Goal: Task Accomplishment & Management: Manage account settings

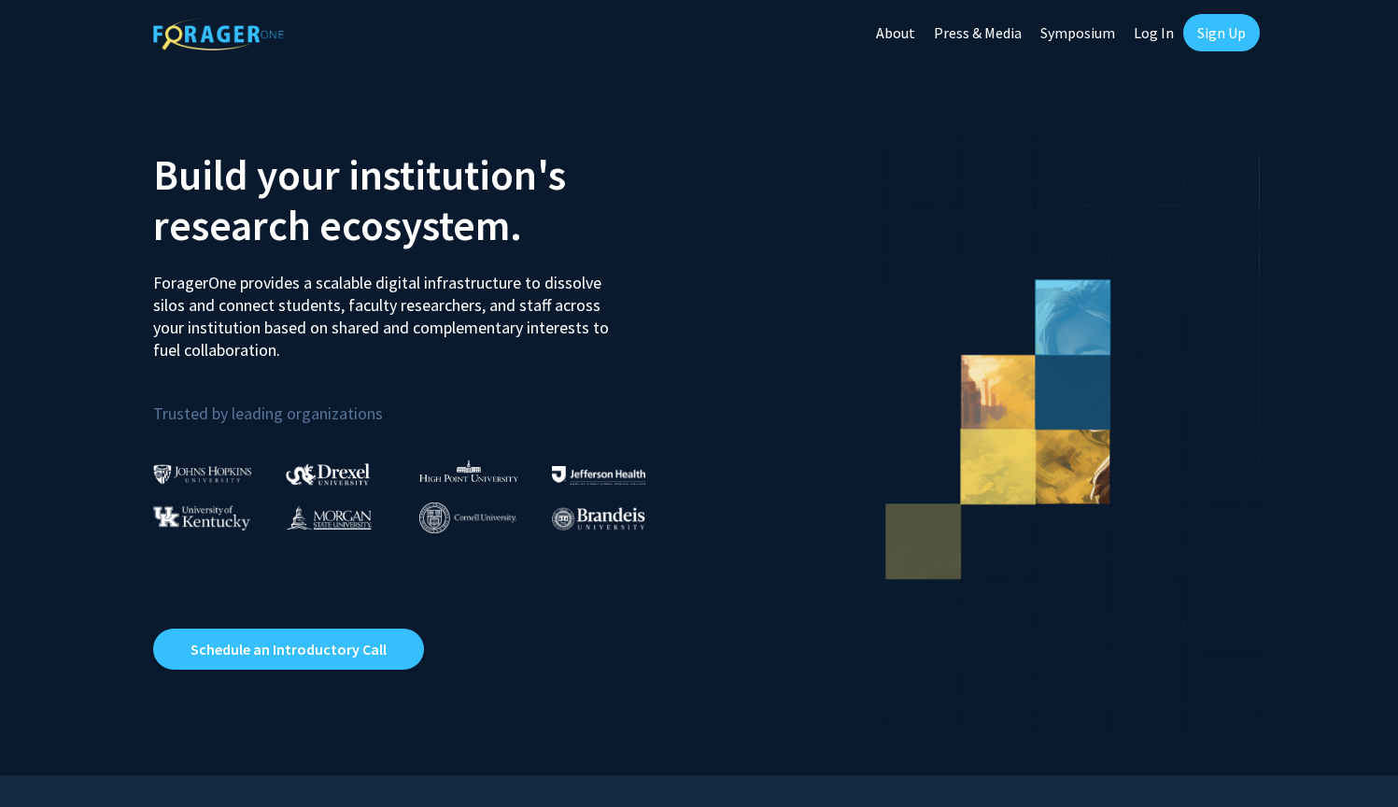
click at [1223, 25] on link "Sign Up" at bounding box center [1221, 32] width 77 height 37
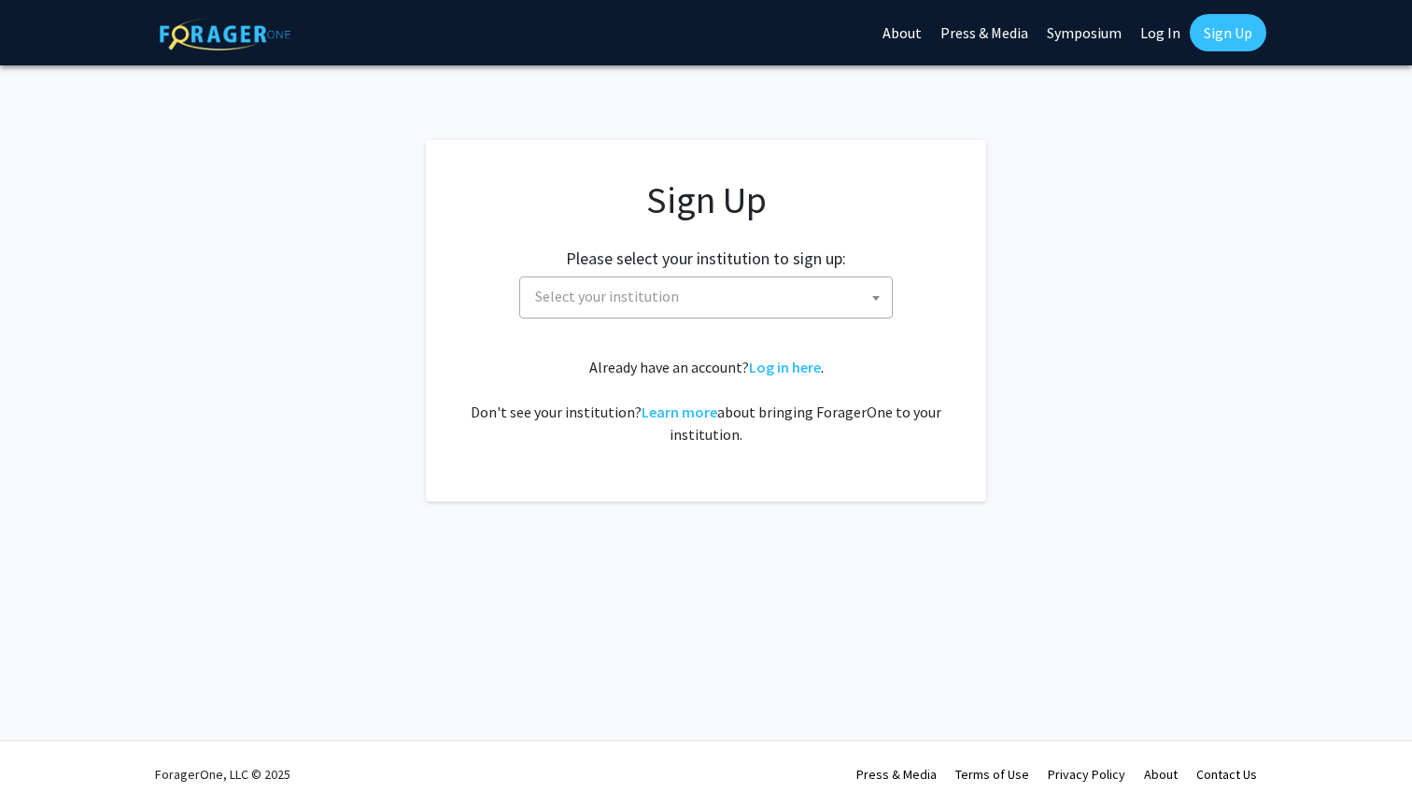
drag, startPoint x: 688, startPoint y: 302, endPoint x: 686, endPoint y: 311, distance: 9.5
click at [687, 302] on span "Select your institution" at bounding box center [710, 296] width 364 height 38
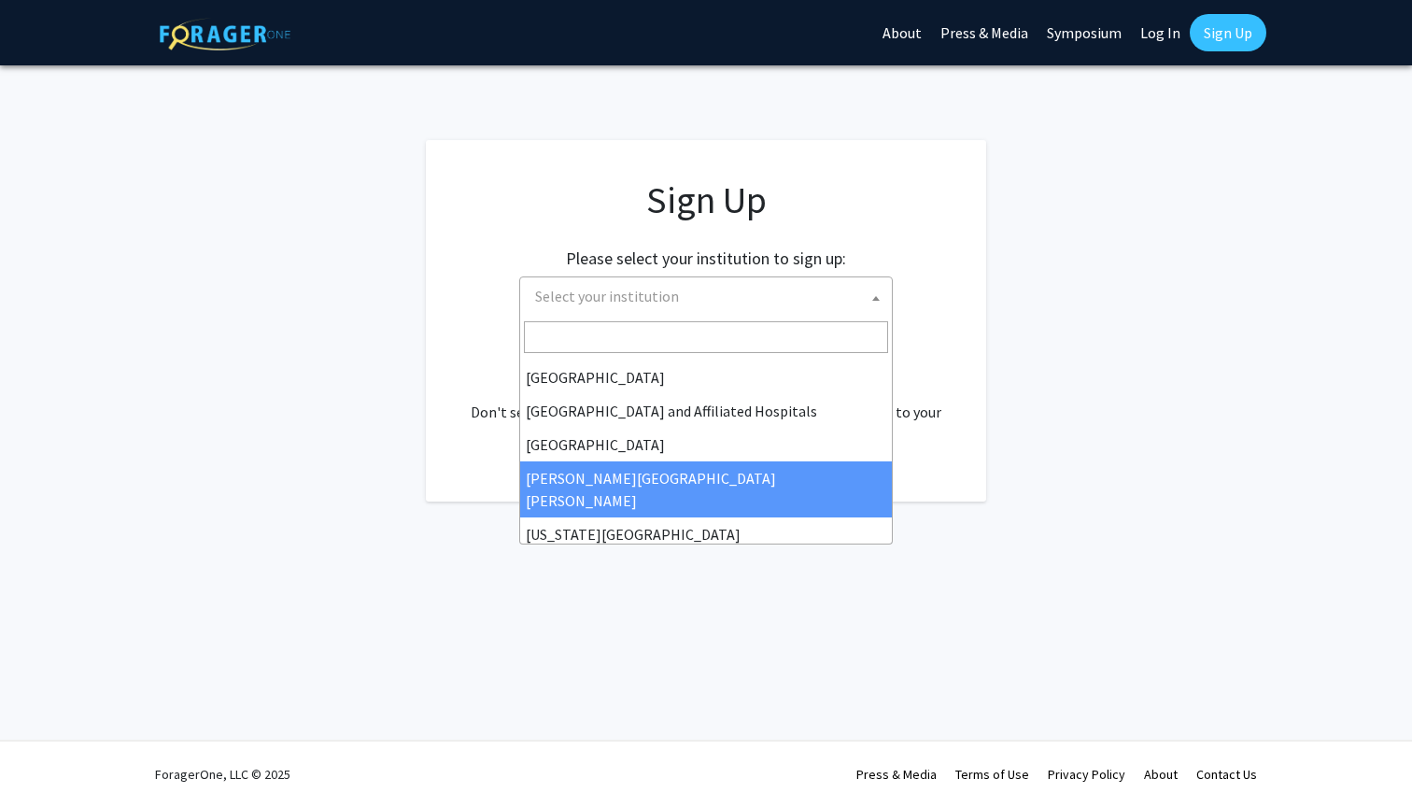
scroll to position [261, 0]
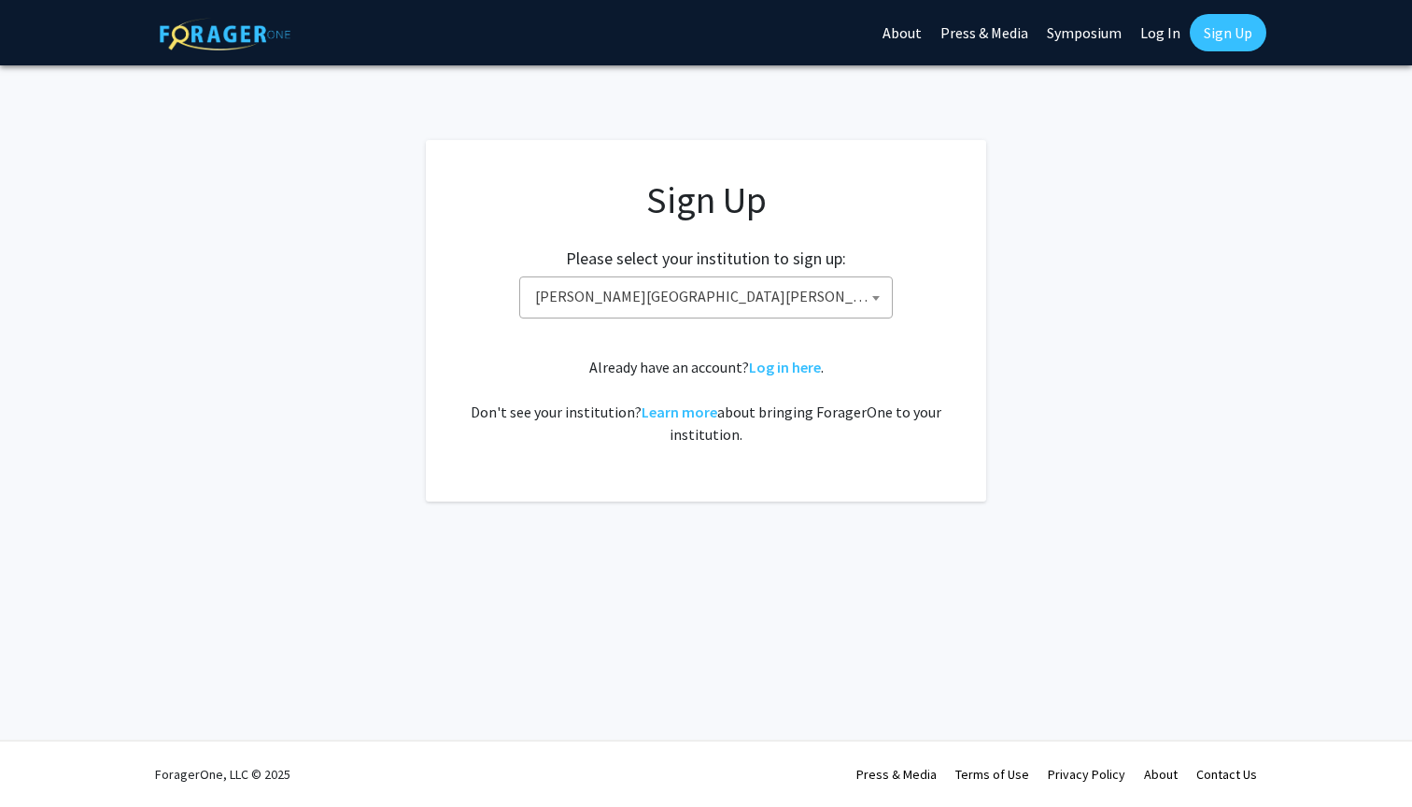
select select "1"
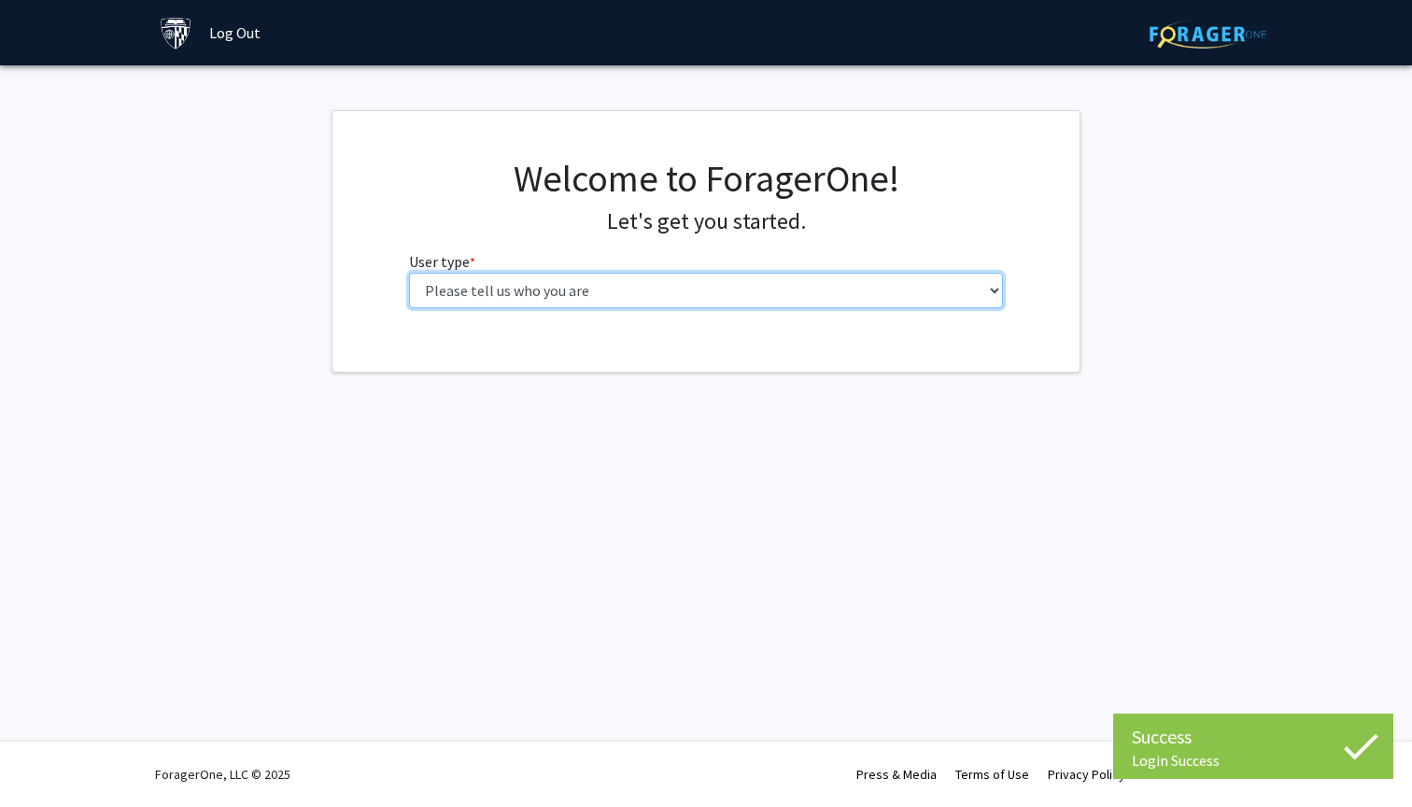
select select "1: undergrad"
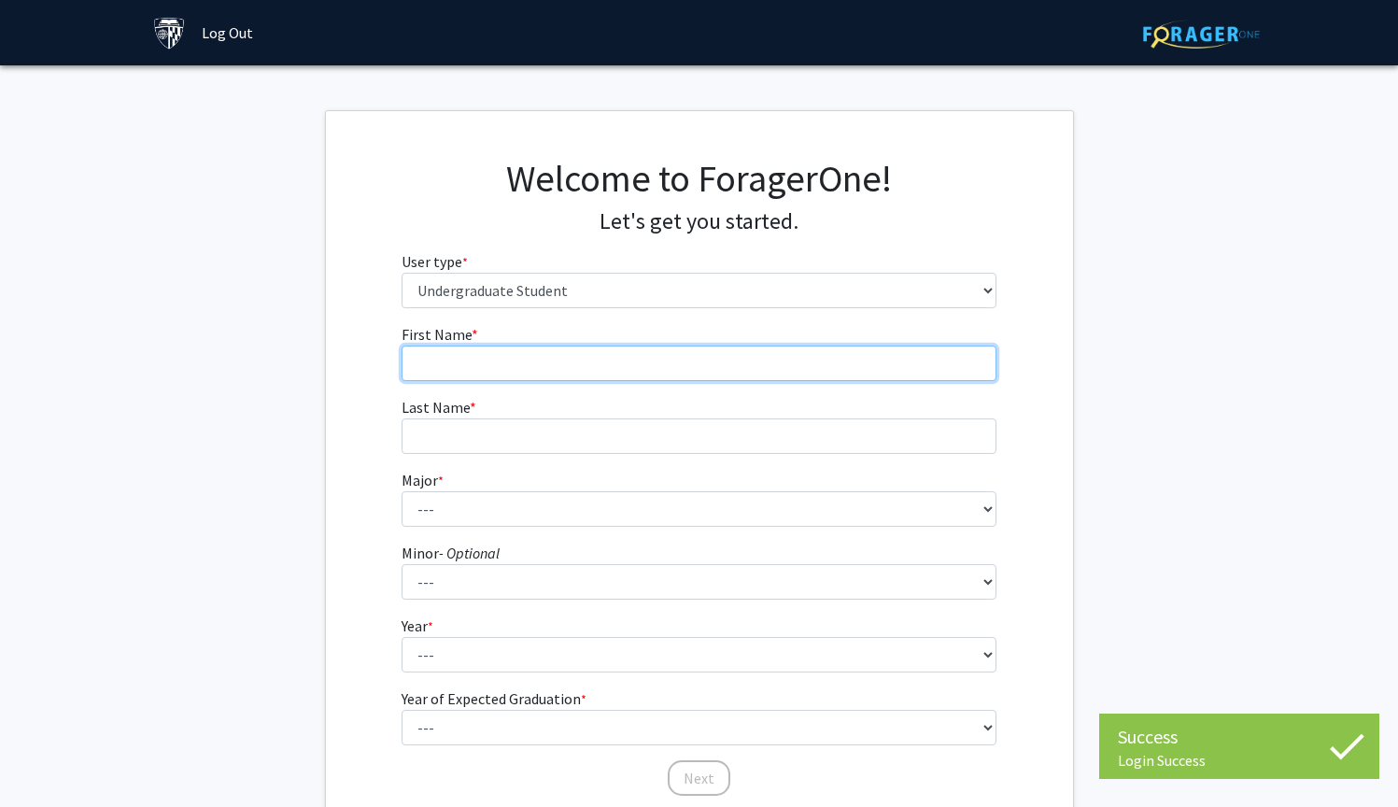
click at [550, 362] on input "First Name * required" at bounding box center [699, 363] width 595 height 35
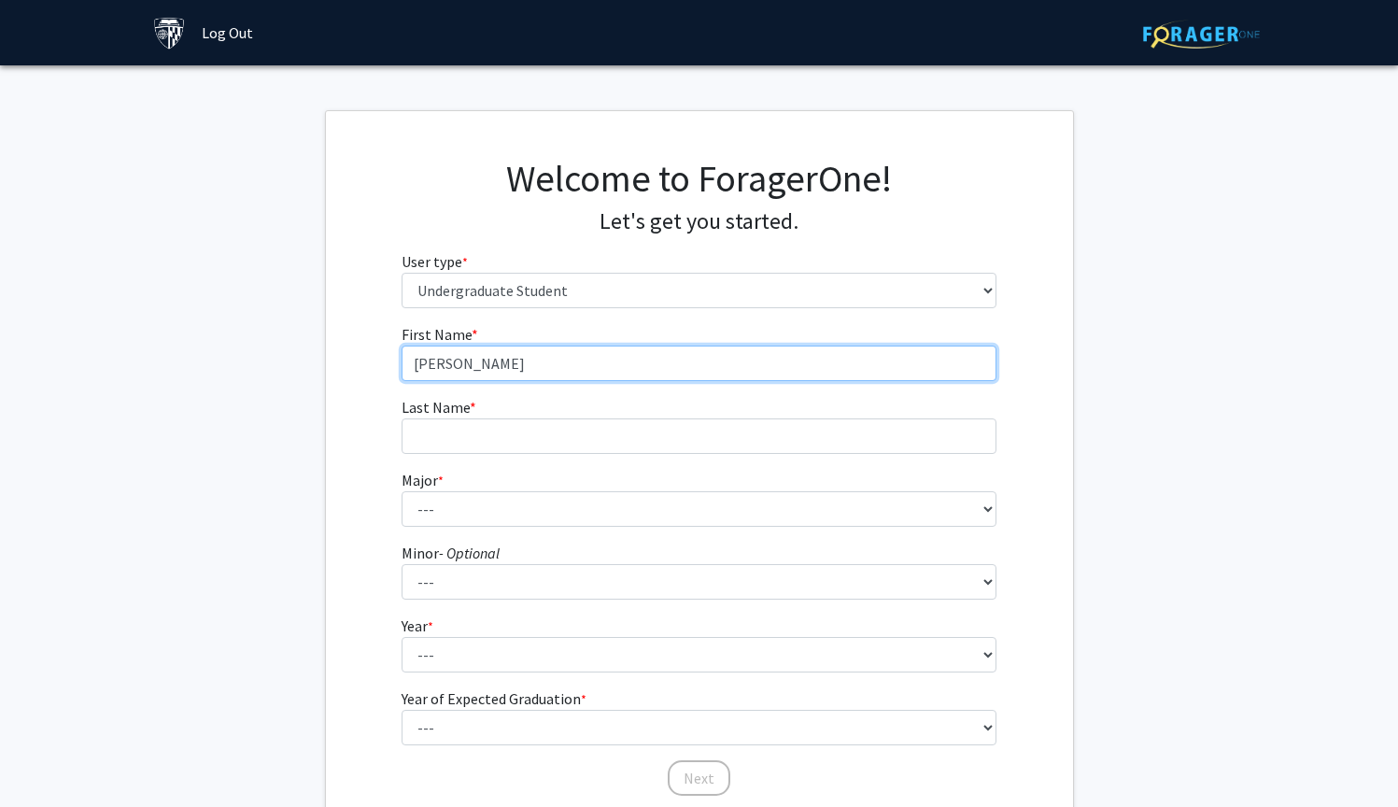
type input "Zachary"
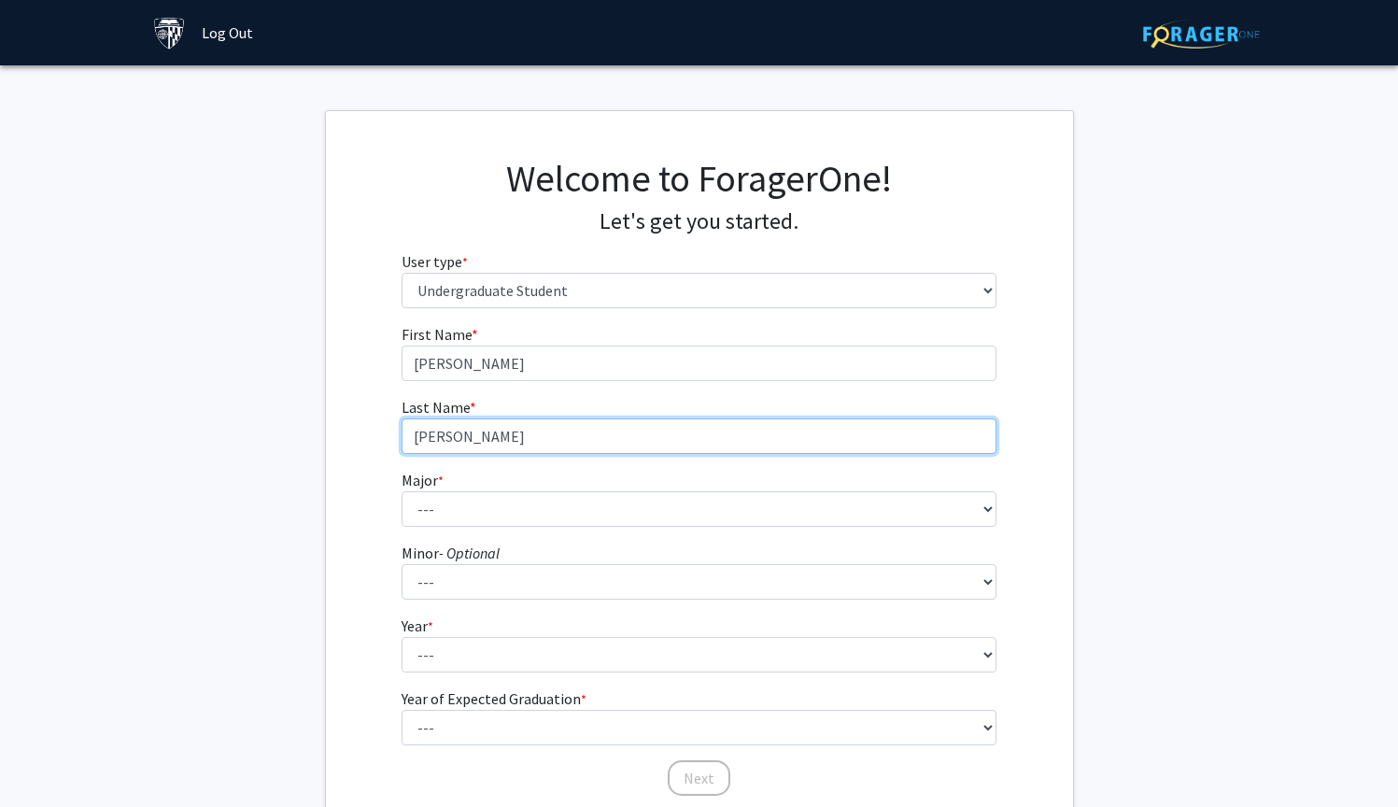
type input "Galan"
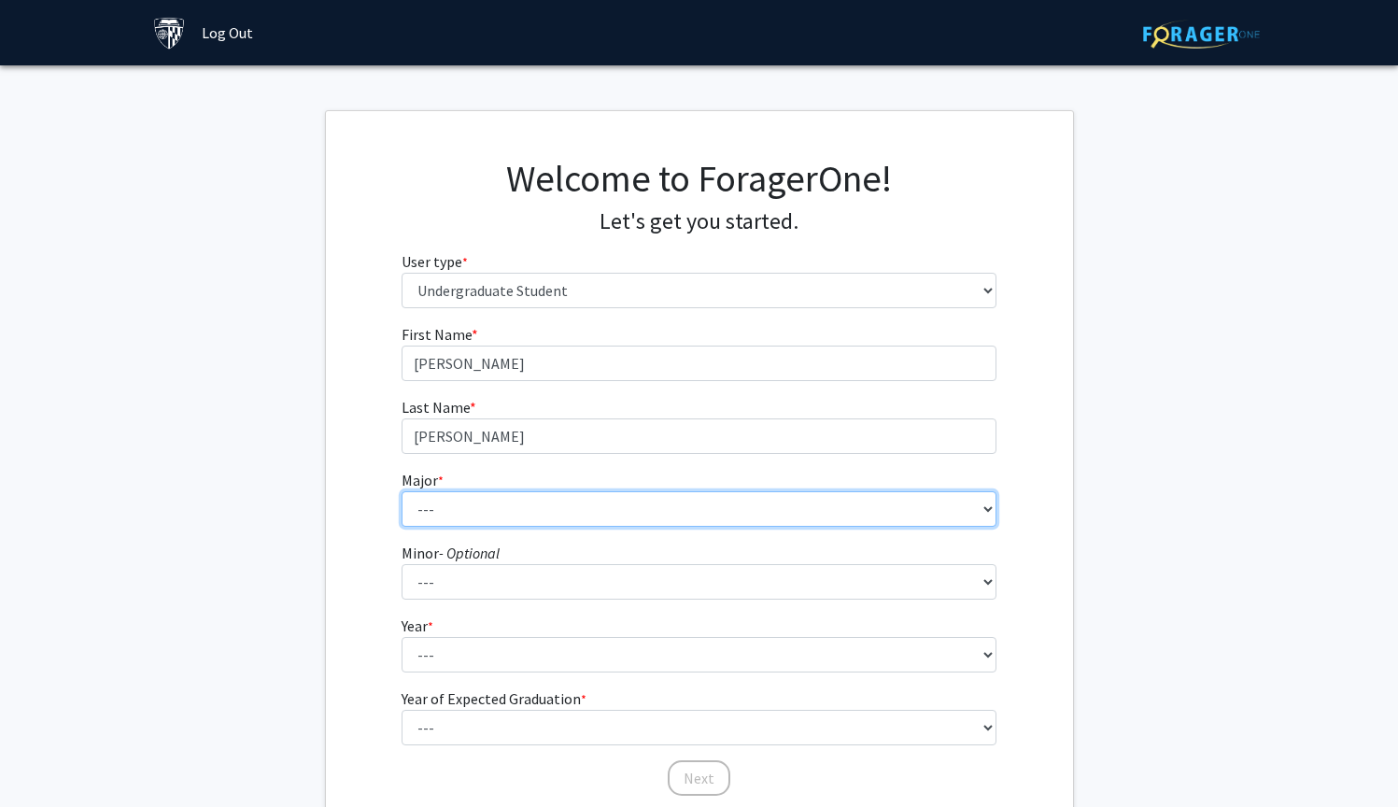
select select "9: 24"
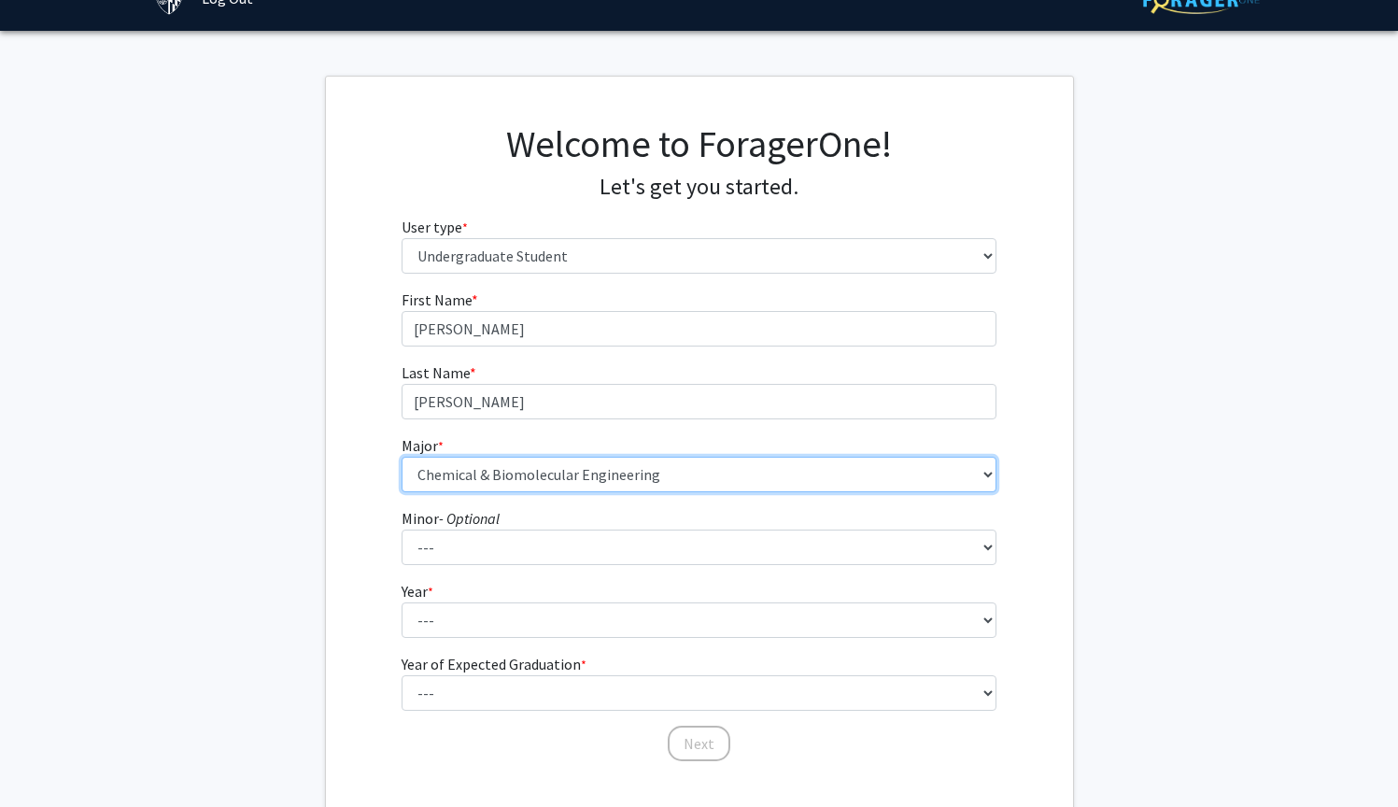
scroll to position [97, 0]
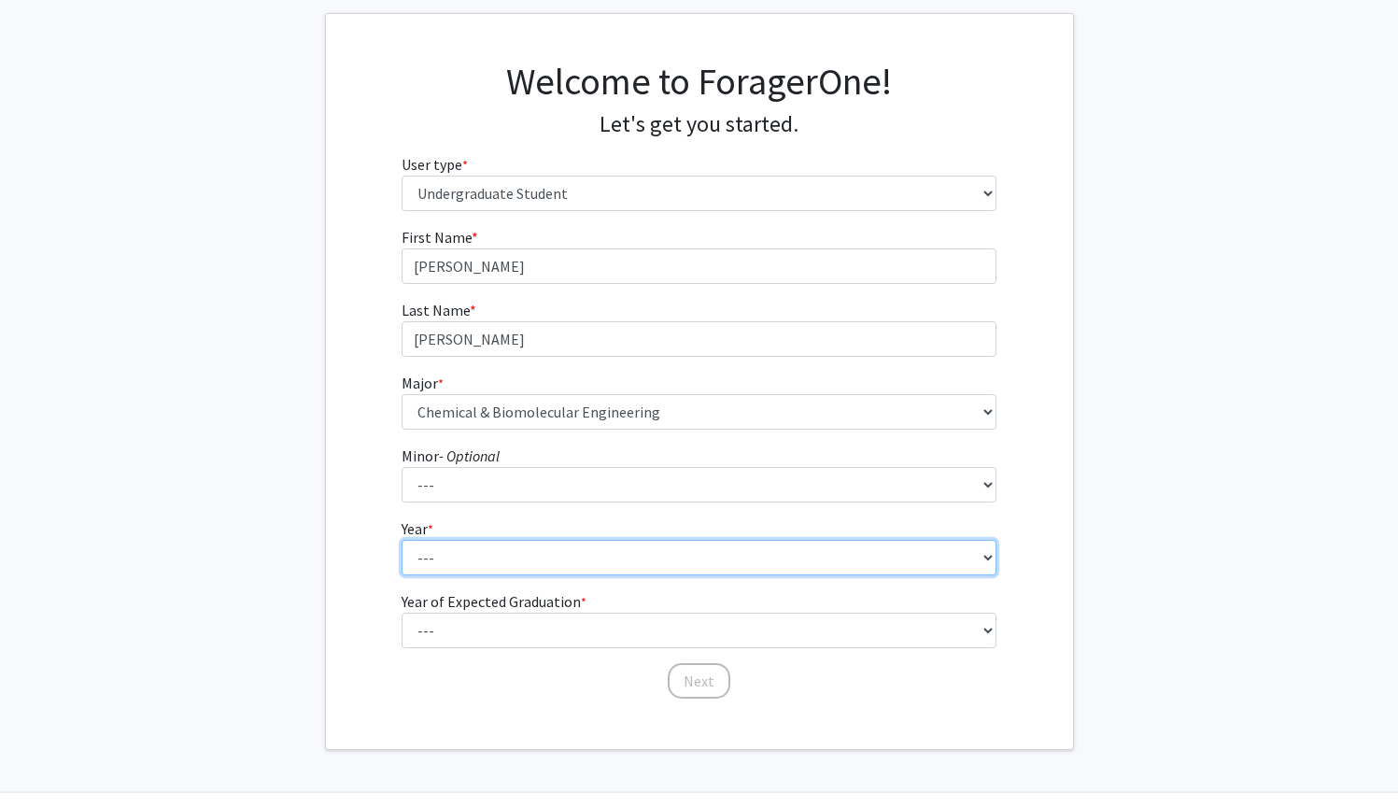
select select "1: first-year"
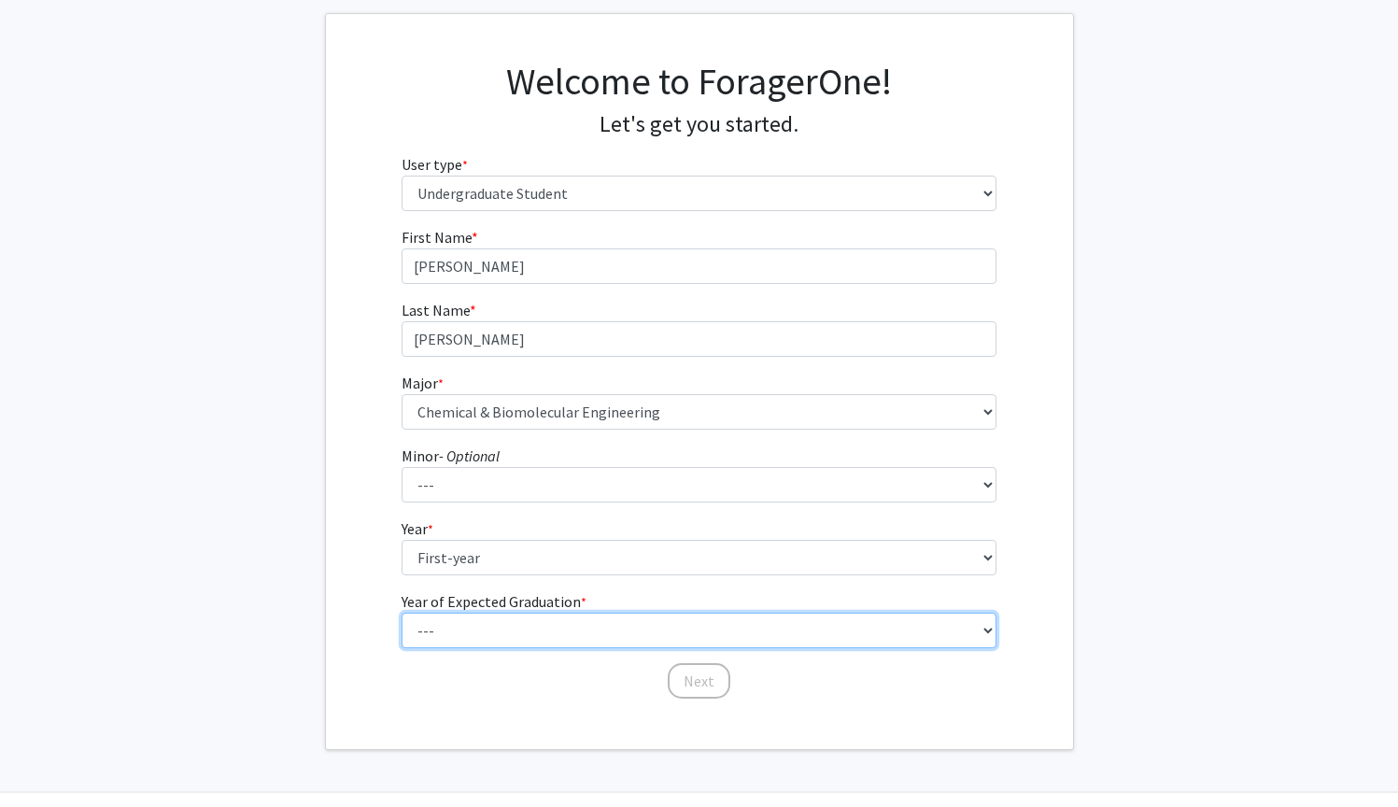
select select "5: 2029"
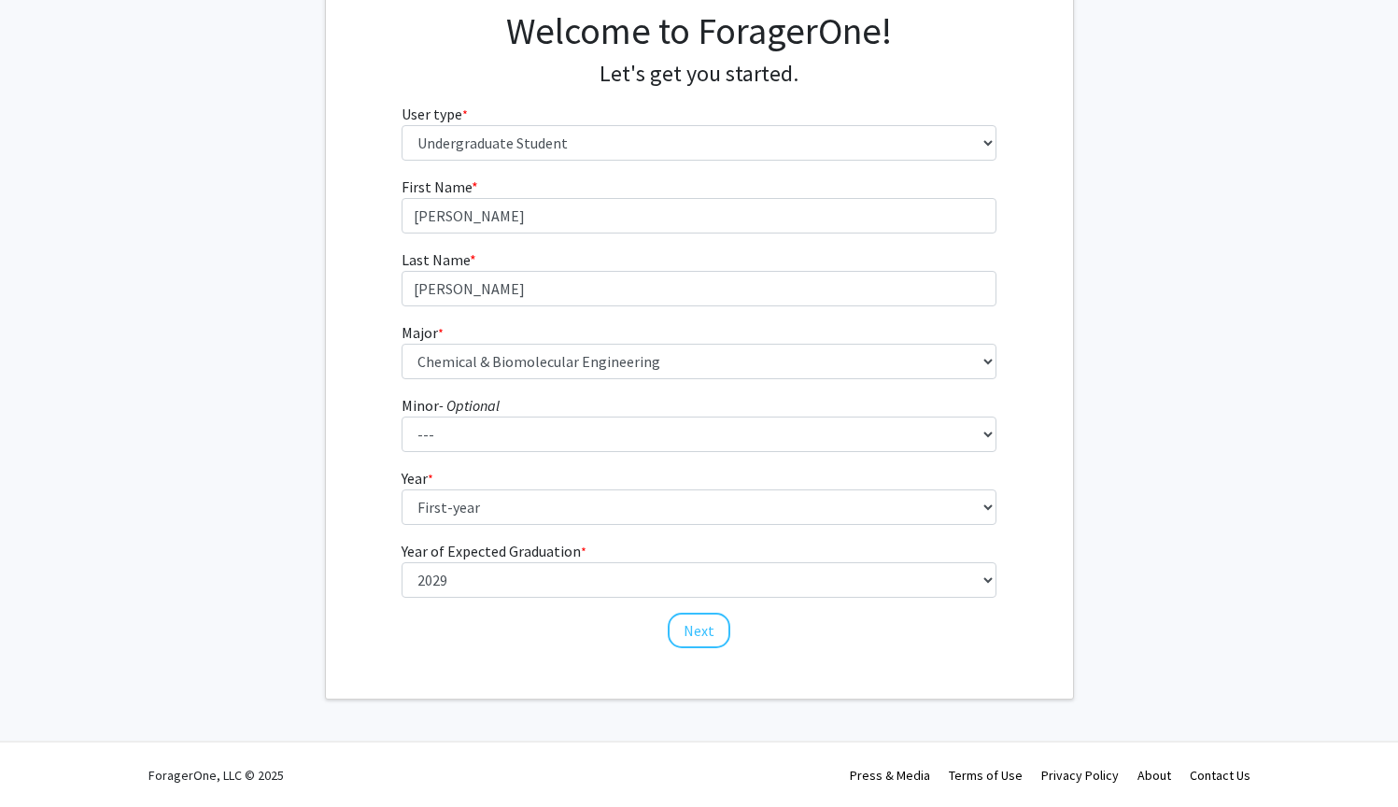
click at [704, 630] on button "Next" at bounding box center [699, 630] width 63 height 35
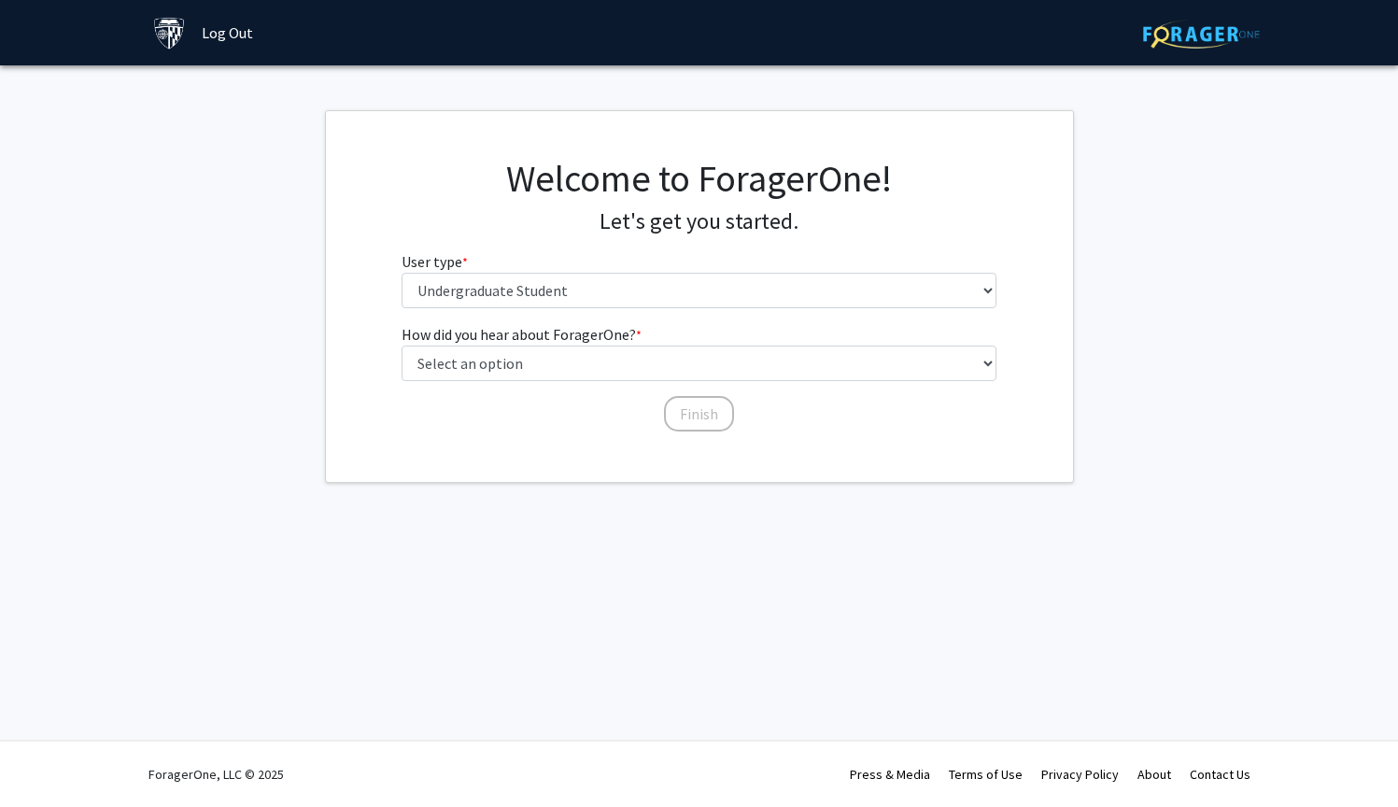
scroll to position [0, 0]
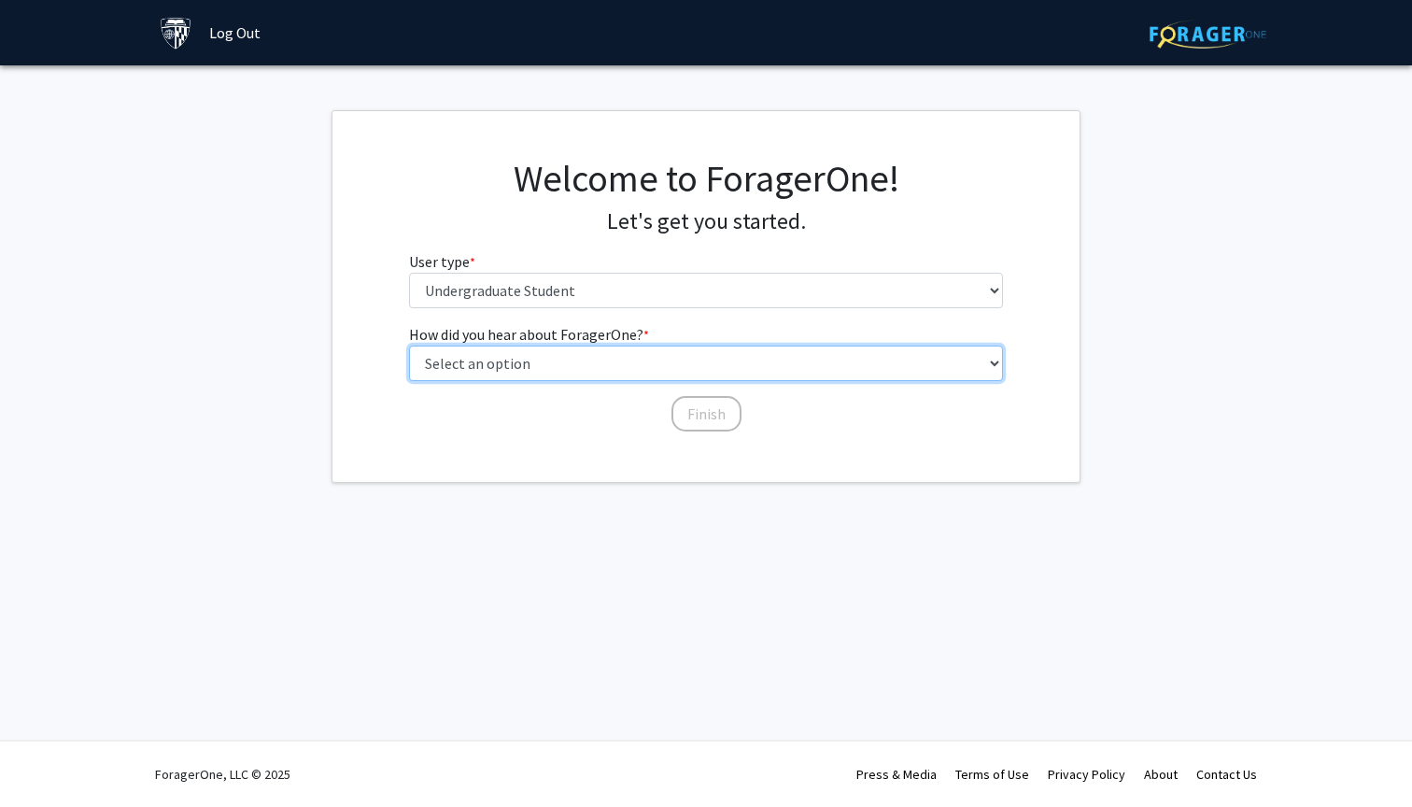
select select "1: peer_recommendation"
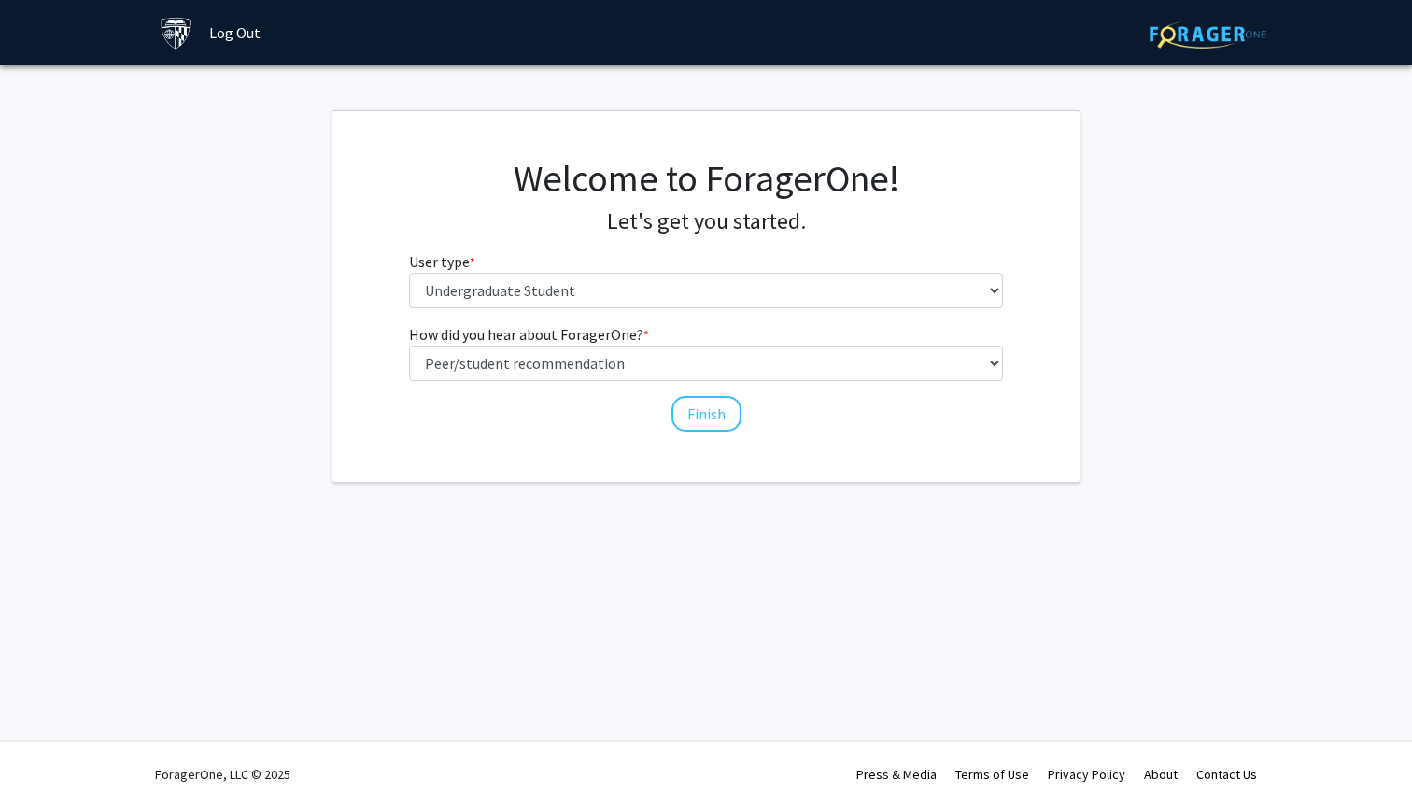
drag, startPoint x: 706, startPoint y: 268, endPoint x: 709, endPoint y: 296, distance: 28.2
click at [707, 281] on fg-select "User type * required Please tell us who you are Undergraduate Student Master's …" at bounding box center [706, 279] width 595 height 58
click at [698, 415] on button "Finish" at bounding box center [706, 413] width 70 height 35
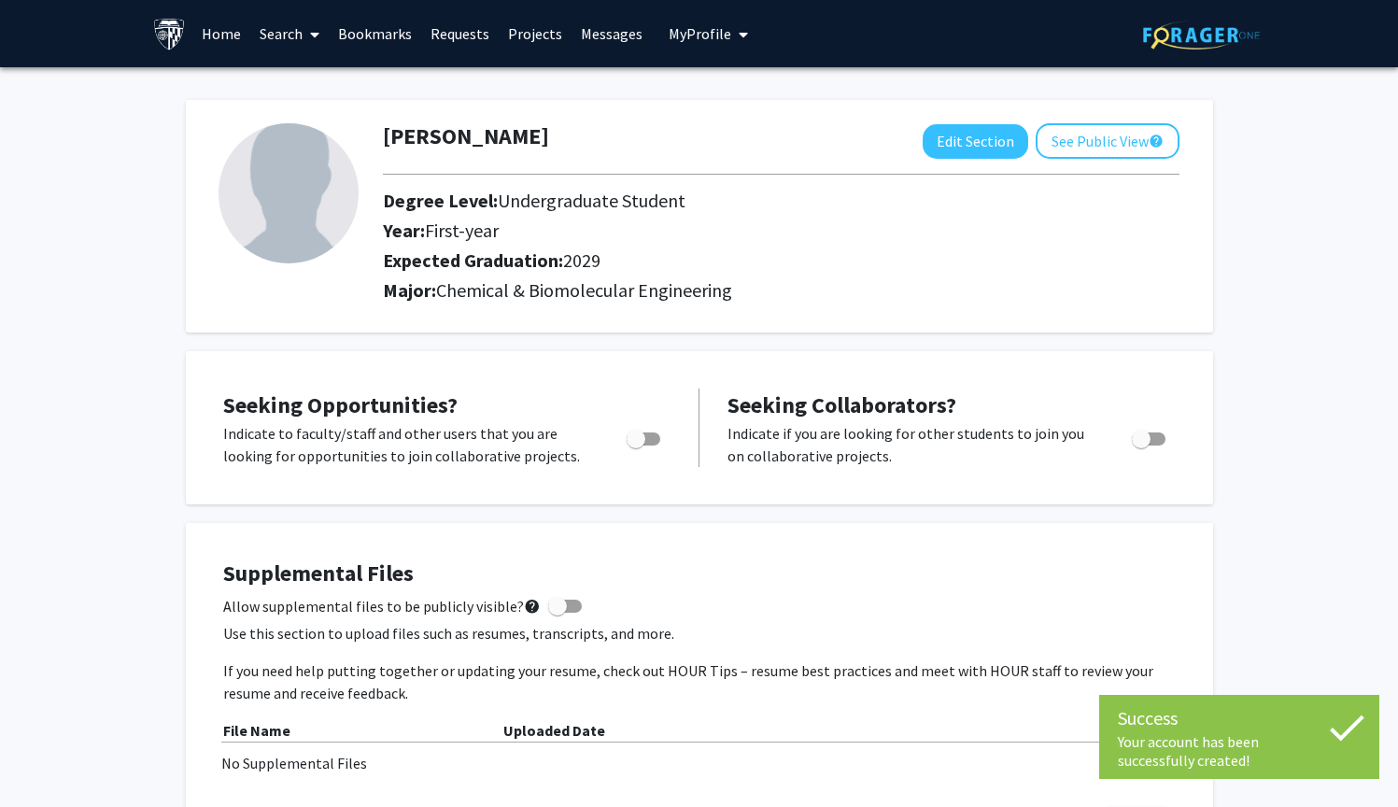
scroll to position [57, 0]
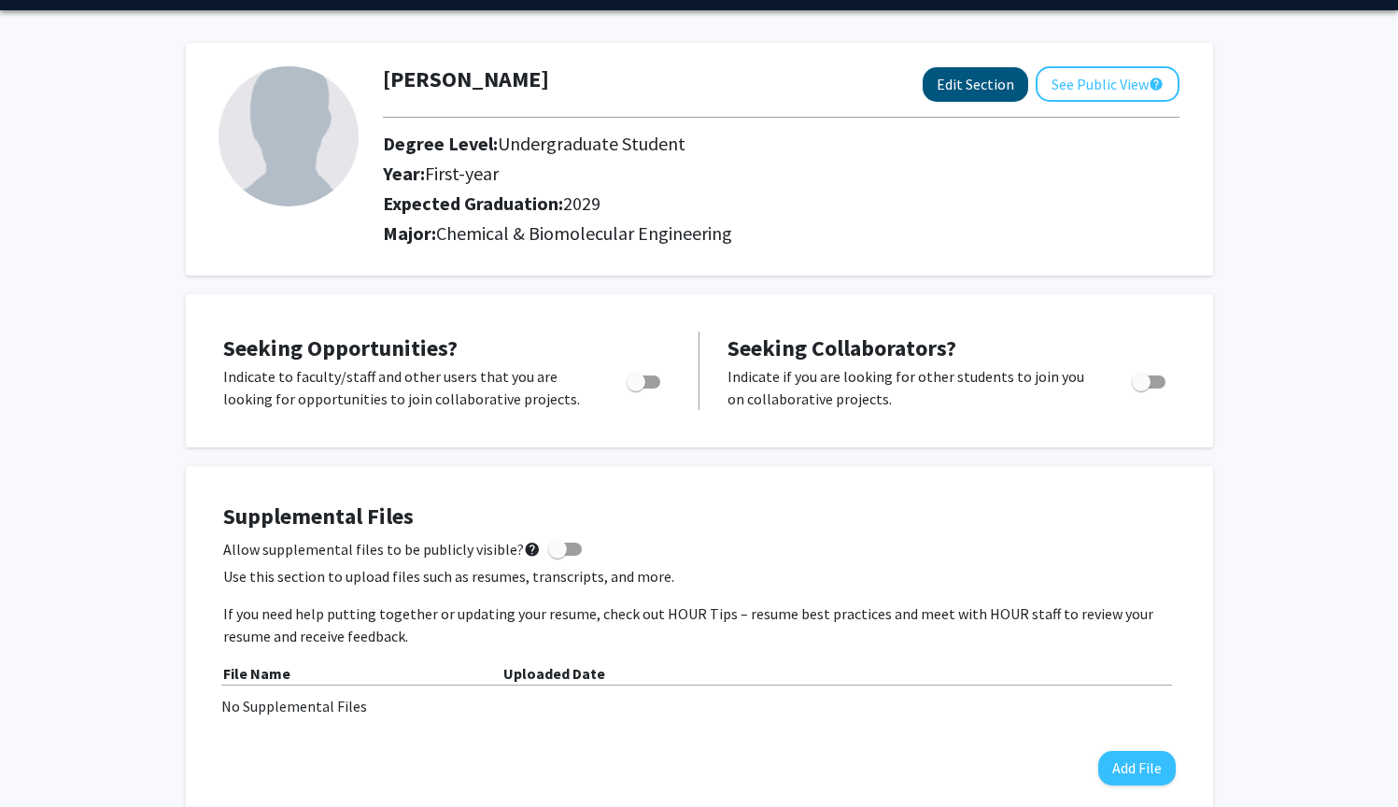
click at [982, 83] on button "Edit Section" at bounding box center [976, 84] width 106 height 35
select select "first-year"
select select "2029"
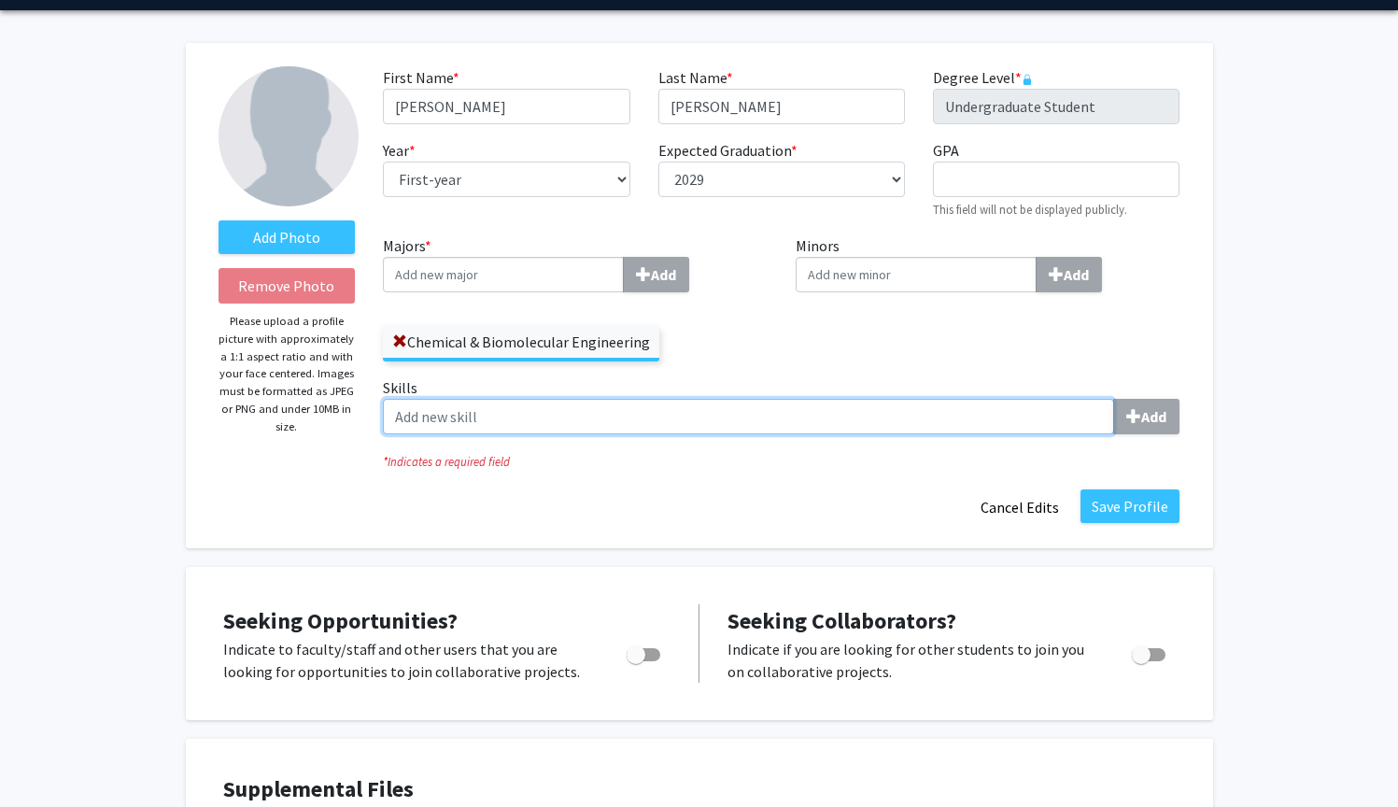
click at [577, 422] on input "Skills Add" at bounding box center [748, 416] width 731 height 35
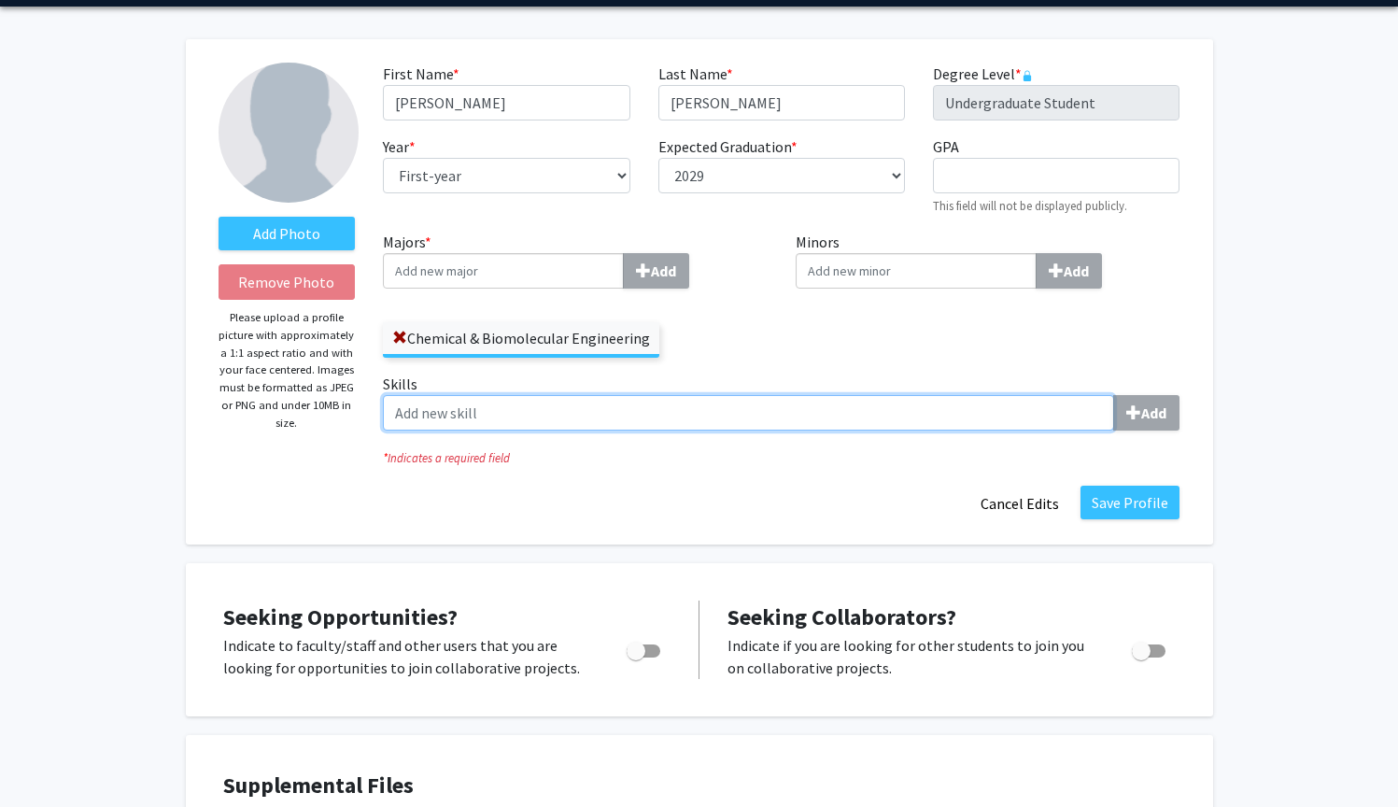
scroll to position [35, 0]
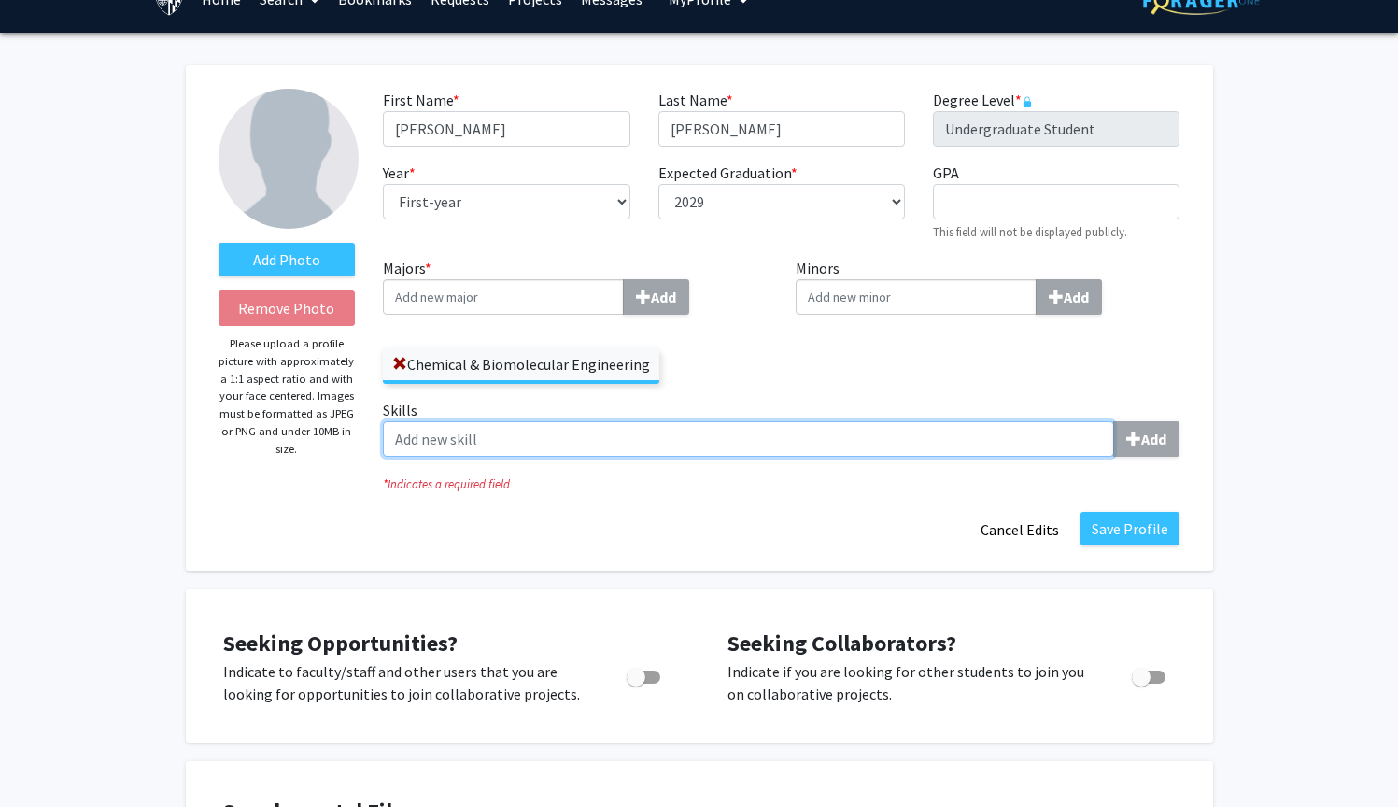
click at [720, 434] on input "Skills Add" at bounding box center [748, 438] width 731 height 35
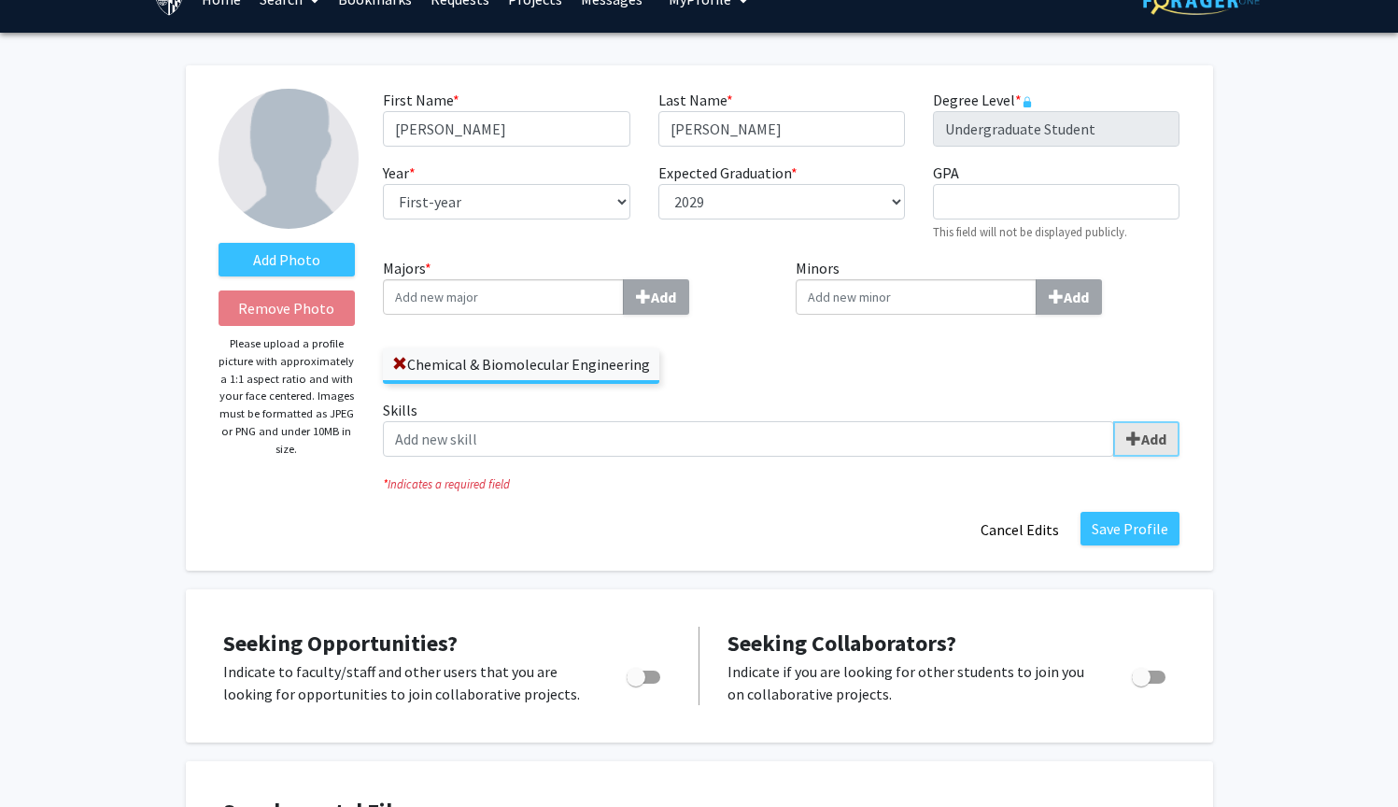
drag, startPoint x: 1207, startPoint y: 420, endPoint x: 1161, endPoint y: 435, distance: 49.0
click at [1205, 432] on div "Add Photo Remove Photo Please upload a profile picture with approximately a 1:1…" at bounding box center [699, 317] width 1027 height 505
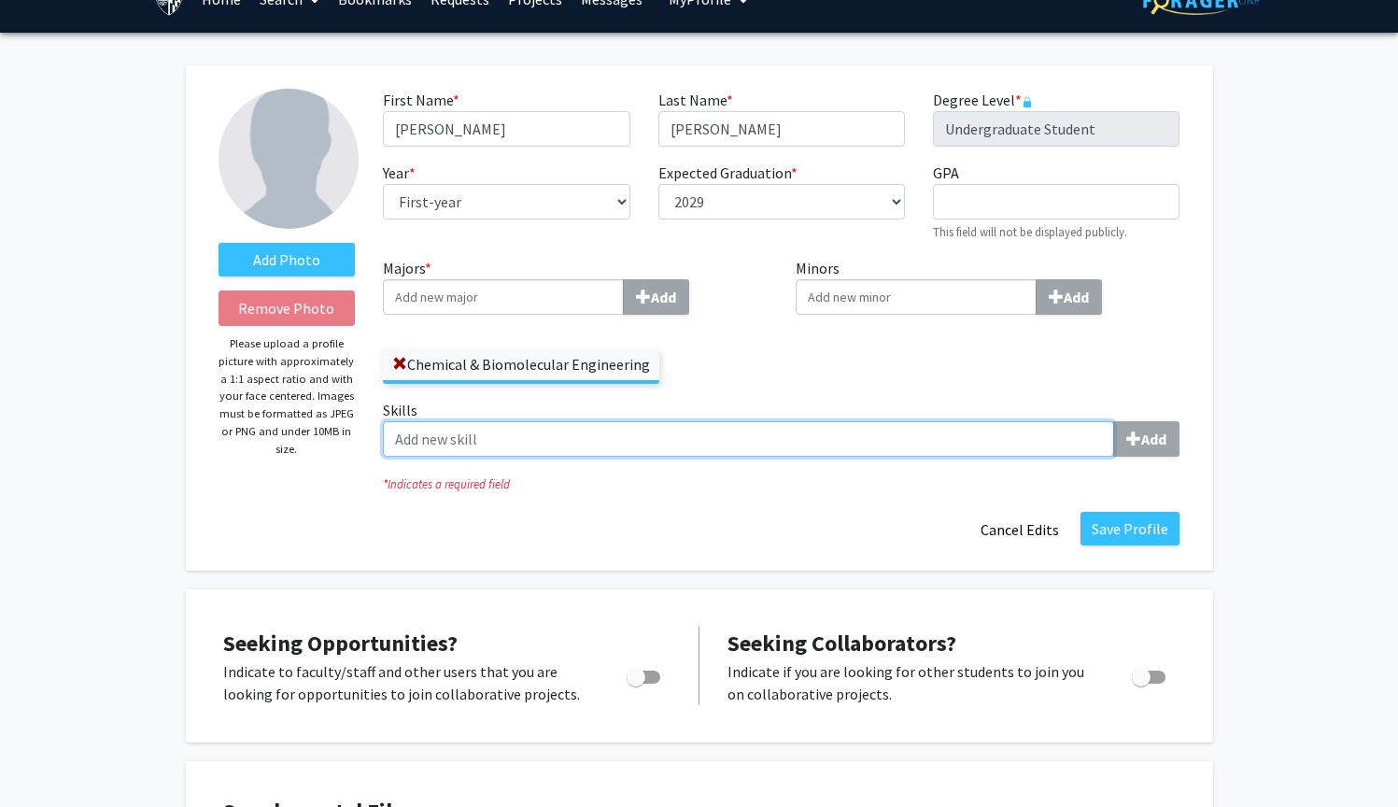
click at [972, 431] on input "Skills Add" at bounding box center [748, 438] width 731 height 35
type input "Proficient in Excel 2024"
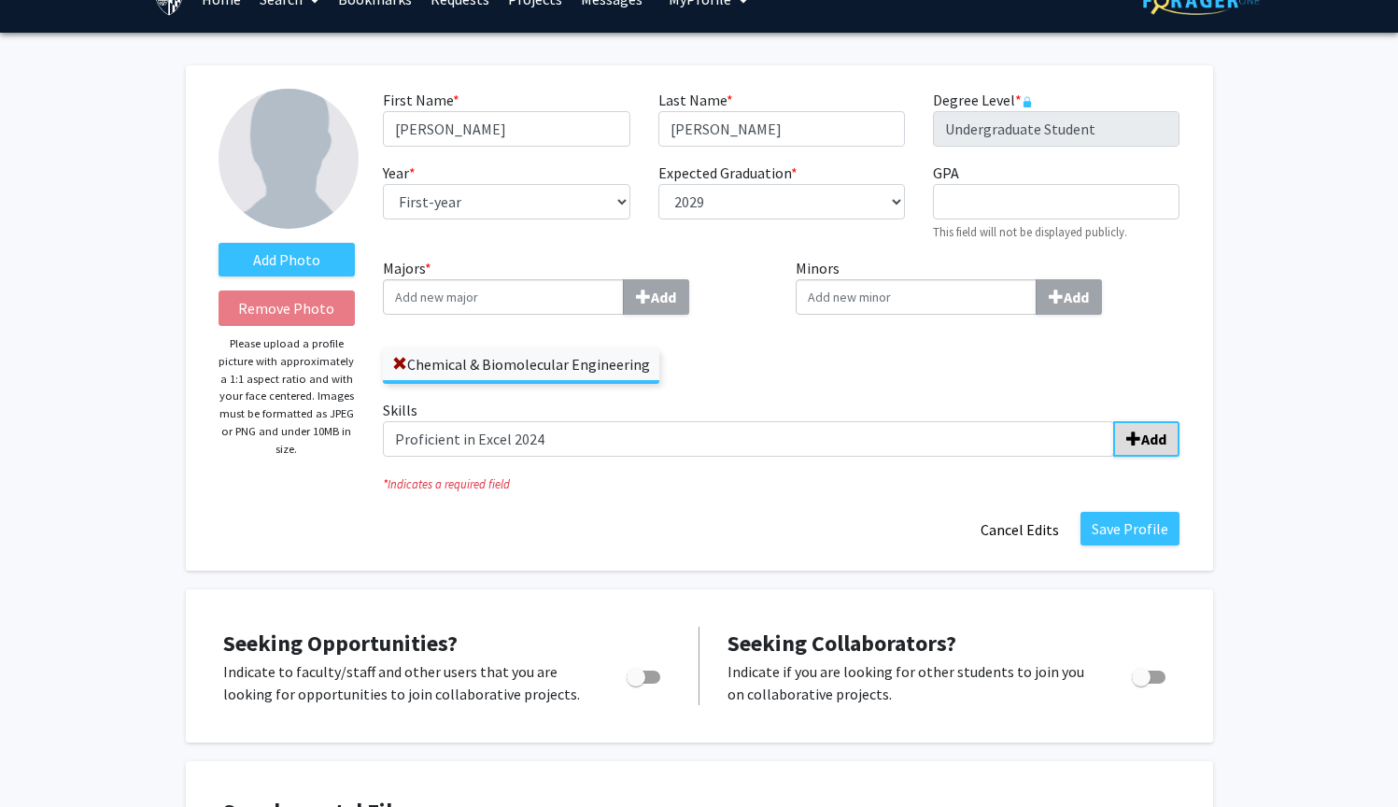
click at [1155, 447] on b "Add" at bounding box center [1153, 439] width 25 height 19
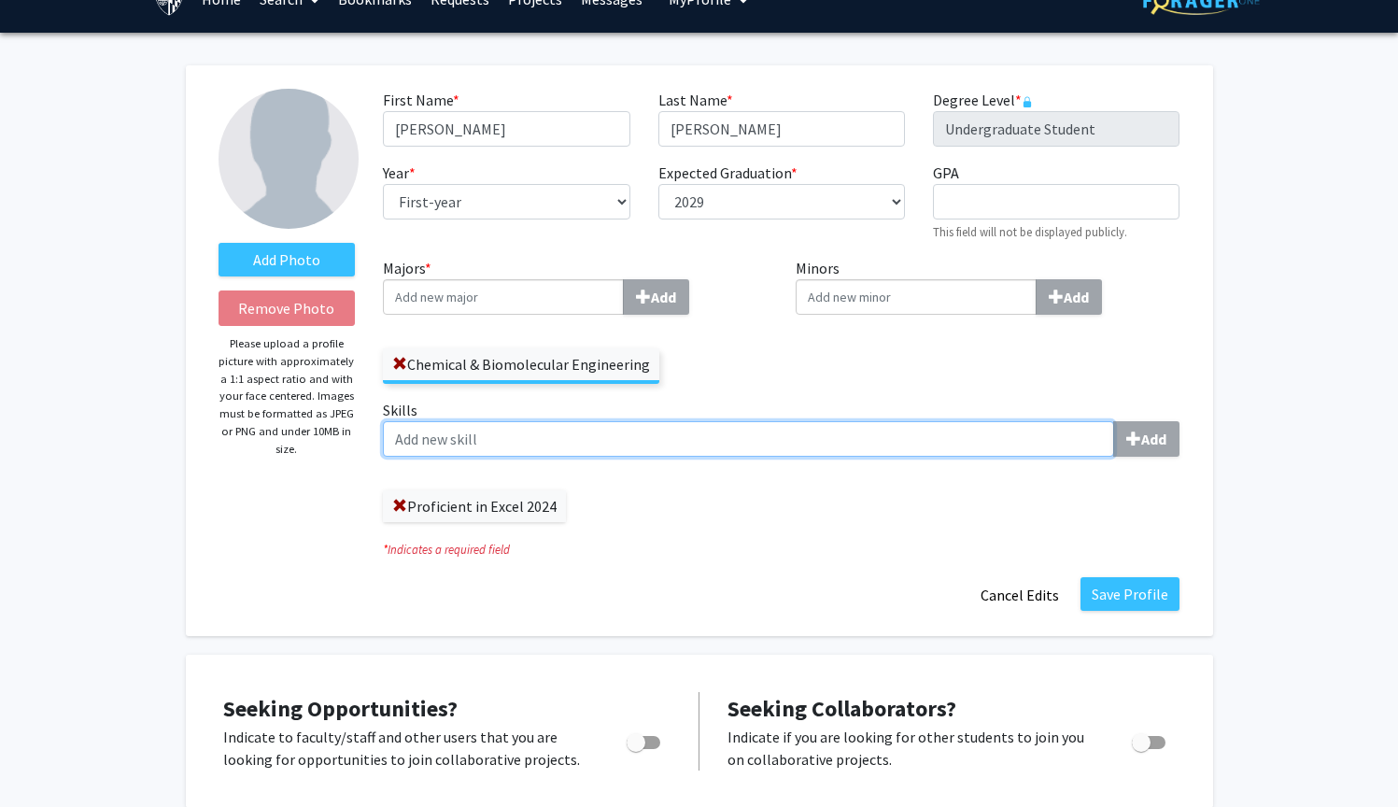
click at [600, 445] on input "Skills Add" at bounding box center [748, 438] width 731 height 35
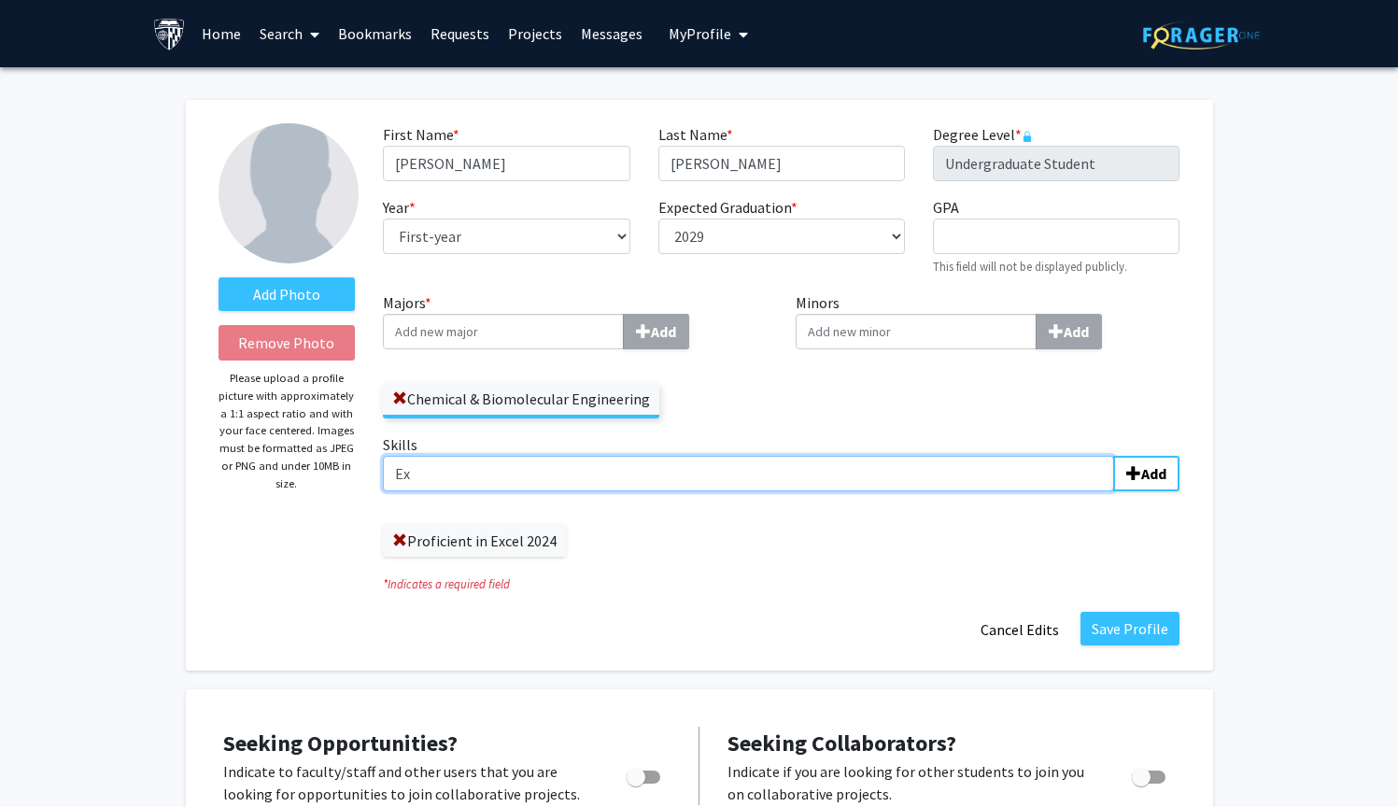
type input "E"
type input "H"
type input "Z"
click at [424, 483] on input "Has wet lab experience" at bounding box center [748, 473] width 731 height 35
type input "Has some wet lab experience"
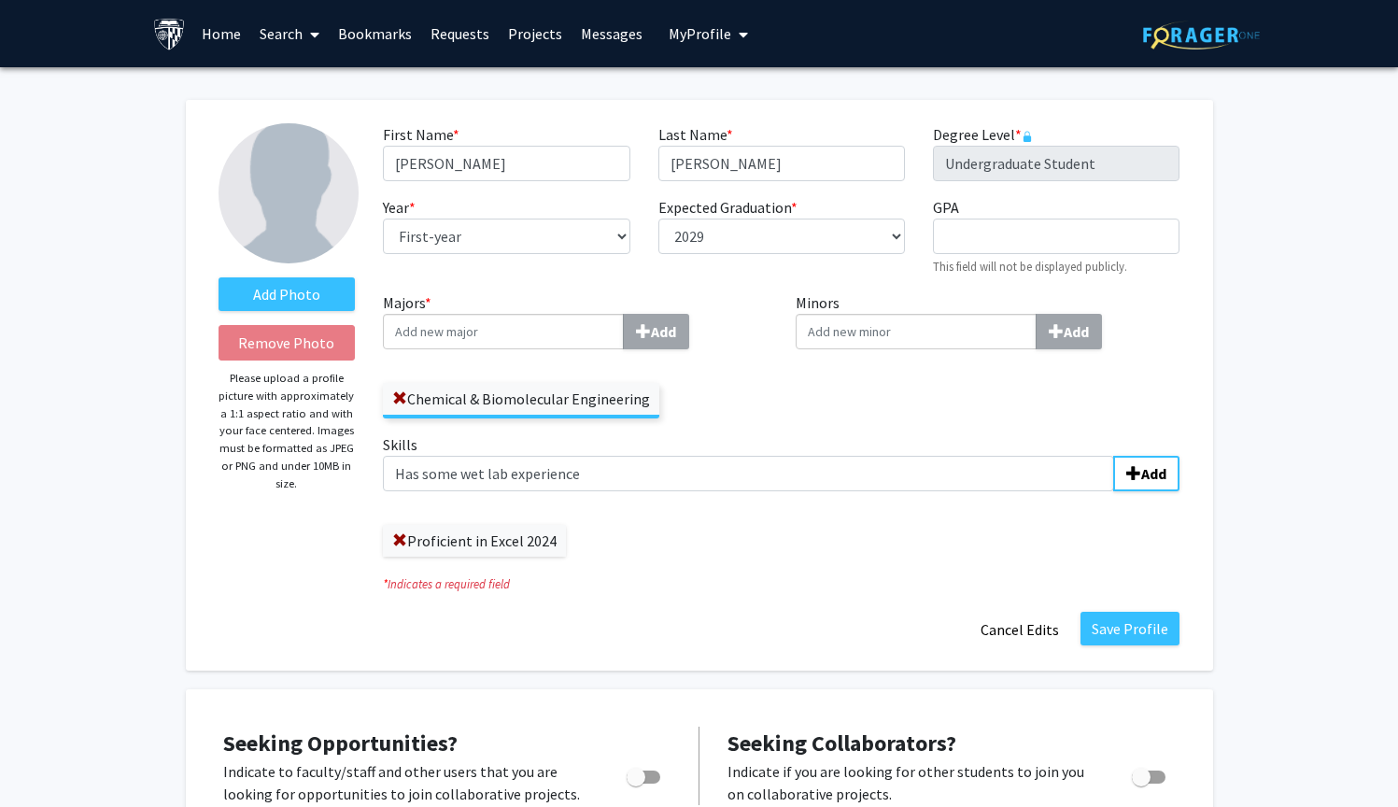
drag, startPoint x: 825, startPoint y: 580, endPoint x: 810, endPoint y: 570, distance: 18.1
click at [825, 580] on icon "* Indicates a required field" at bounding box center [781, 584] width 797 height 18
click at [1132, 632] on button "Save Profile" at bounding box center [1129, 629] width 99 height 34
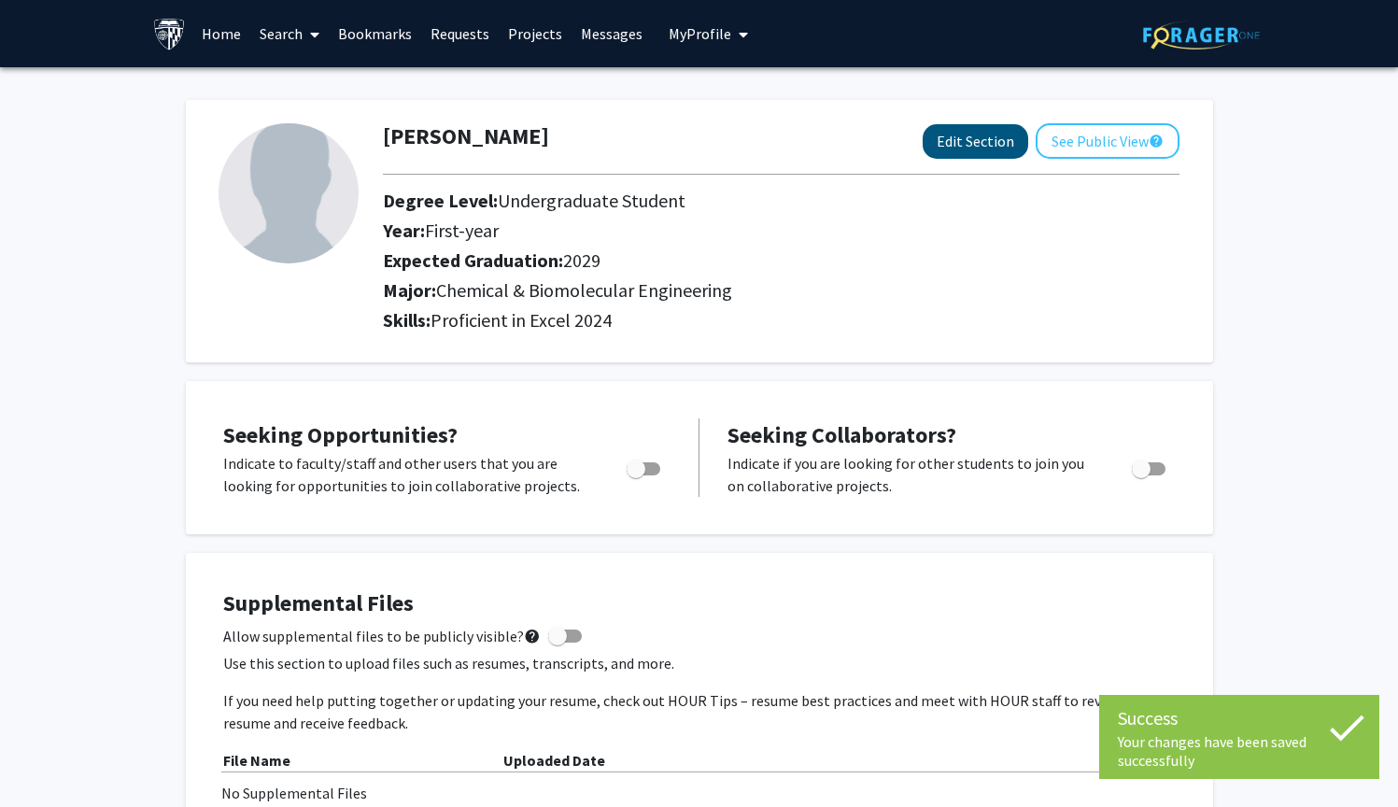
click at [942, 148] on button "Edit Section" at bounding box center [976, 141] width 106 height 35
select select "first-year"
select select "2029"
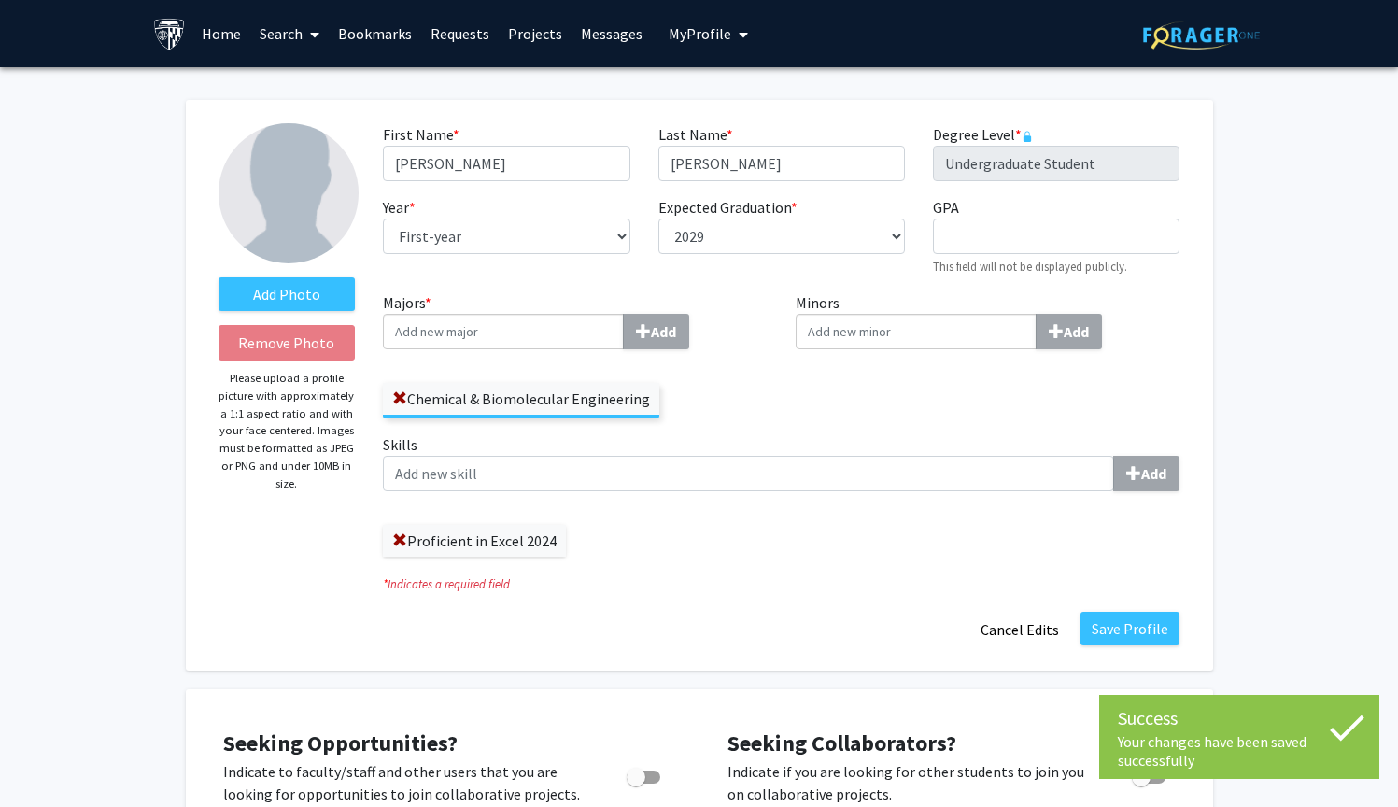
click at [699, 445] on label "Skills Add" at bounding box center [781, 462] width 797 height 58
click at [699, 456] on input "Skills Add" at bounding box center [748, 473] width 731 height 35
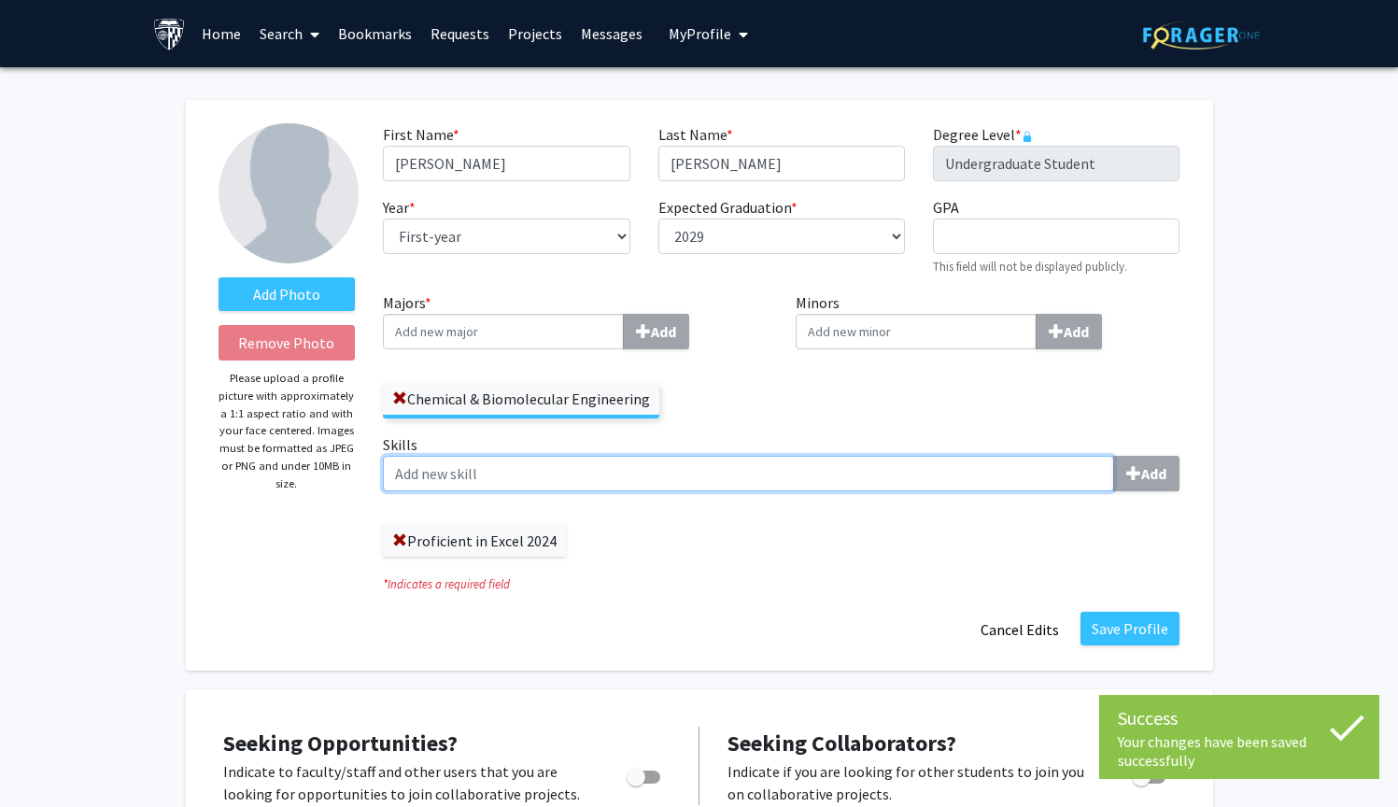
click at [687, 470] on input "Skills Add" at bounding box center [748, 473] width 731 height 35
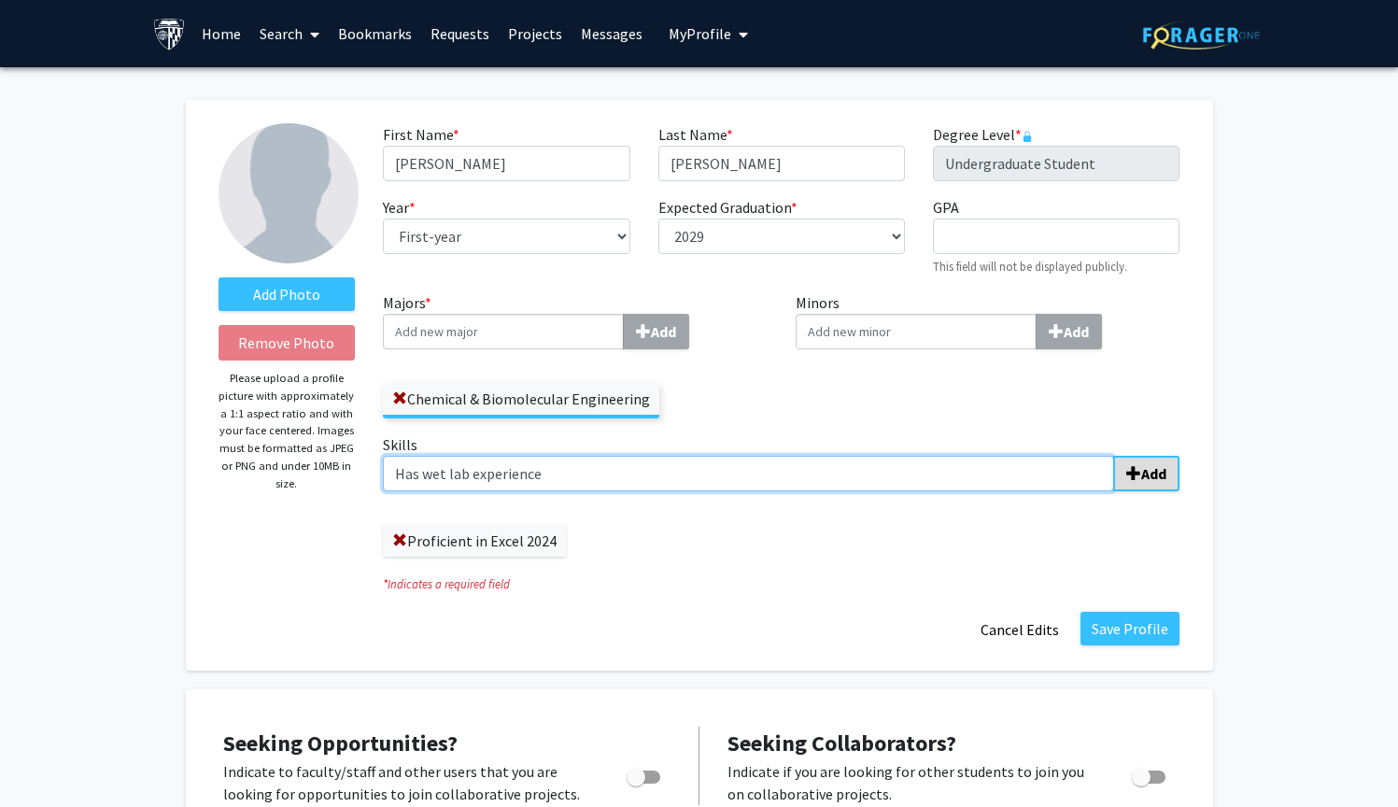
type input "Has wet lab experience"
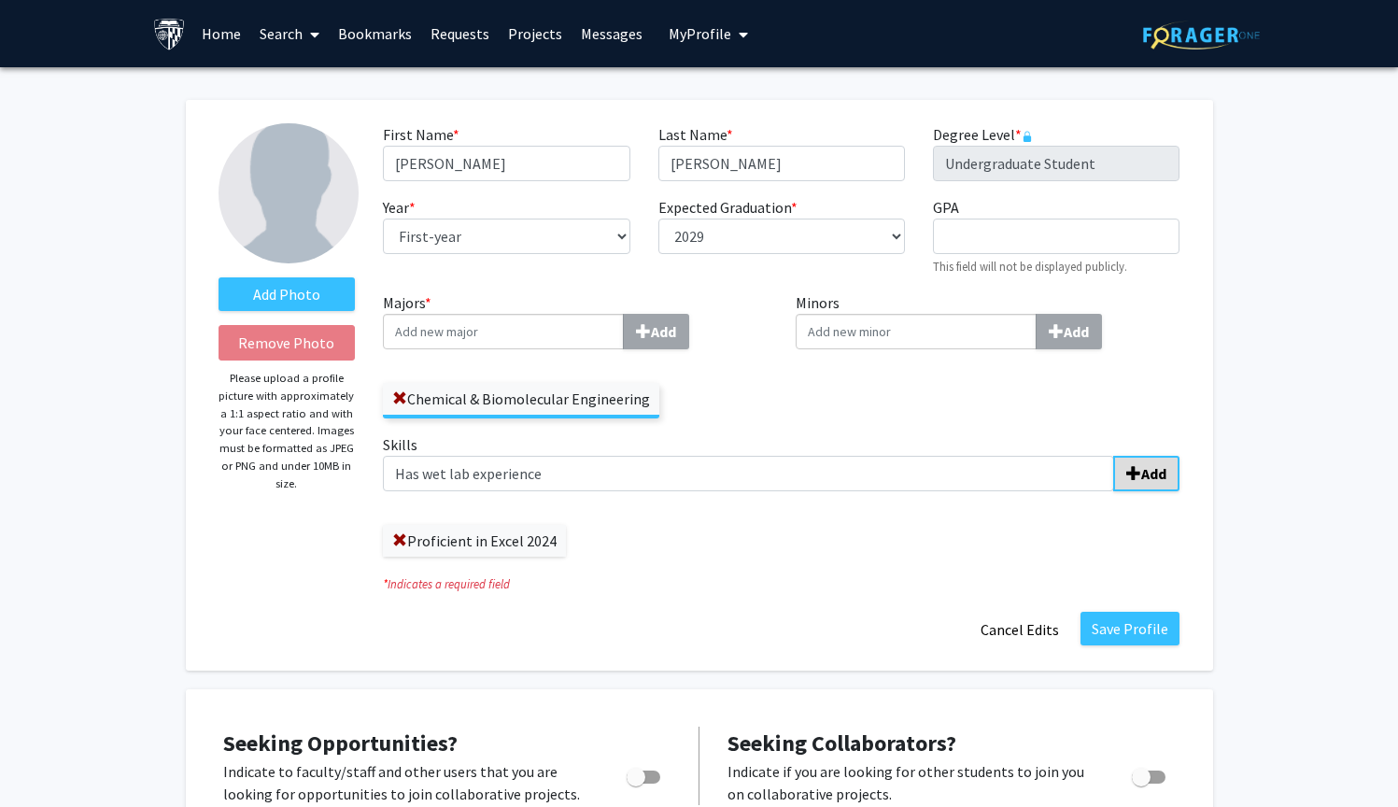
click at [1153, 483] on b "Add" at bounding box center [1153, 473] width 25 height 19
click at [752, 455] on label "Skills Add" at bounding box center [781, 462] width 797 height 58
click at [752, 456] on input "Skills Add" at bounding box center [748, 473] width 731 height 35
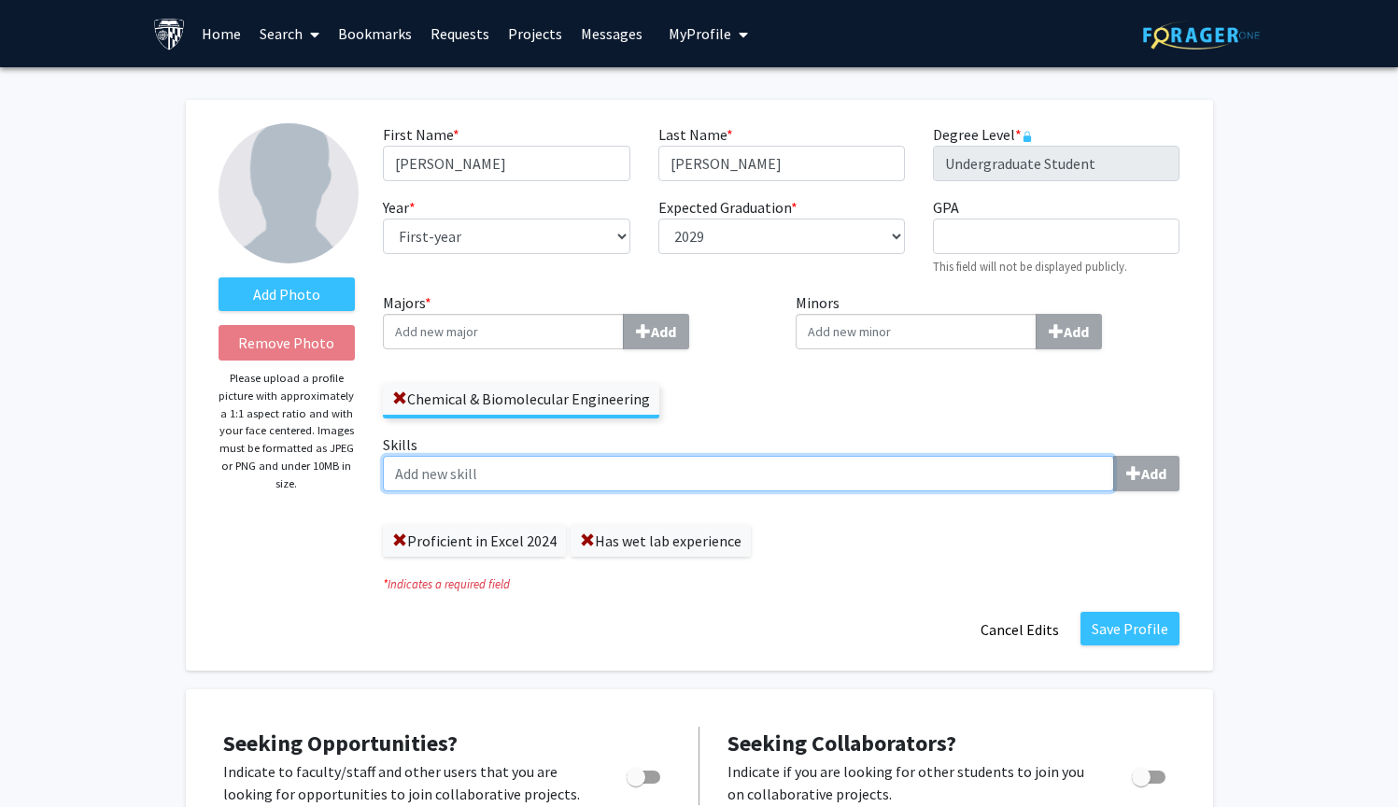
click at [749, 471] on input "Skills Add" at bounding box center [748, 473] width 731 height 35
type input "Fluent in French"
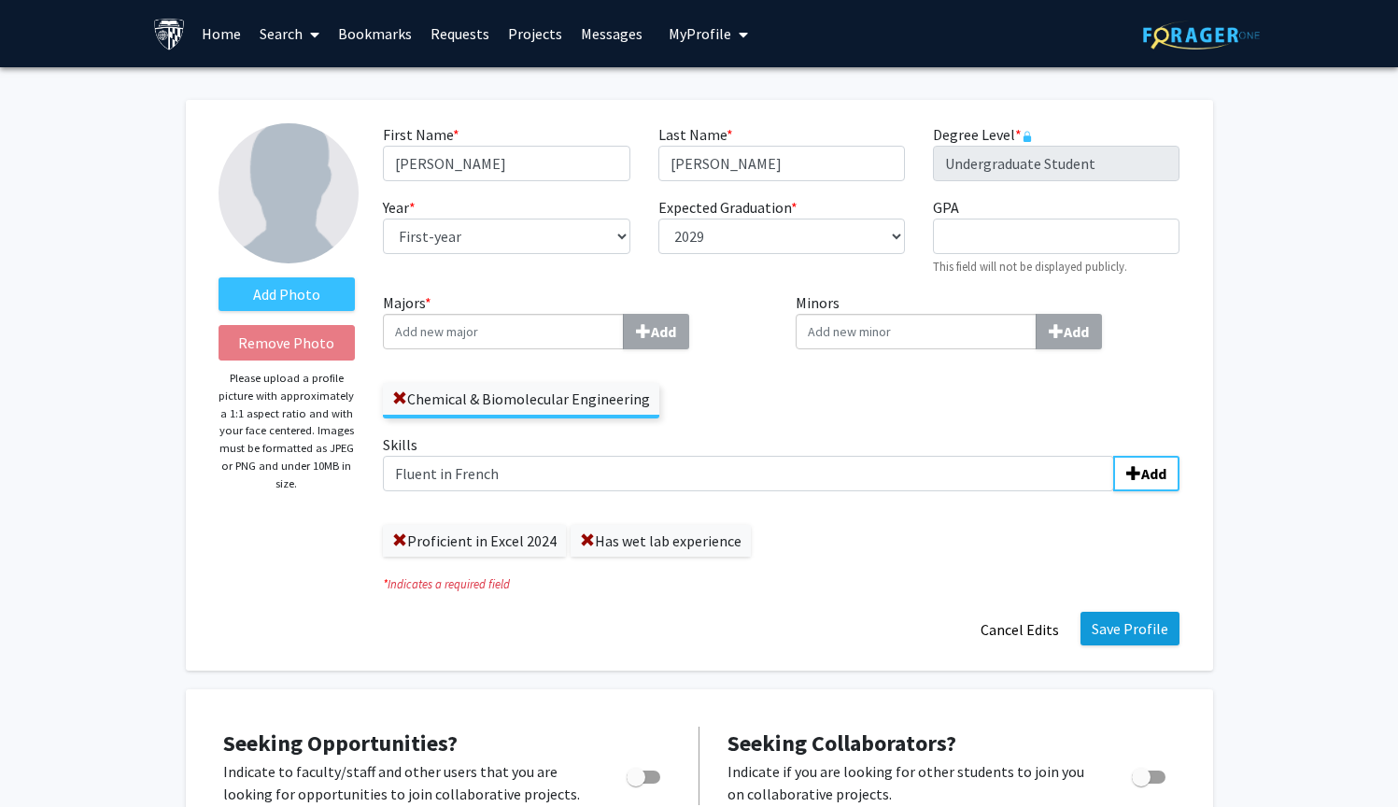
click at [1163, 635] on button "Save Profile" at bounding box center [1129, 629] width 99 height 34
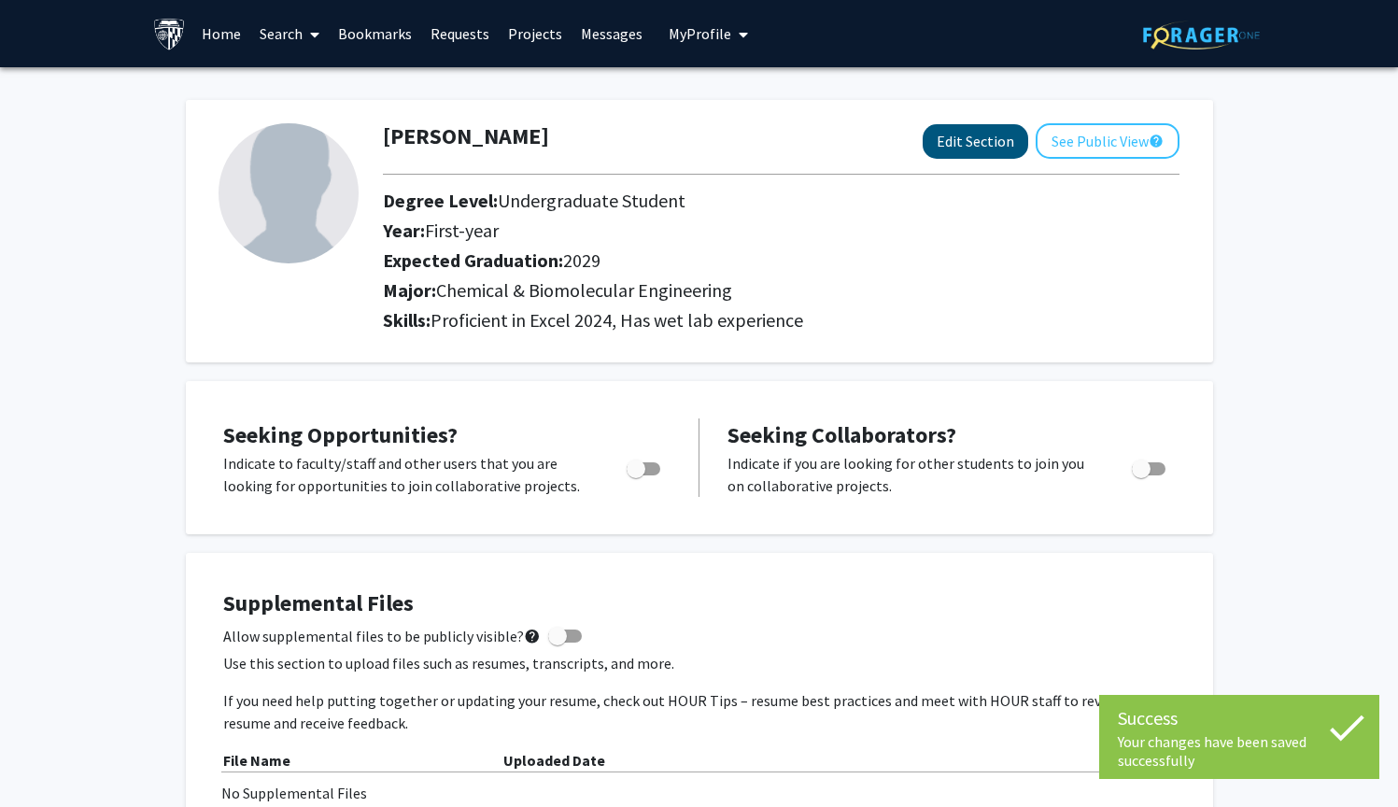
click at [972, 134] on button "Edit Section" at bounding box center [976, 141] width 106 height 35
select select "first-year"
select select "2029"
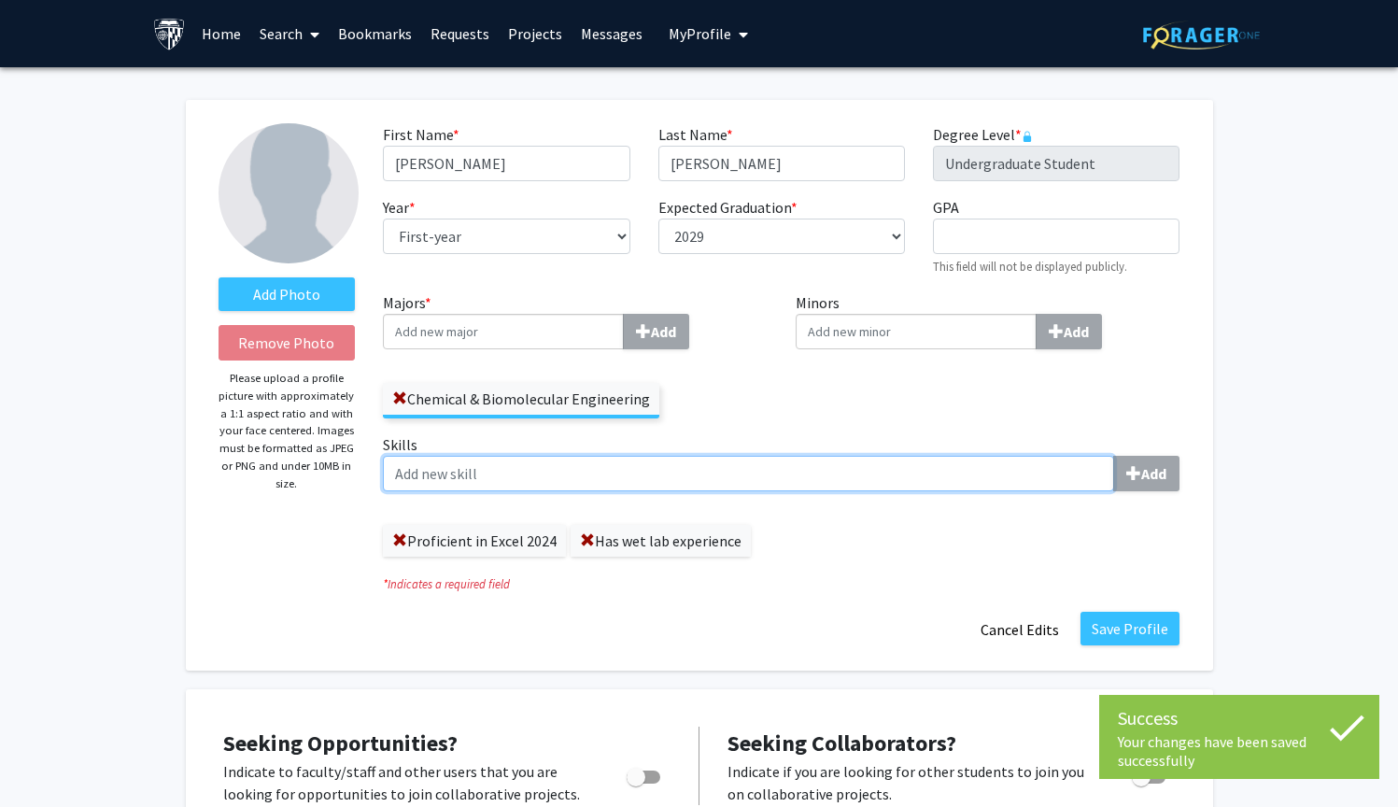
click at [759, 491] on input "Skills Add" at bounding box center [748, 473] width 731 height 35
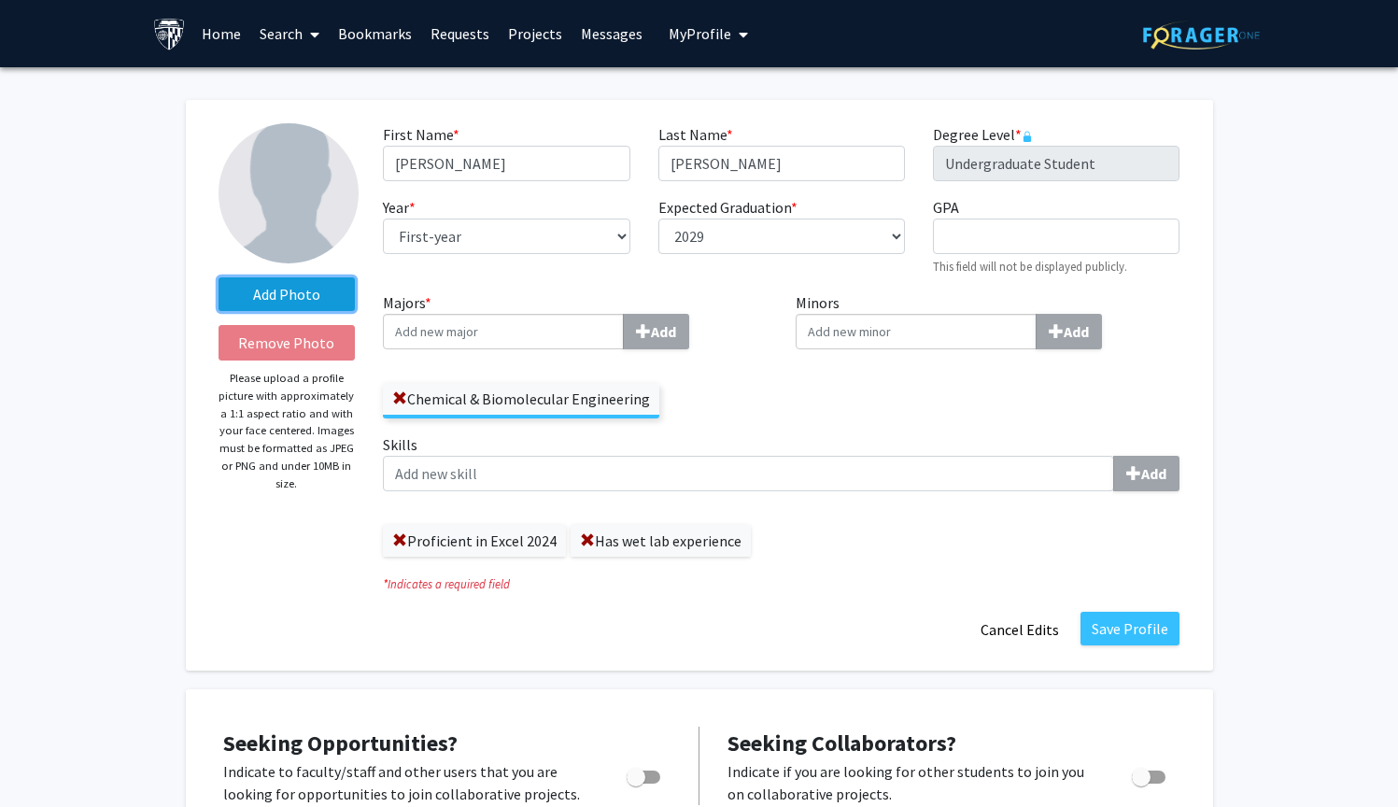
click at [277, 294] on label "Add Photo" at bounding box center [287, 294] width 137 height 34
click at [0, 0] on input "Add Photo" at bounding box center [0, 0] width 0 height 0
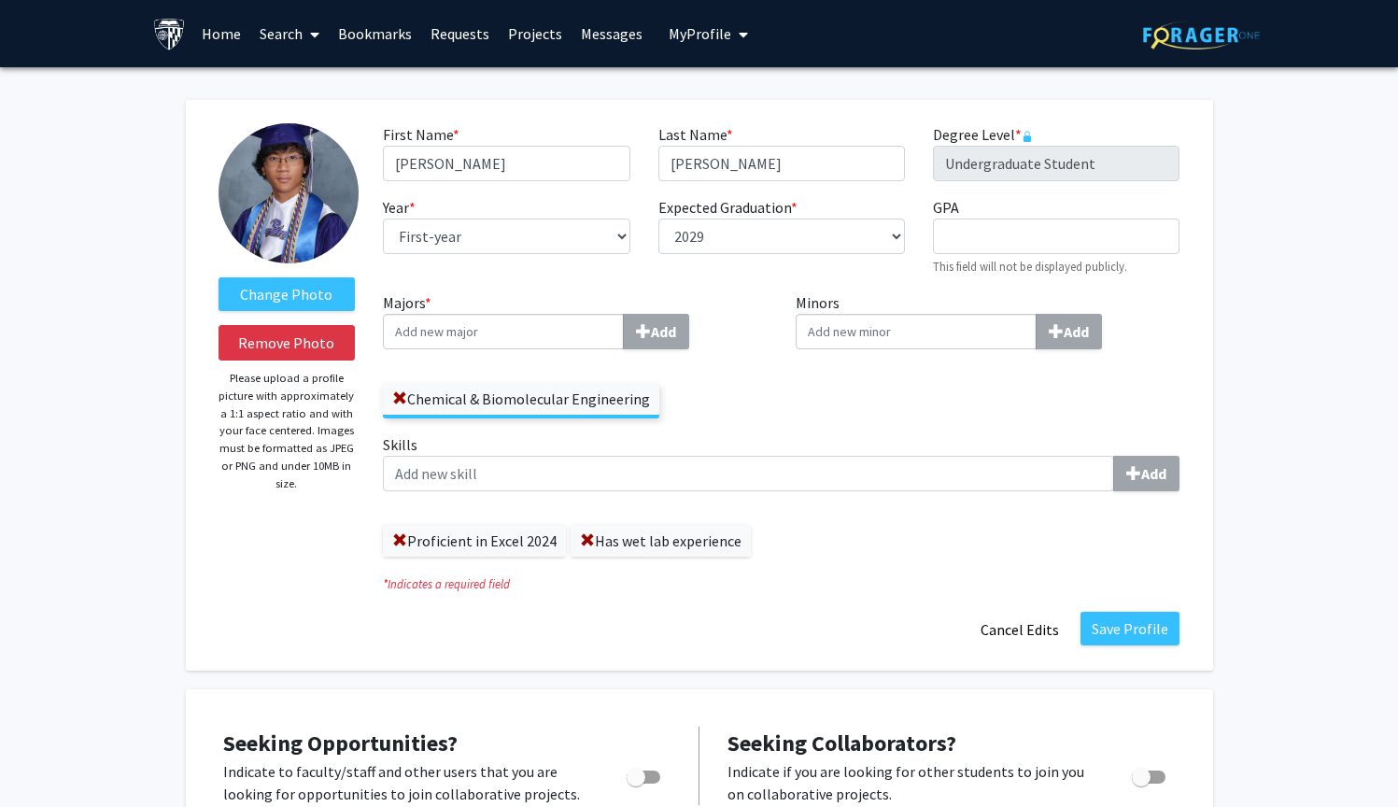
click at [311, 195] on img at bounding box center [289, 193] width 140 height 140
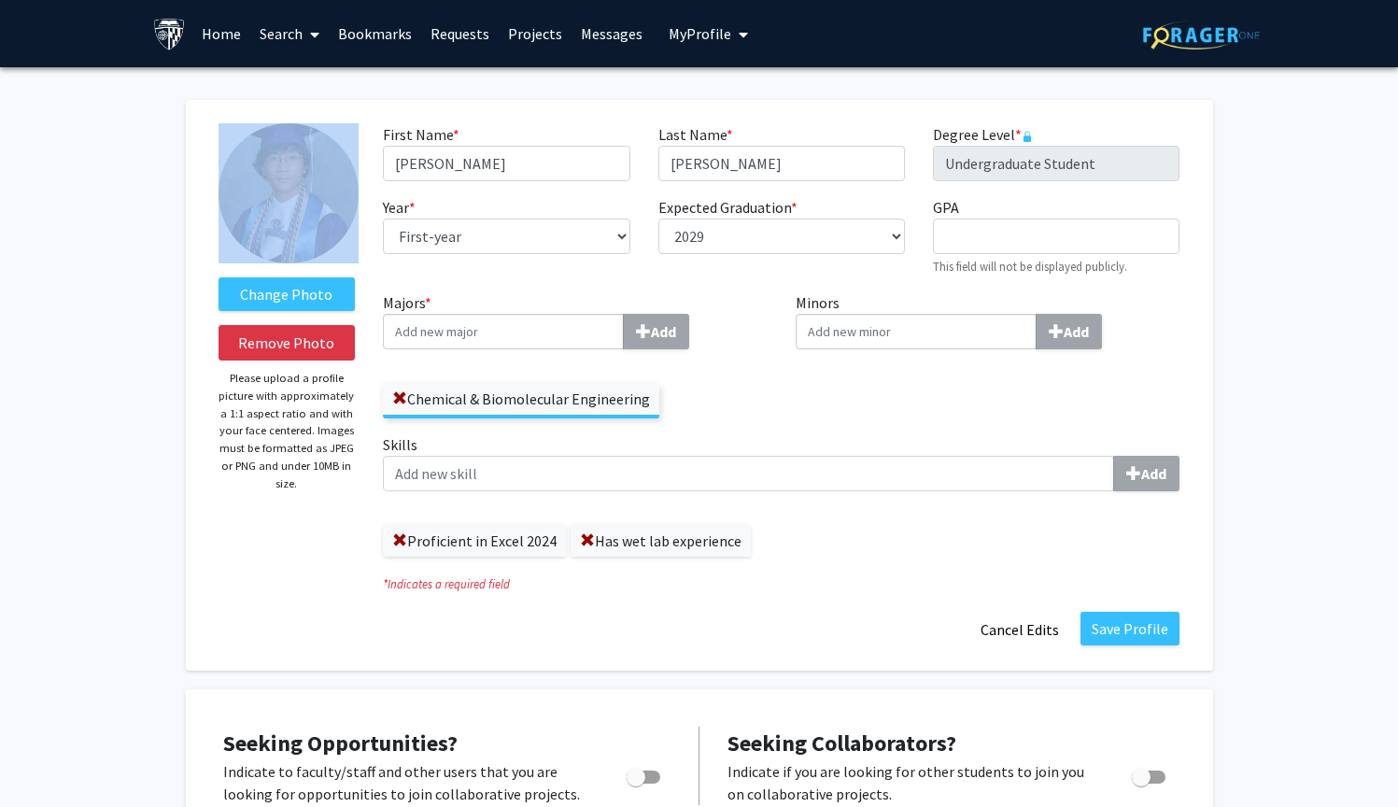
click at [311, 195] on img at bounding box center [289, 193] width 140 height 140
click at [312, 192] on img at bounding box center [289, 193] width 140 height 140
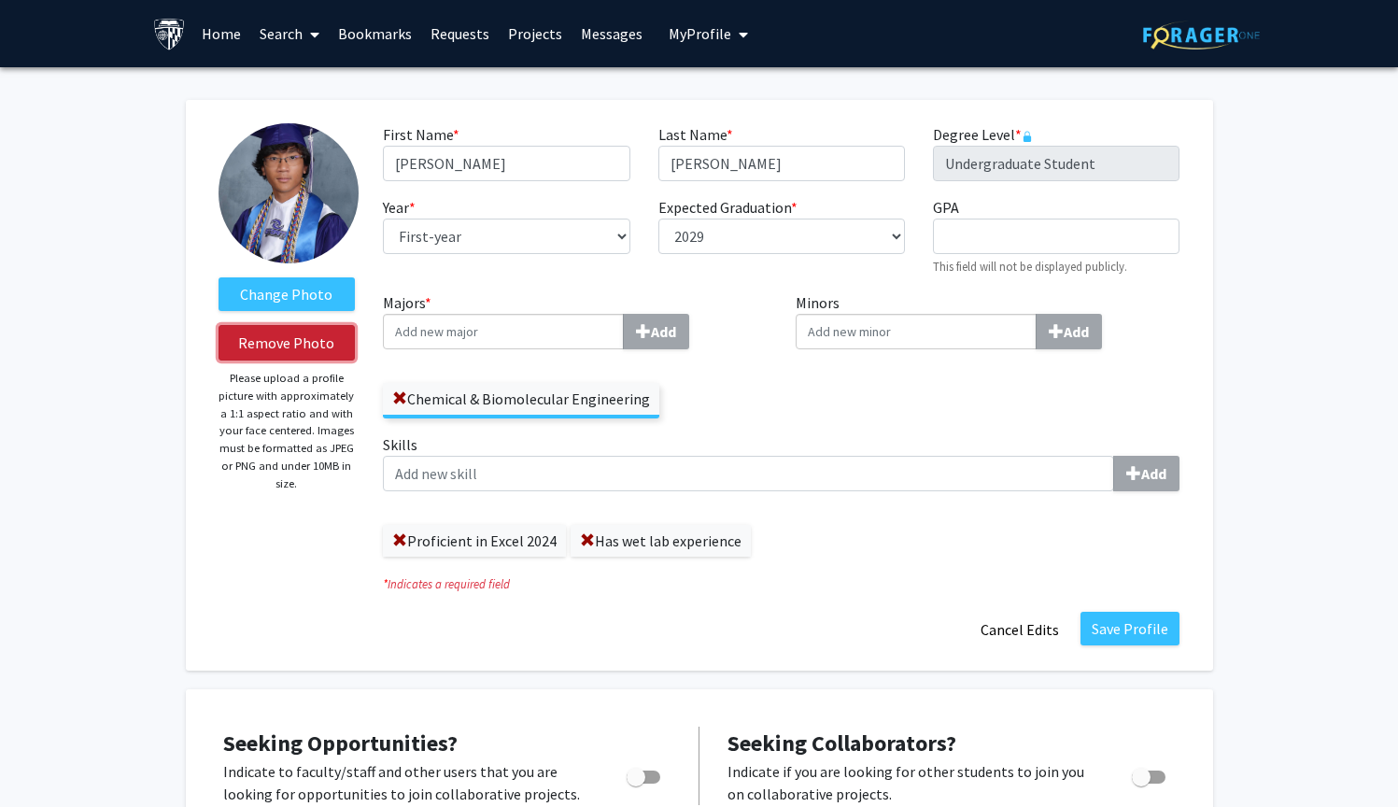
click at [291, 347] on button "Remove Photo" at bounding box center [287, 342] width 137 height 35
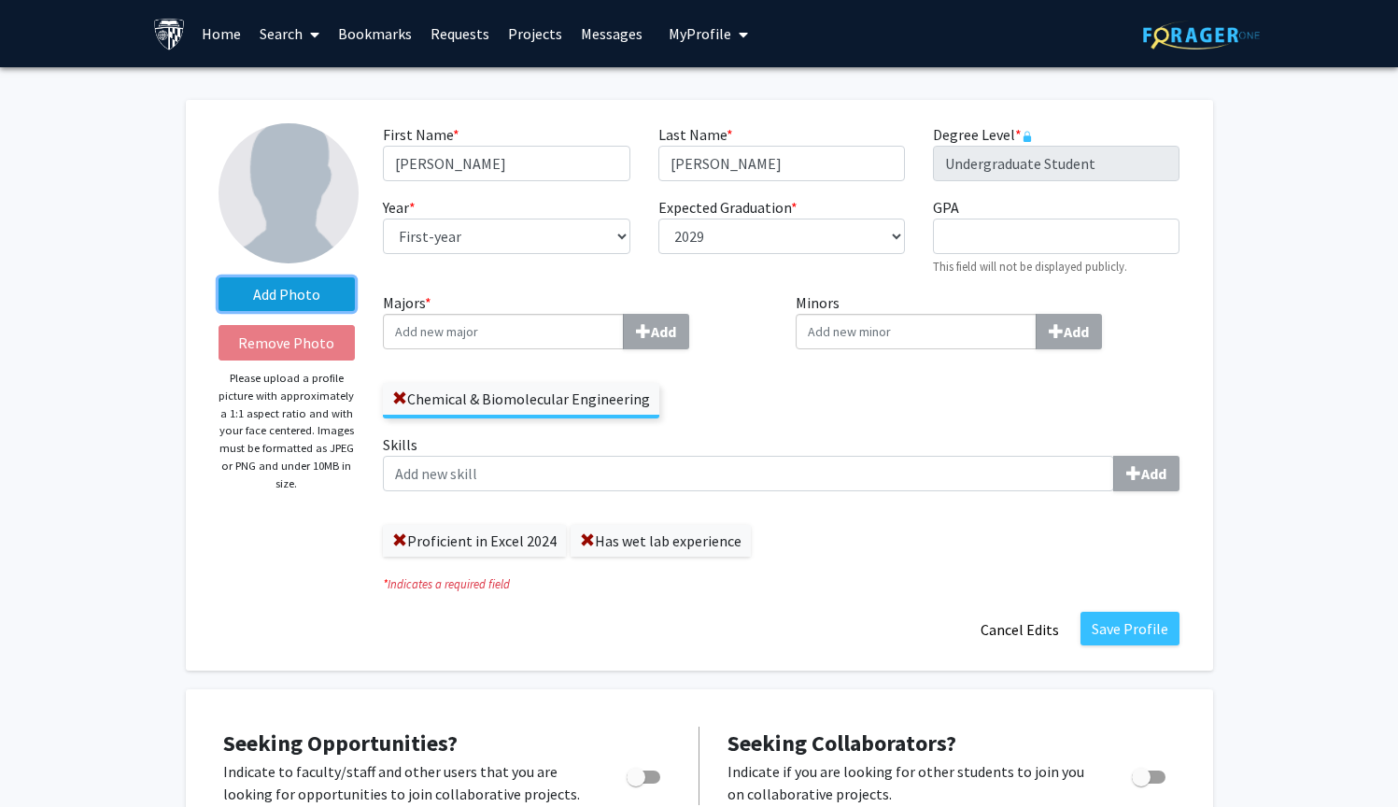
click at [296, 297] on label "Add Photo" at bounding box center [287, 294] width 137 height 34
click at [0, 0] on input "Add Photo" at bounding box center [0, 0] width 0 height 0
click at [266, 291] on label "Add Photo" at bounding box center [287, 294] width 137 height 34
click at [0, 0] on input "Add Photo" at bounding box center [0, 0] width 0 height 0
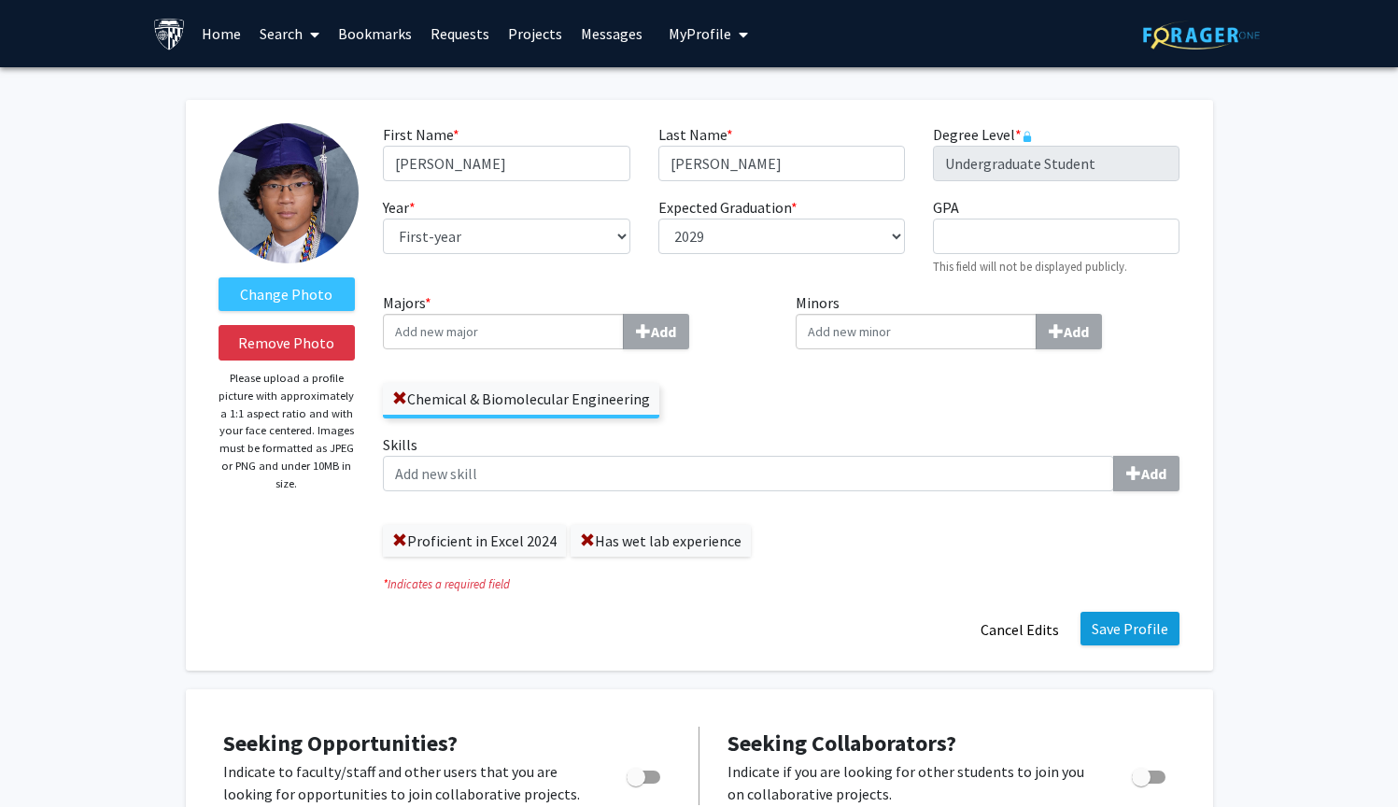
click at [1145, 627] on button "Save Profile" at bounding box center [1129, 629] width 99 height 34
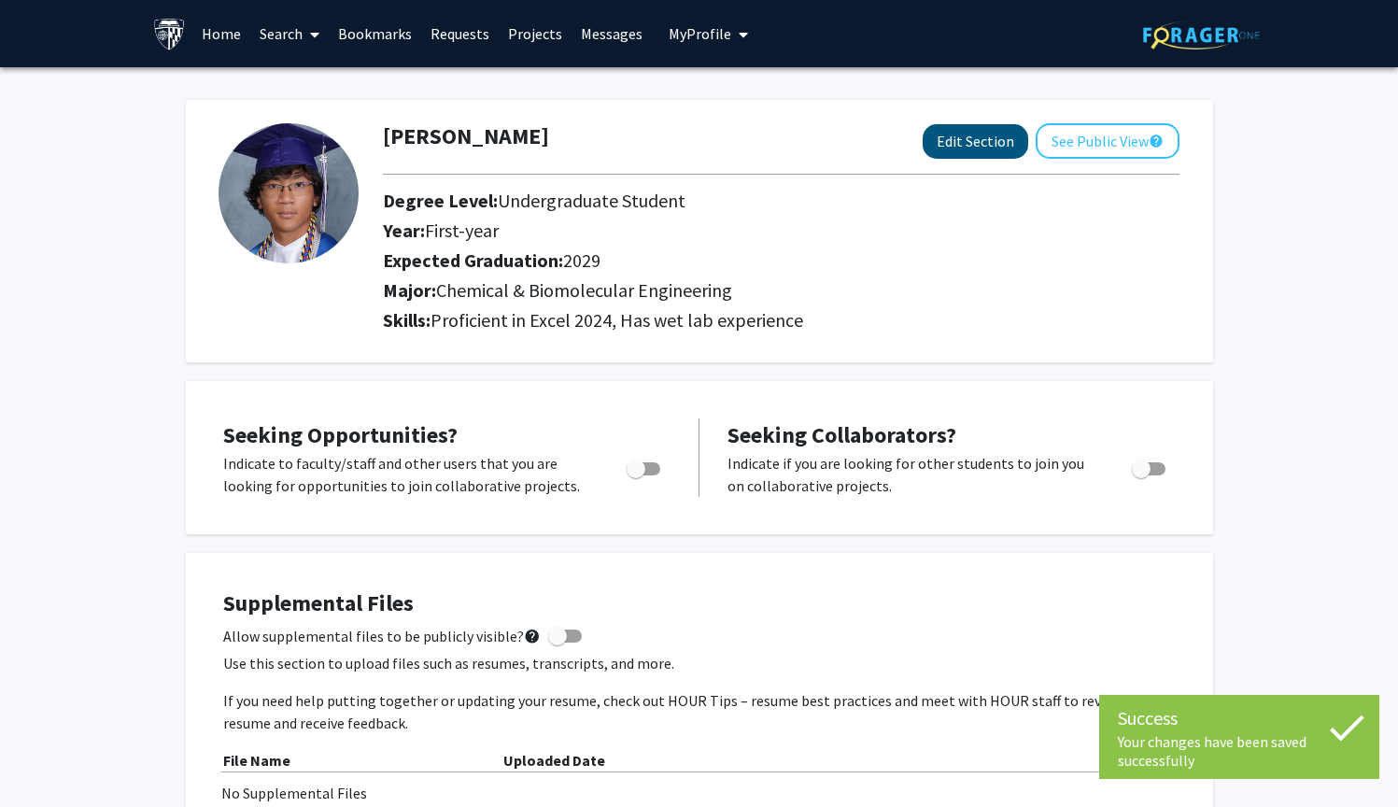
click at [973, 154] on button "Edit Section" at bounding box center [976, 141] width 106 height 35
select select "first-year"
select select "2029"
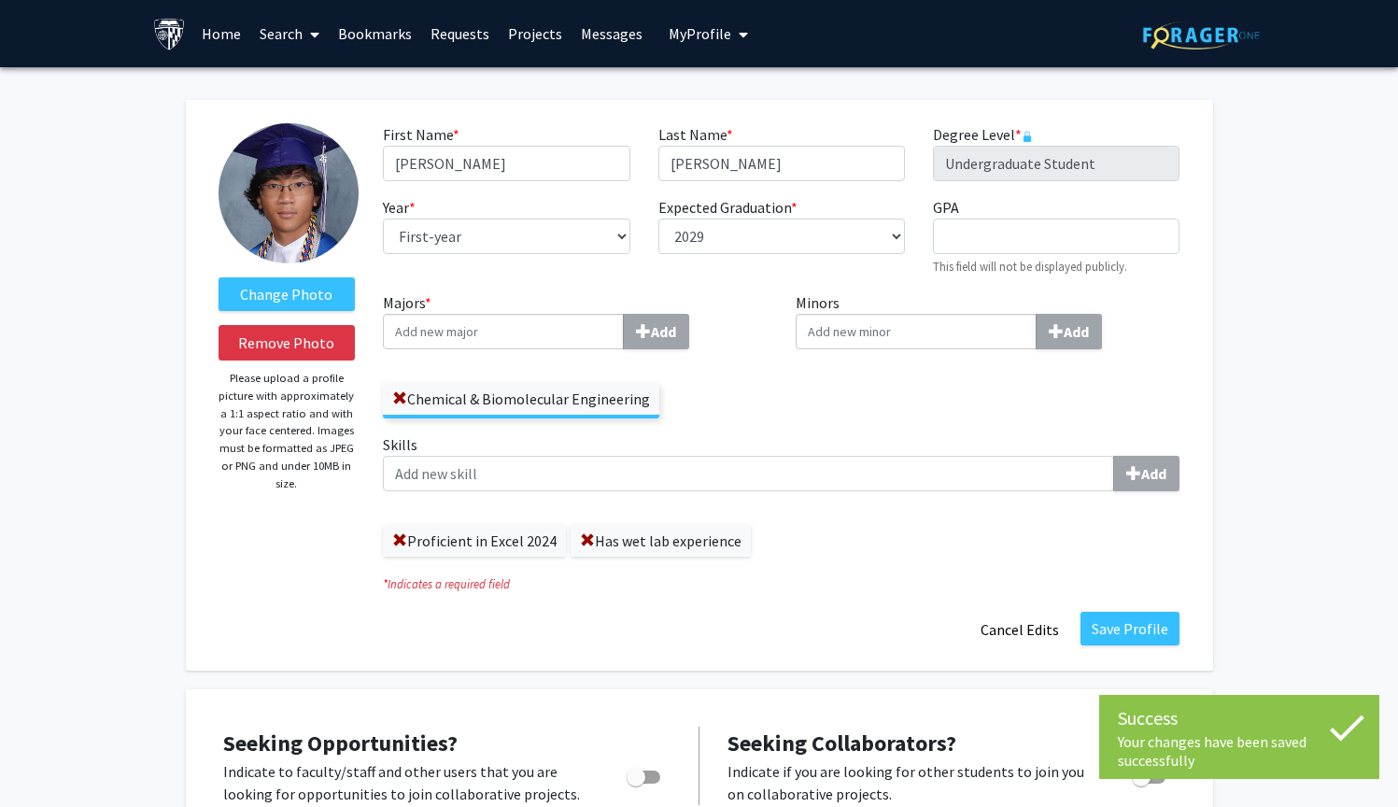
click at [587, 543] on span at bounding box center [587, 540] width 15 height 15
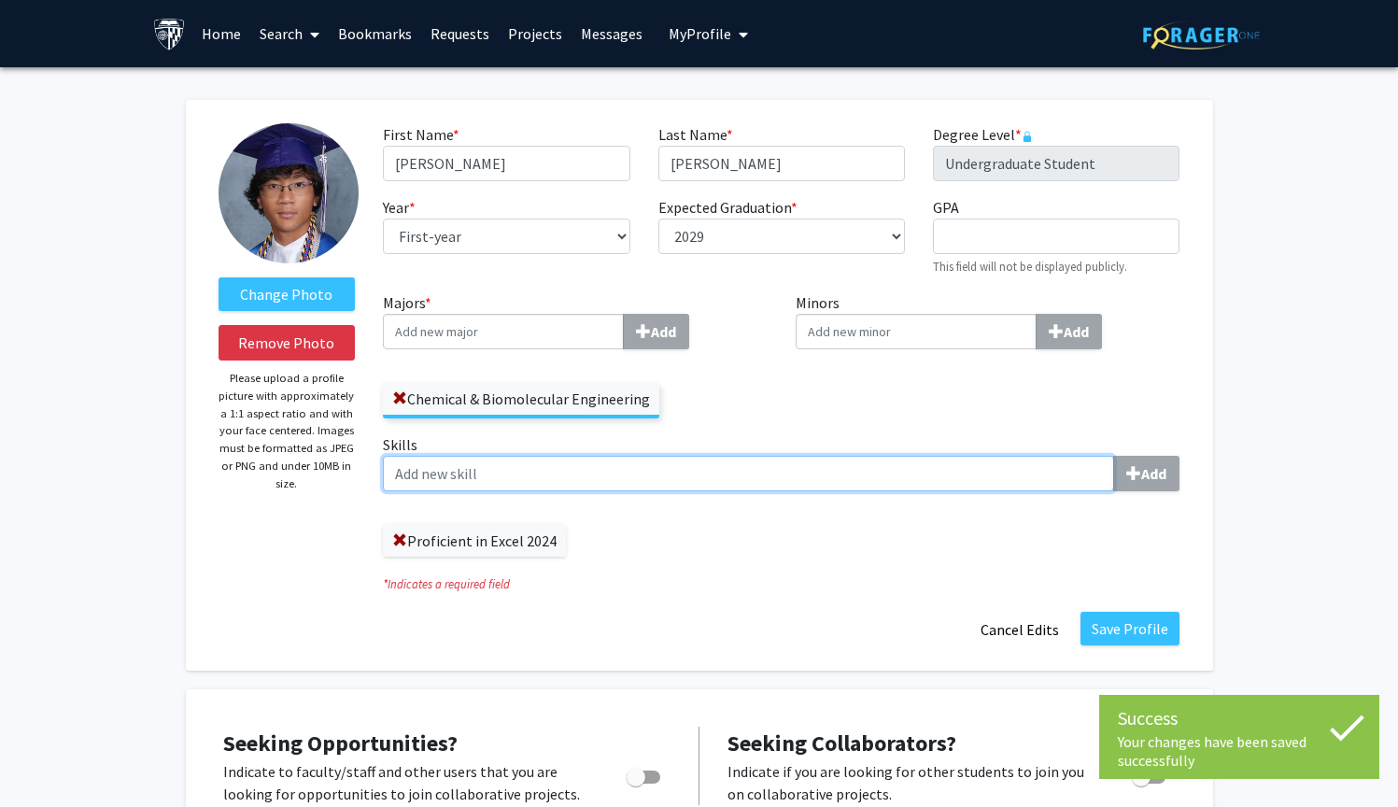
click at [588, 480] on input "Skills Add" at bounding box center [748, 473] width 731 height 35
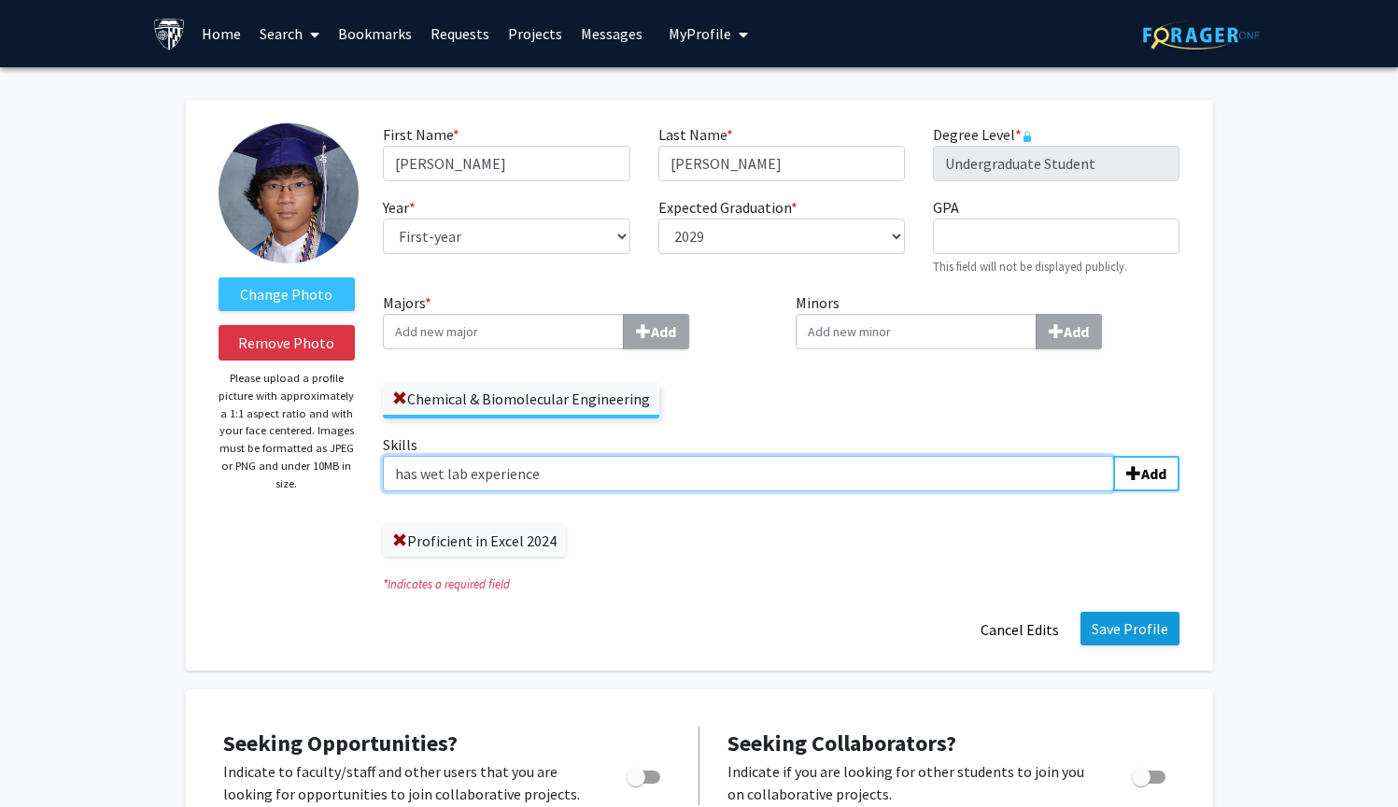
type input "has wet lab experience"
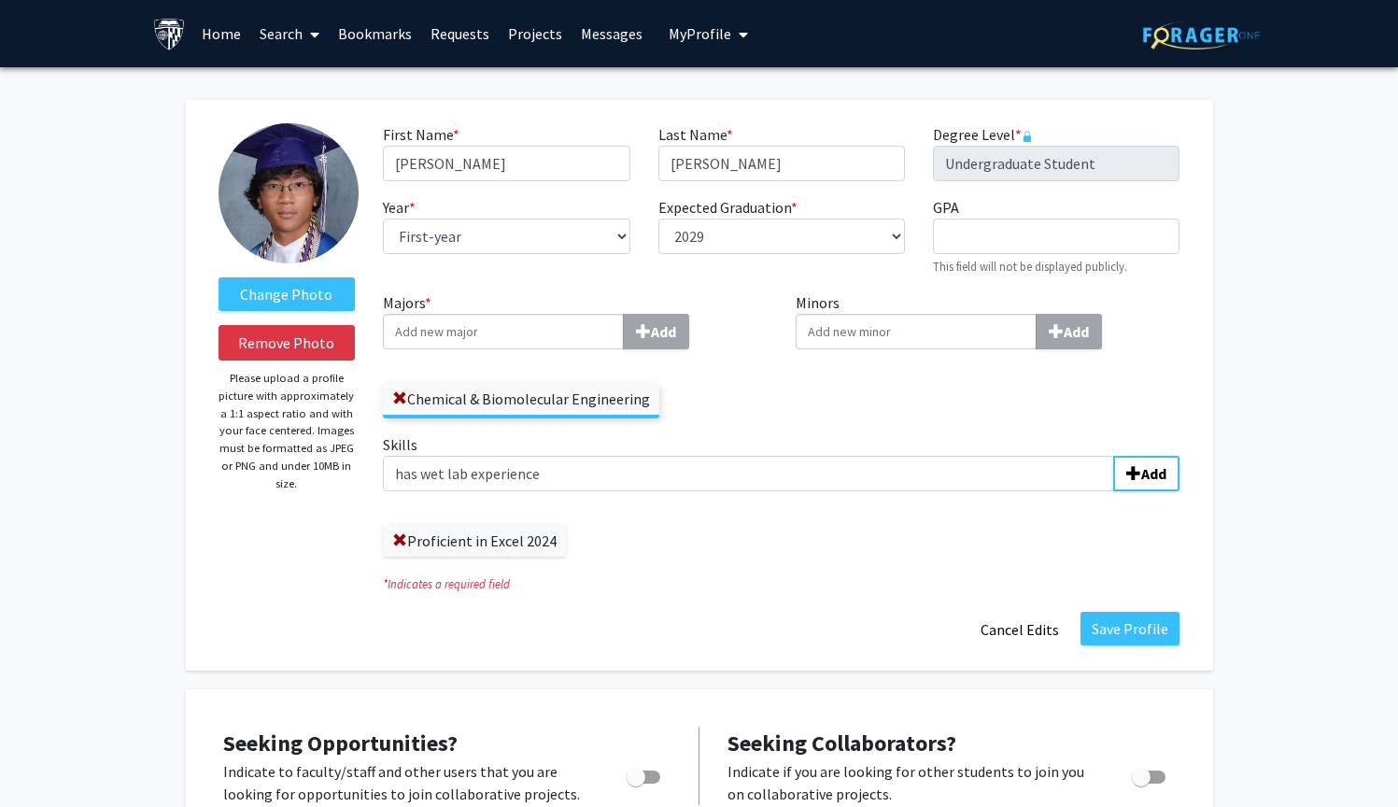
click at [1144, 631] on button "Save Profile" at bounding box center [1129, 629] width 99 height 34
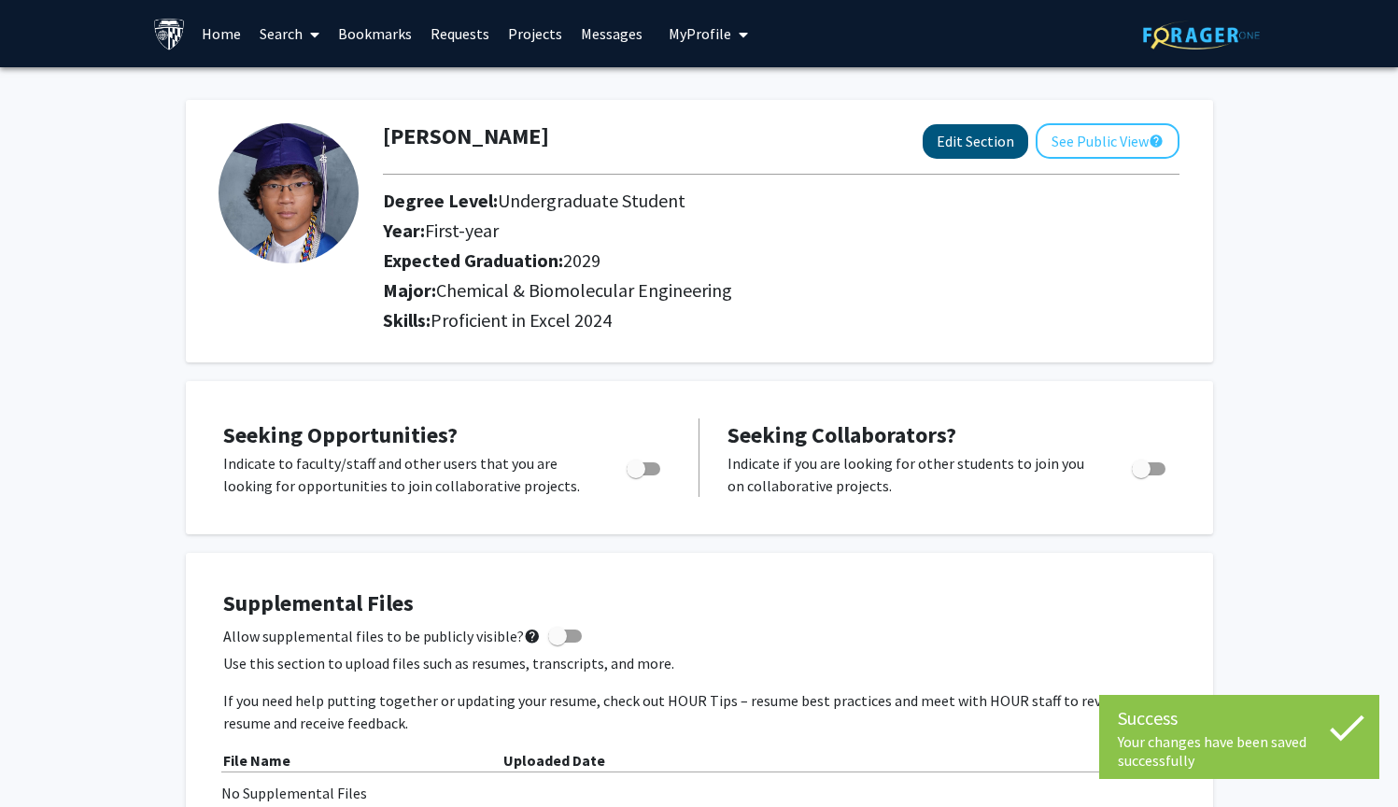
click at [952, 143] on button "Edit Section" at bounding box center [976, 141] width 106 height 35
select select "first-year"
select select "2029"
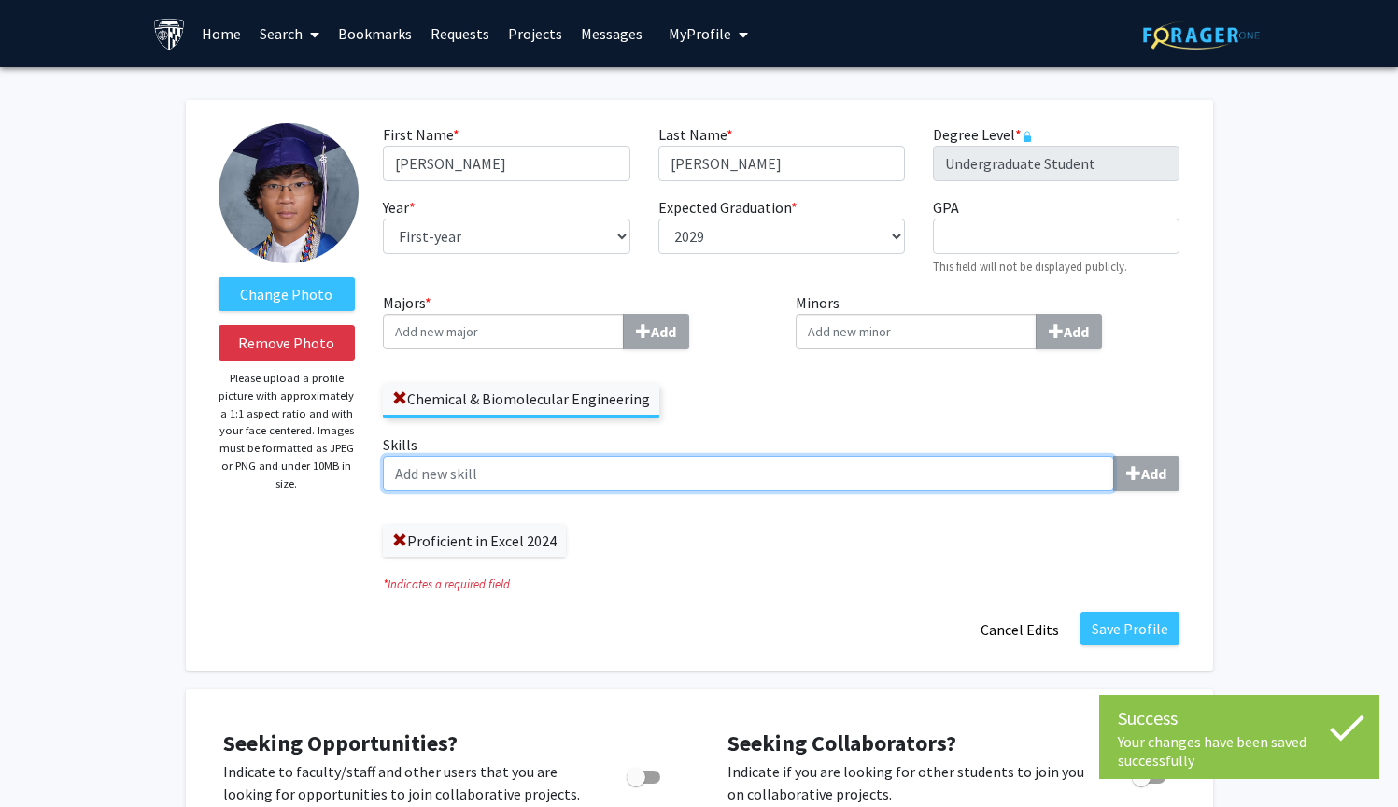
click at [620, 473] on input "Skills Add" at bounding box center [748, 473] width 731 height 35
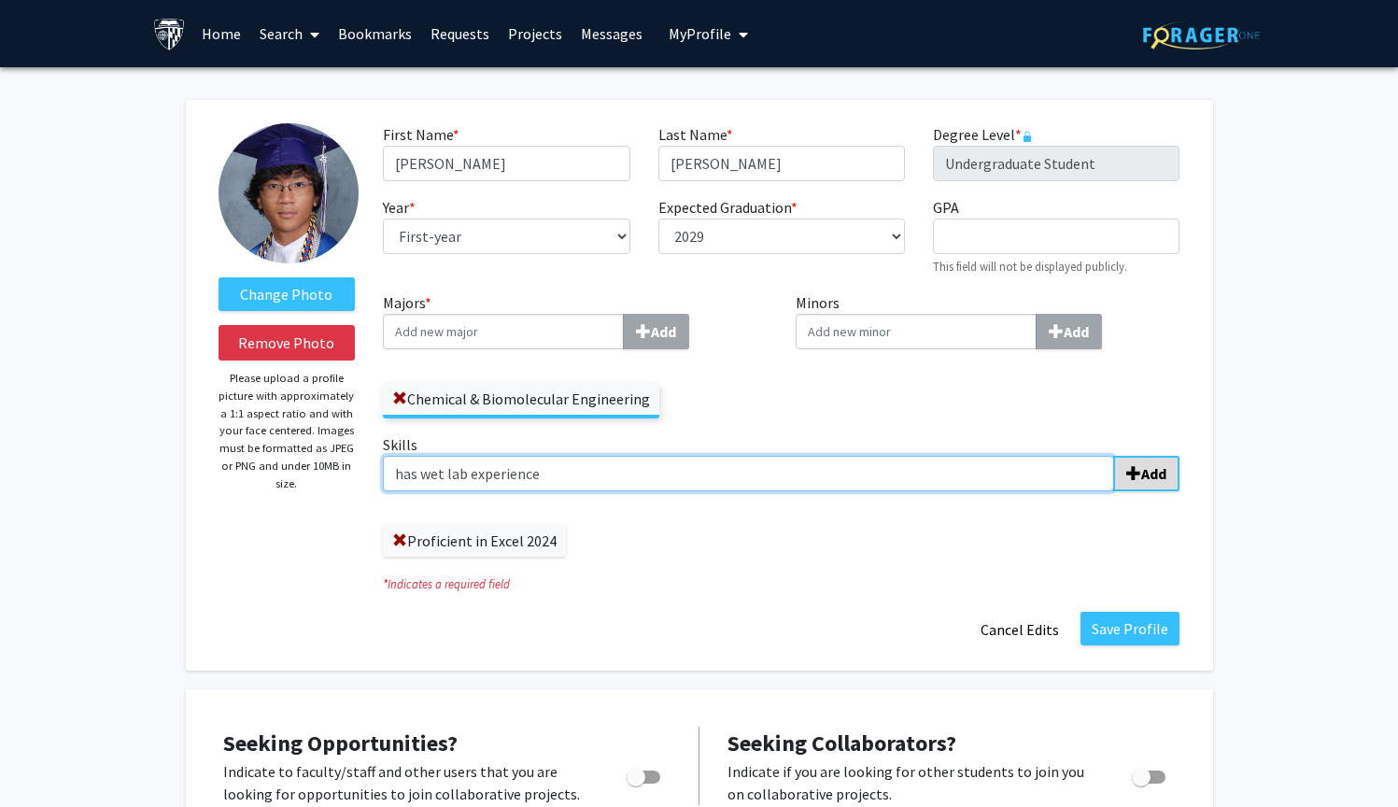
type input "has wet lab experience"
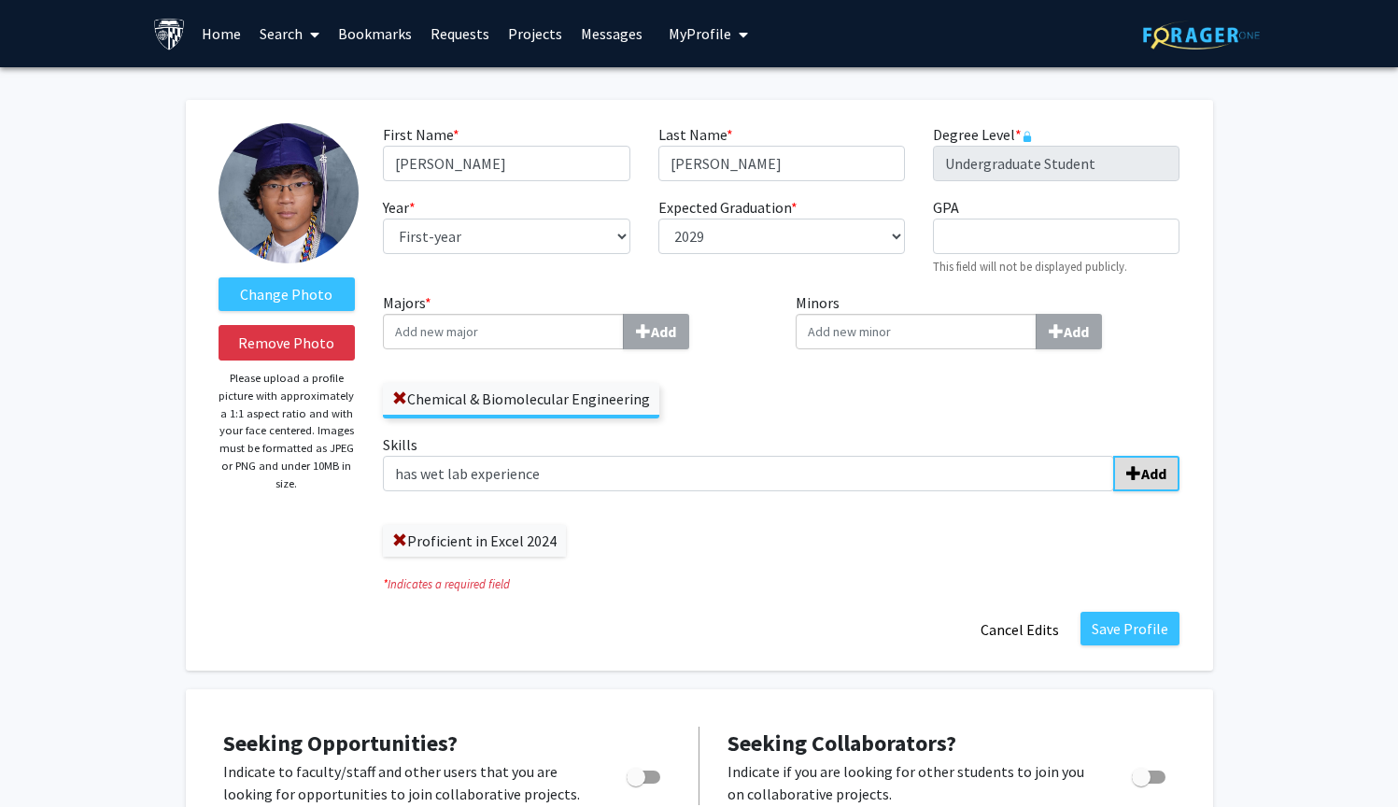
click at [1135, 467] on span "submit" at bounding box center [1133, 473] width 15 height 15
click at [1131, 634] on button "Save Profile" at bounding box center [1129, 629] width 99 height 34
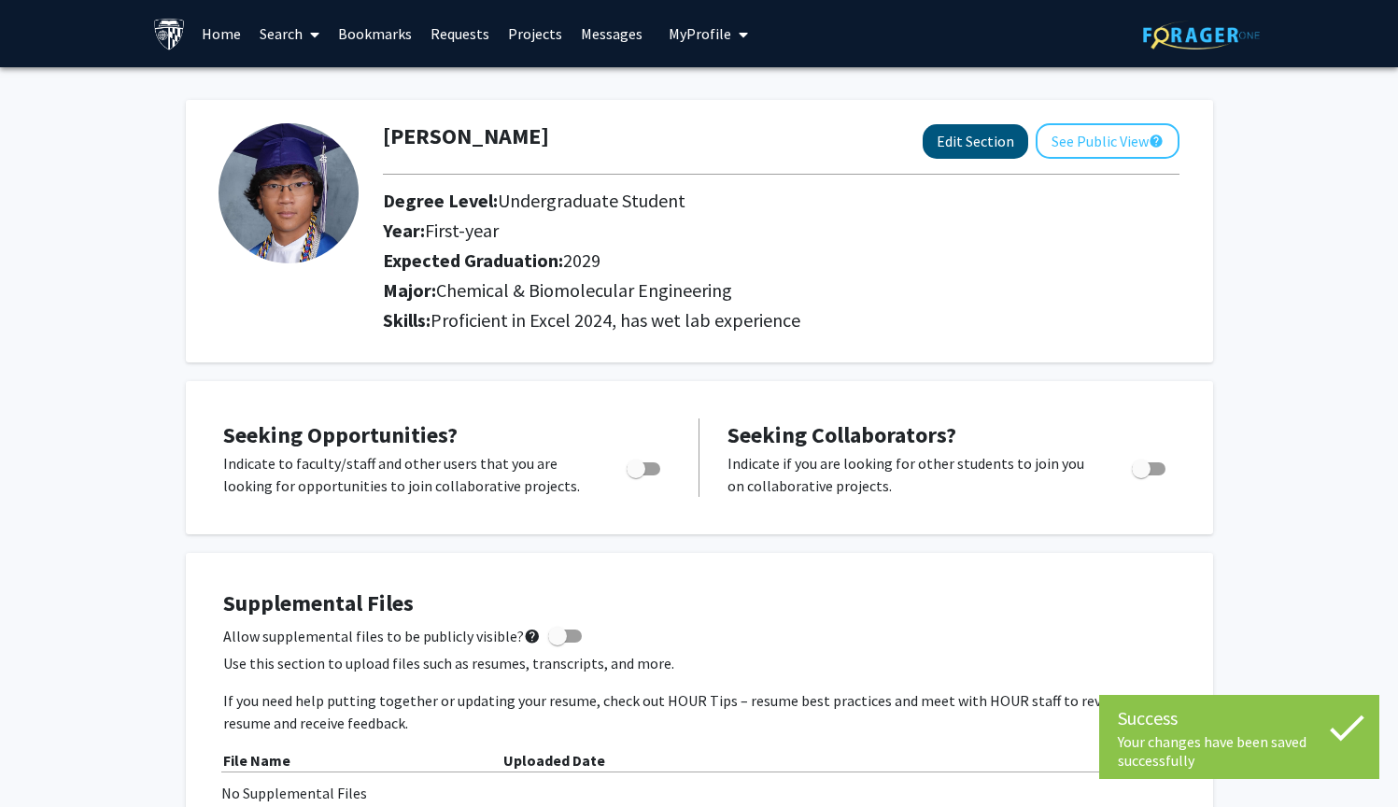
click at [992, 149] on button "Edit Section" at bounding box center [976, 141] width 106 height 35
select select "first-year"
select select "2029"
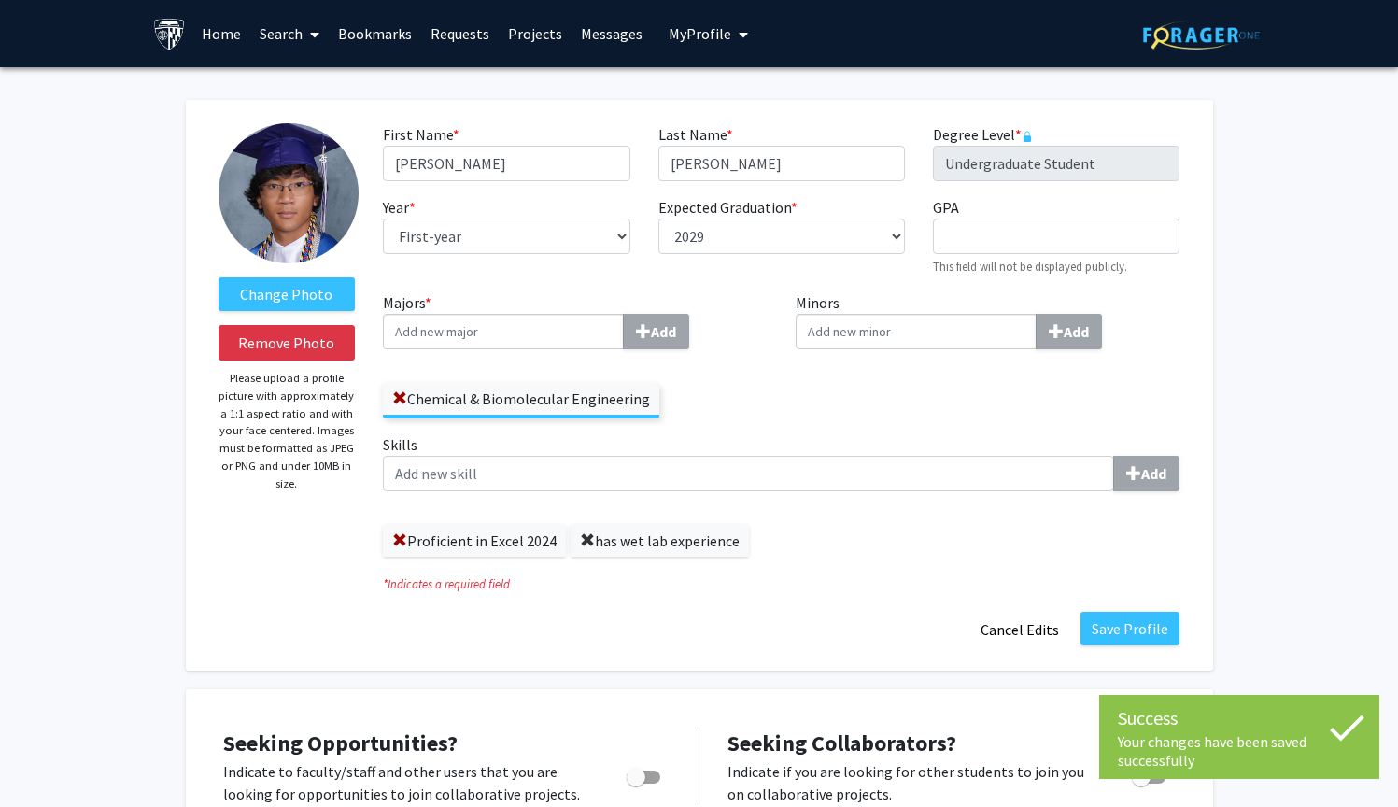
click at [586, 540] on span at bounding box center [587, 540] width 15 height 15
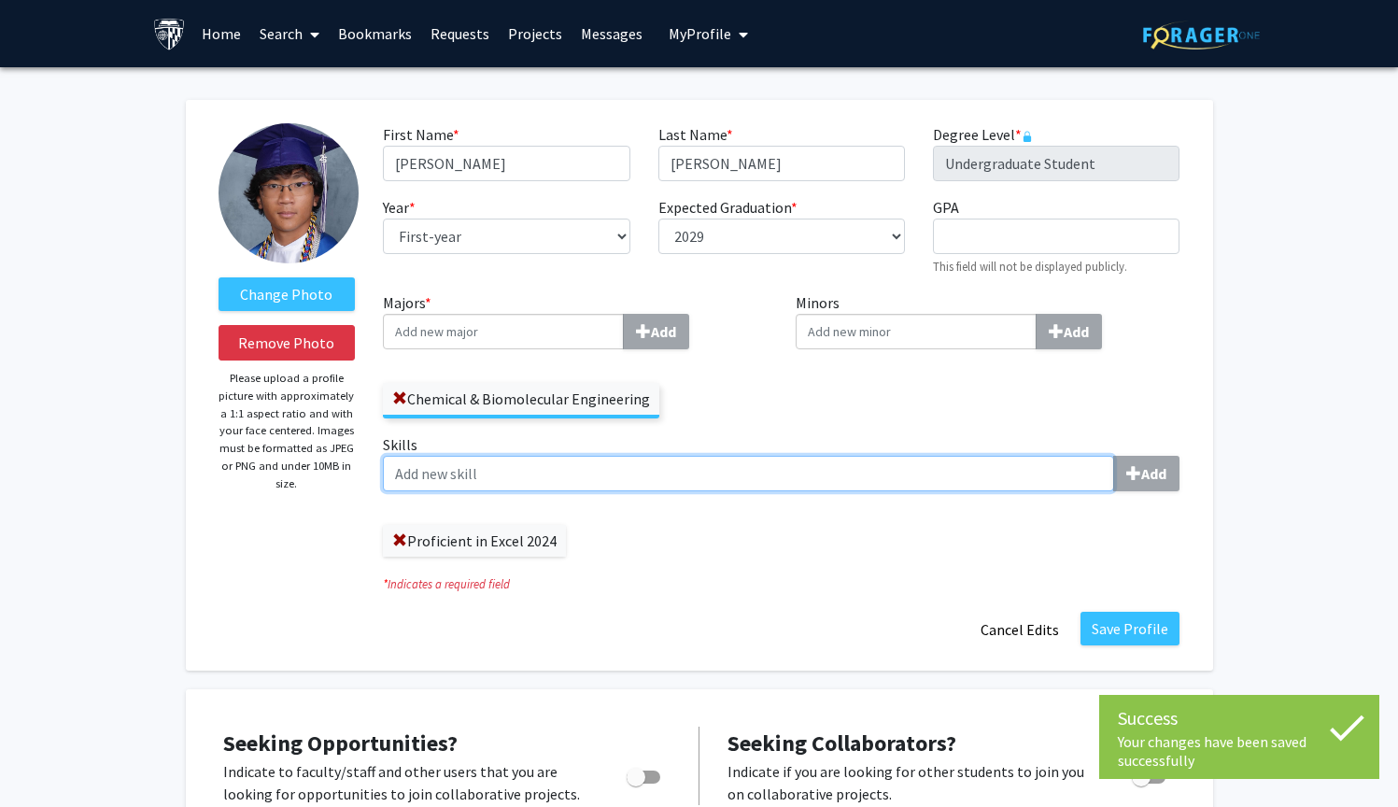
click at [599, 482] on input "Skills Add" at bounding box center [748, 473] width 731 height 35
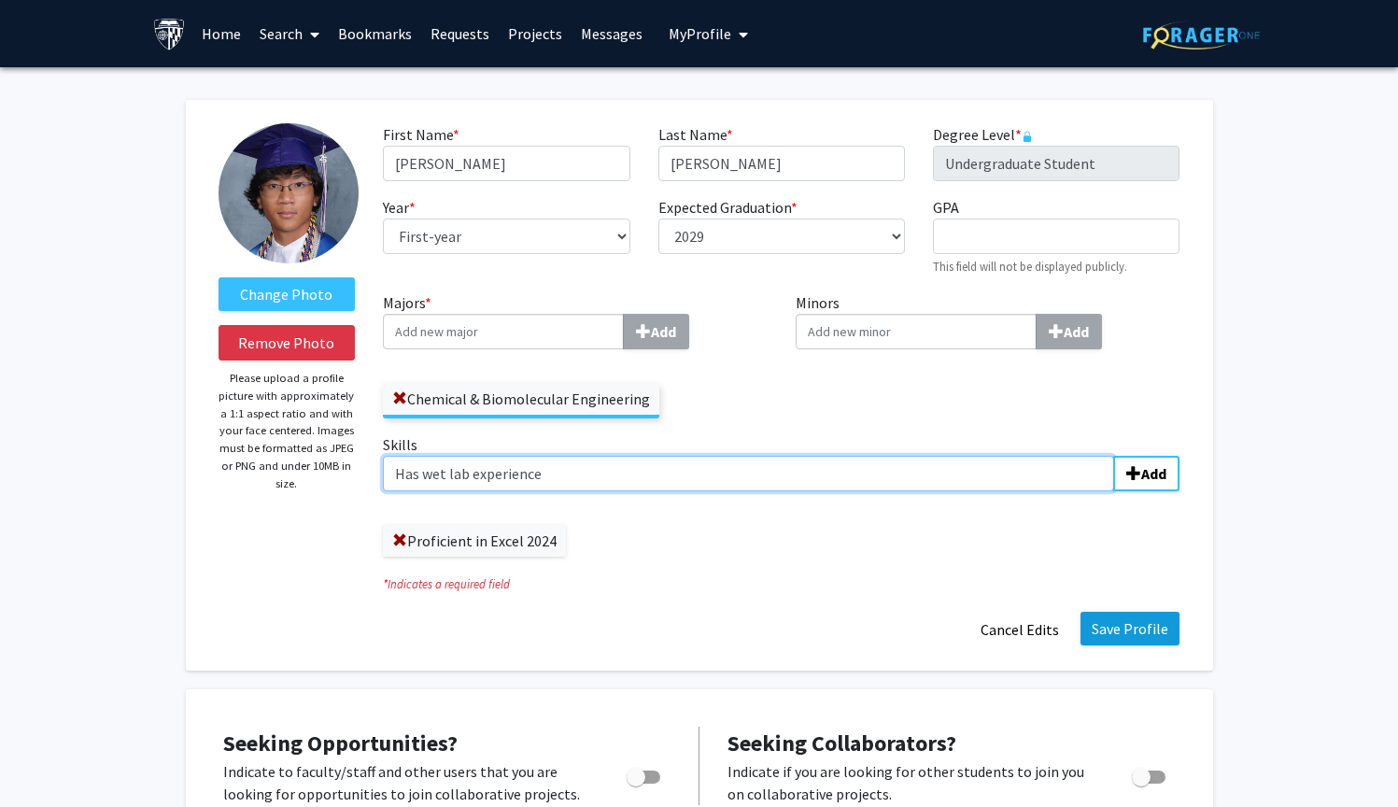
type input "Has wet lab experience"
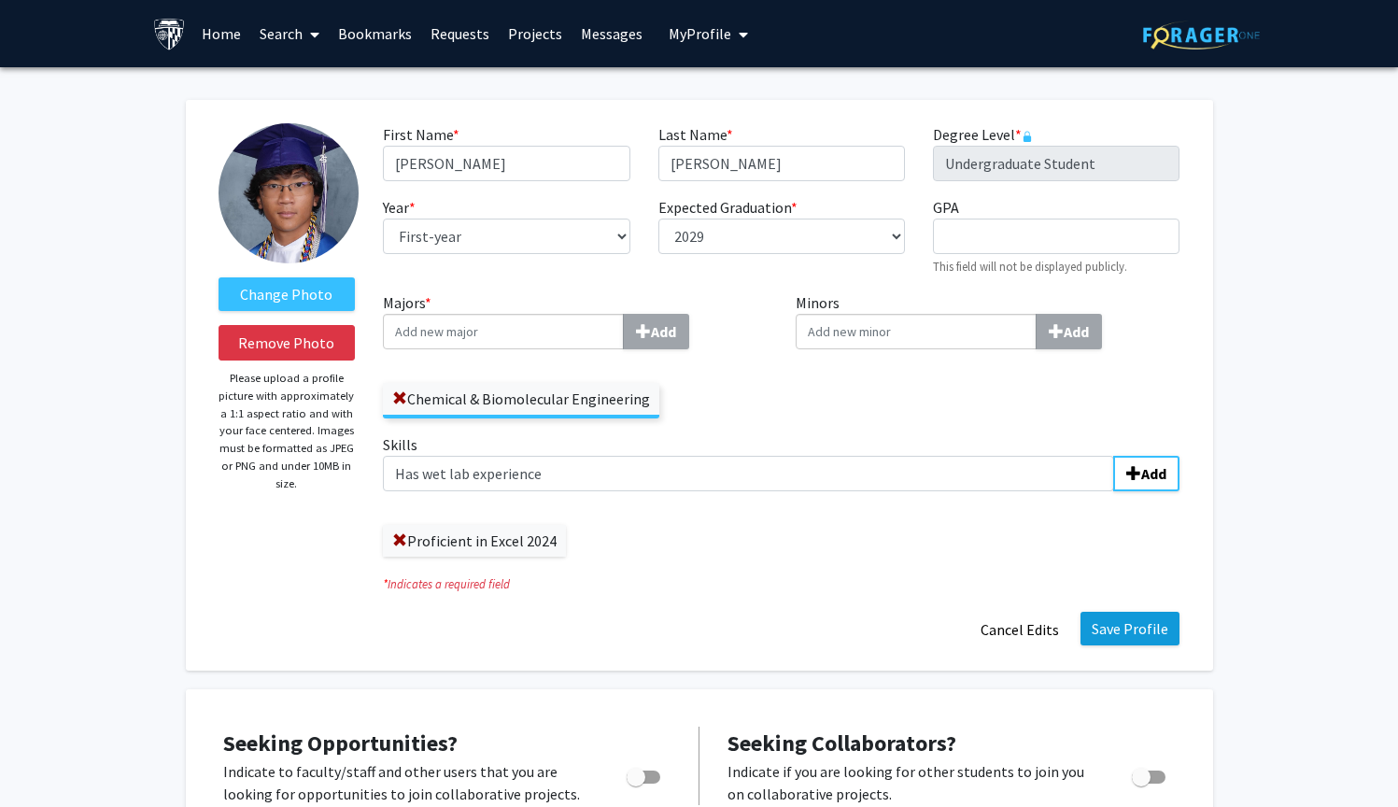
click at [1140, 624] on button "Save Profile" at bounding box center [1129, 629] width 99 height 34
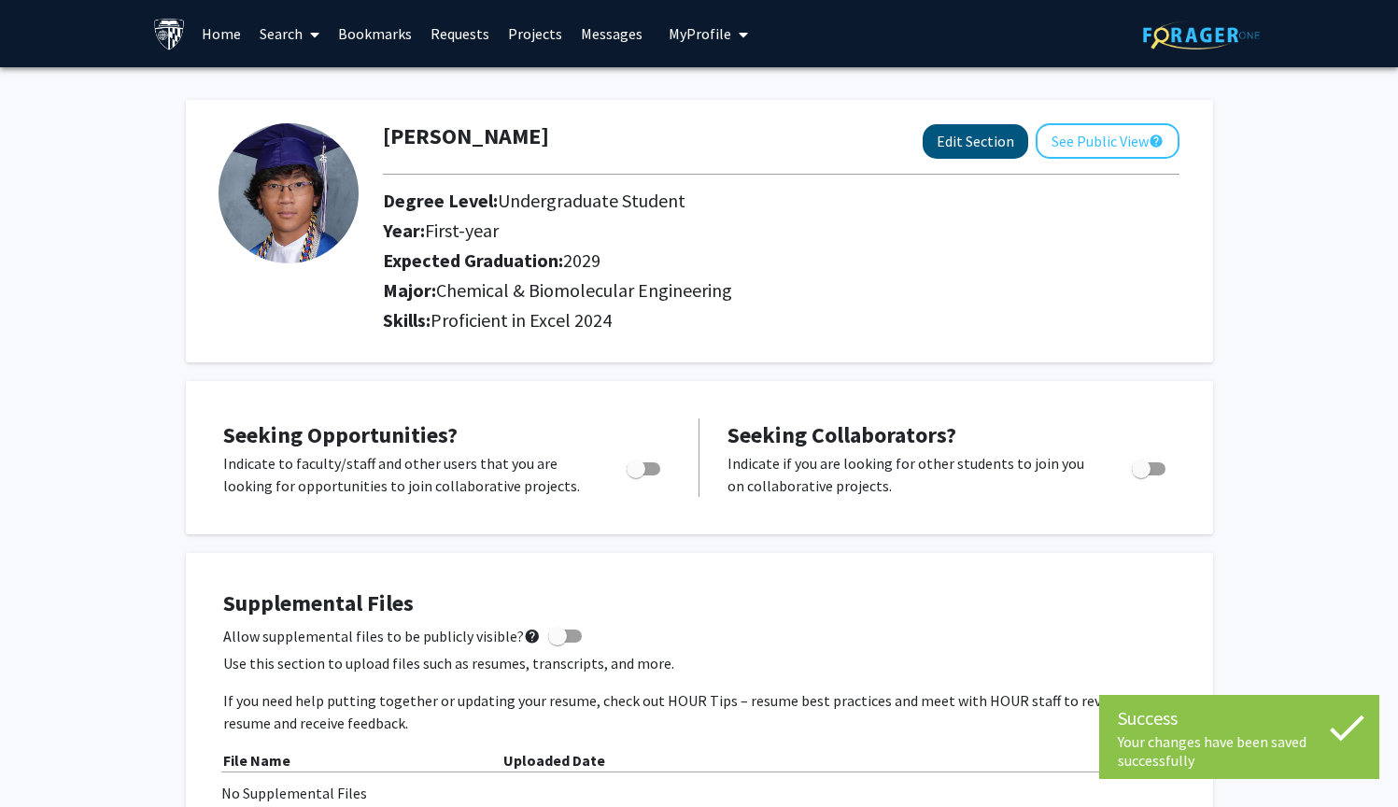
click at [985, 142] on button "Edit Section" at bounding box center [976, 141] width 106 height 35
select select "first-year"
select select "2029"
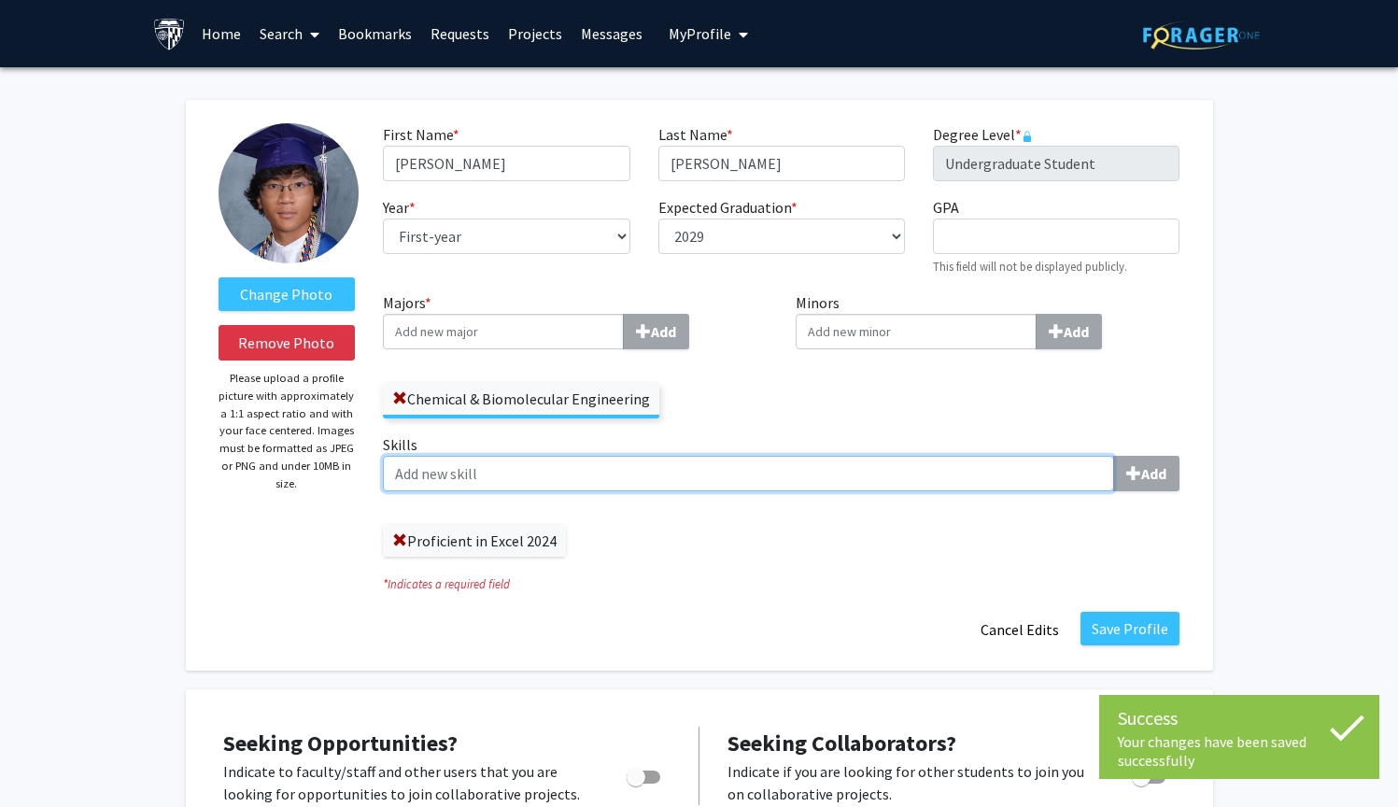
click at [543, 480] on input "Skills Add" at bounding box center [748, 473] width 731 height 35
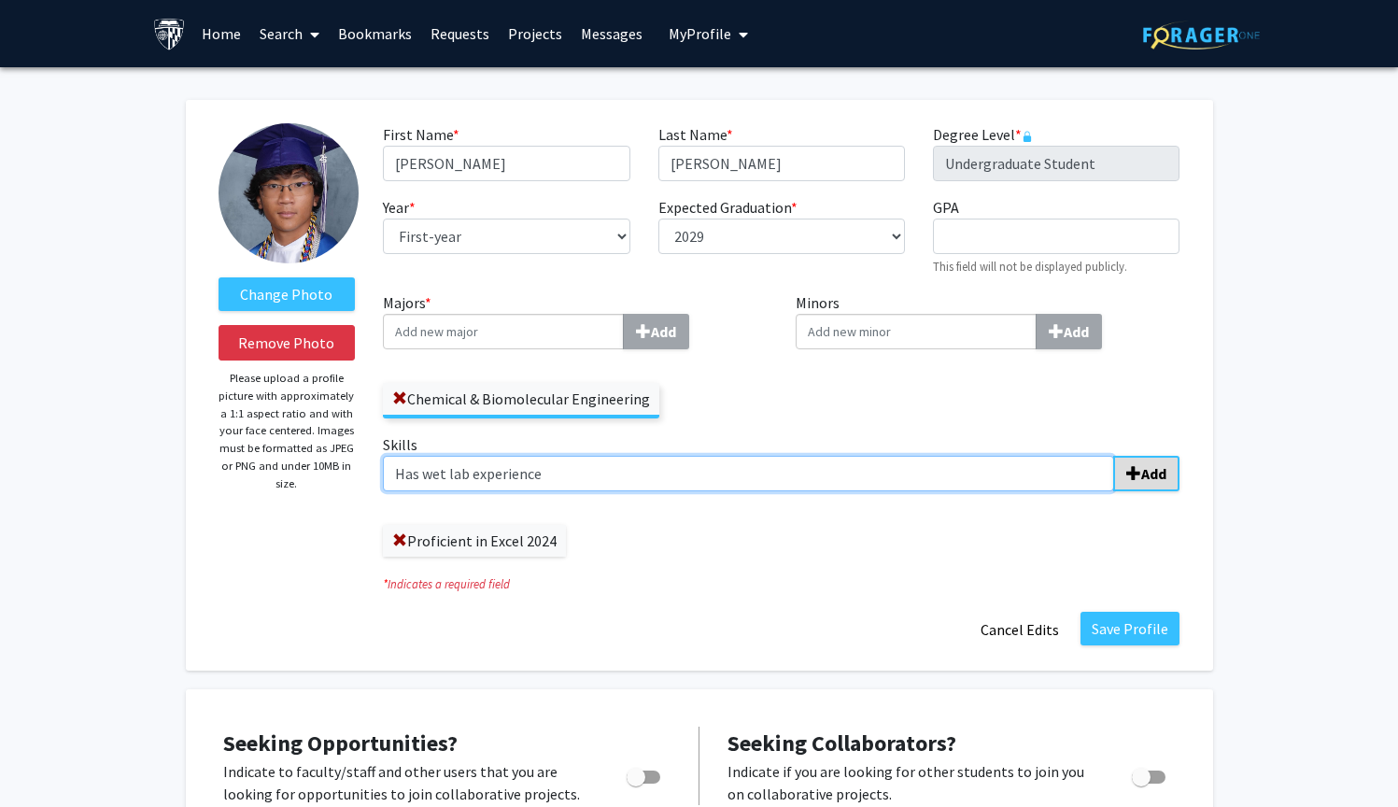
type input "Has wet lab experience"
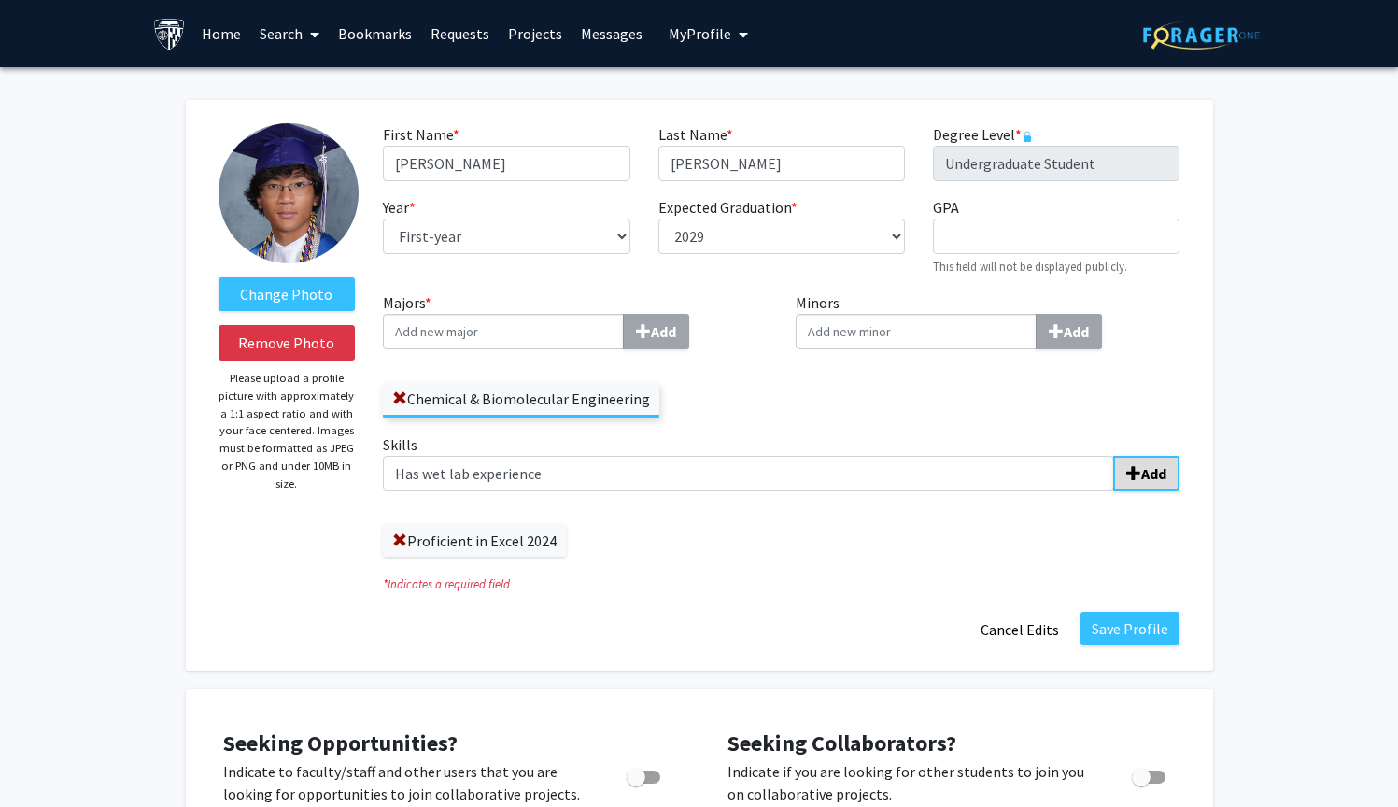
click at [1156, 481] on b "Add" at bounding box center [1153, 473] width 25 height 19
click at [1133, 632] on button "Save Profile" at bounding box center [1129, 629] width 99 height 34
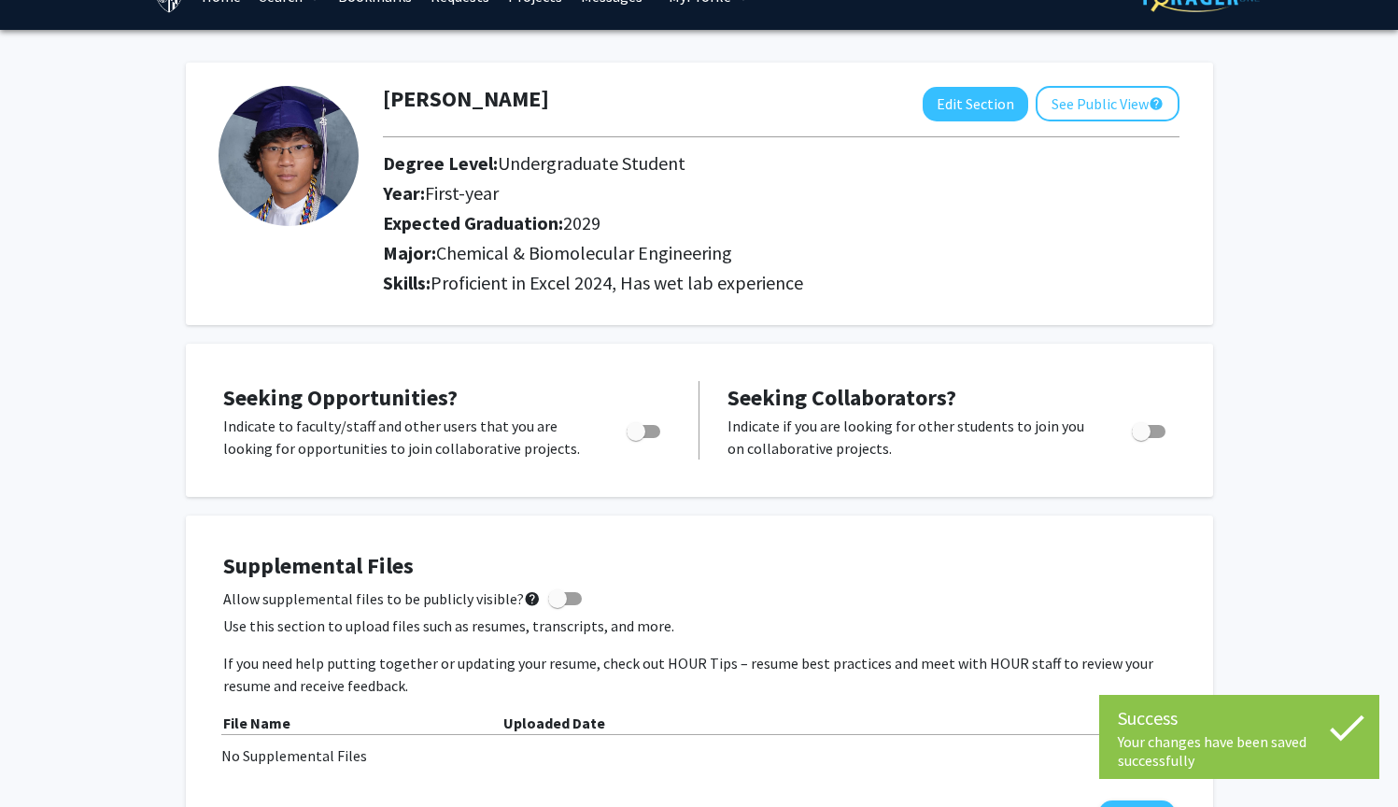
scroll to position [72, 0]
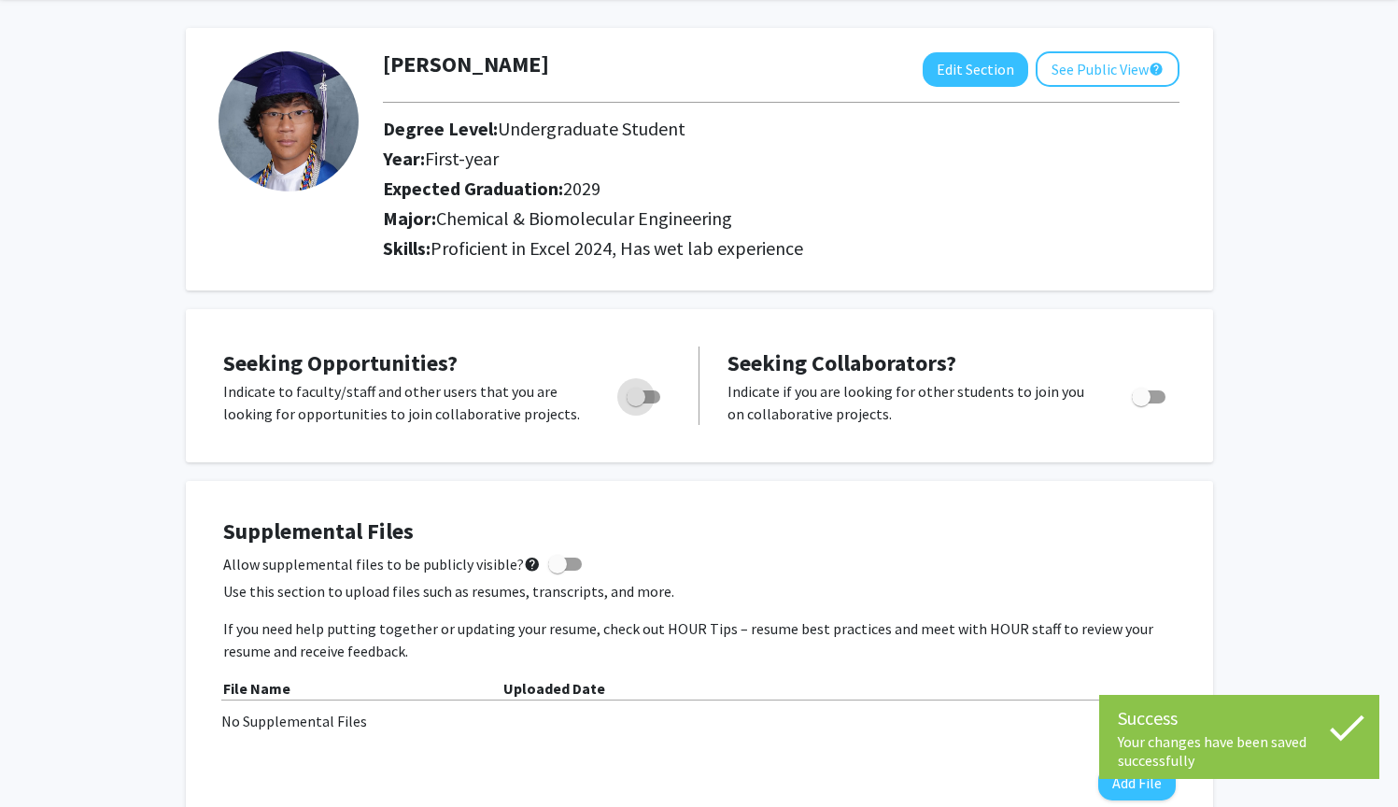
click at [641, 396] on span "Toggle" at bounding box center [636, 397] width 19 height 19
click at [636, 403] on input "Are you actively seeking opportunities?" at bounding box center [635, 403] width 1 height 1
checkbox input "true"
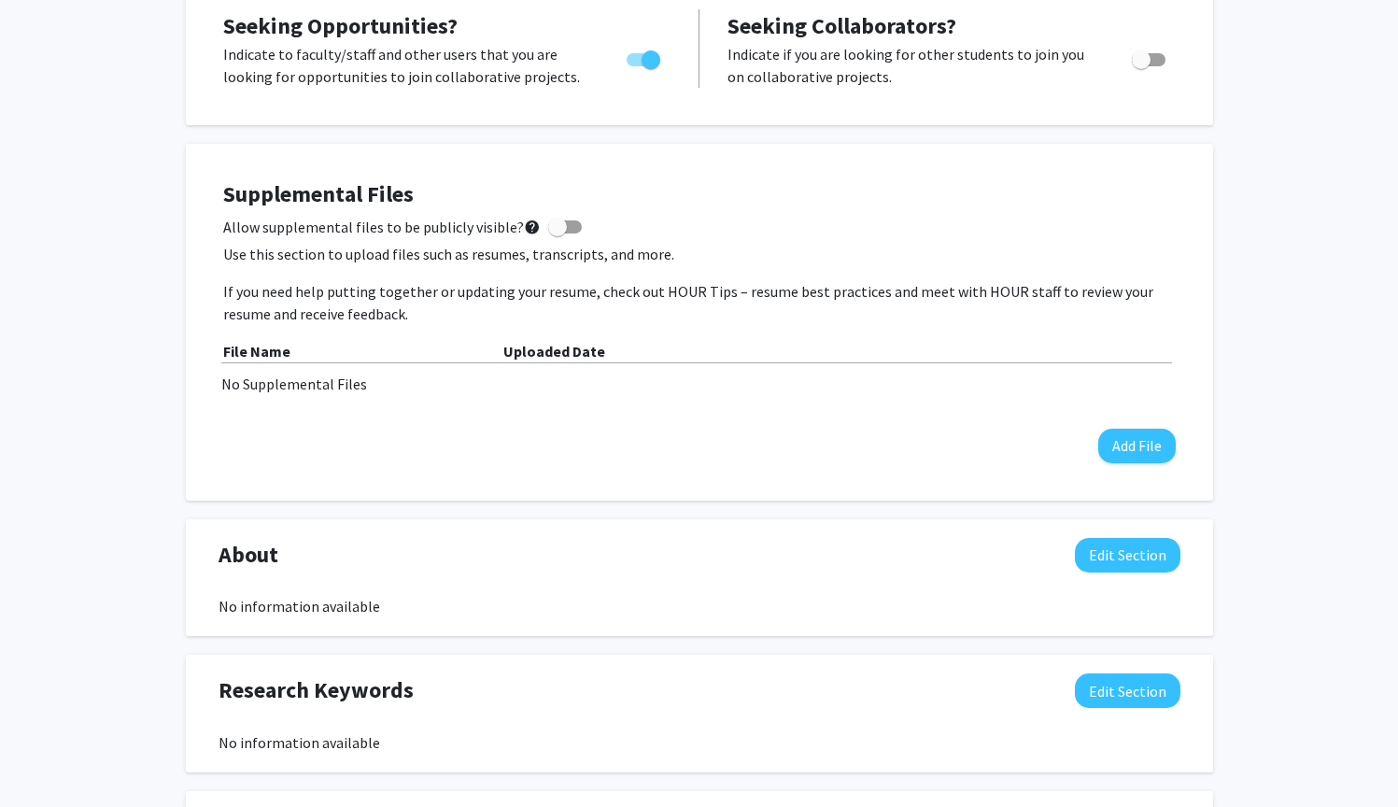
scroll to position [0, 0]
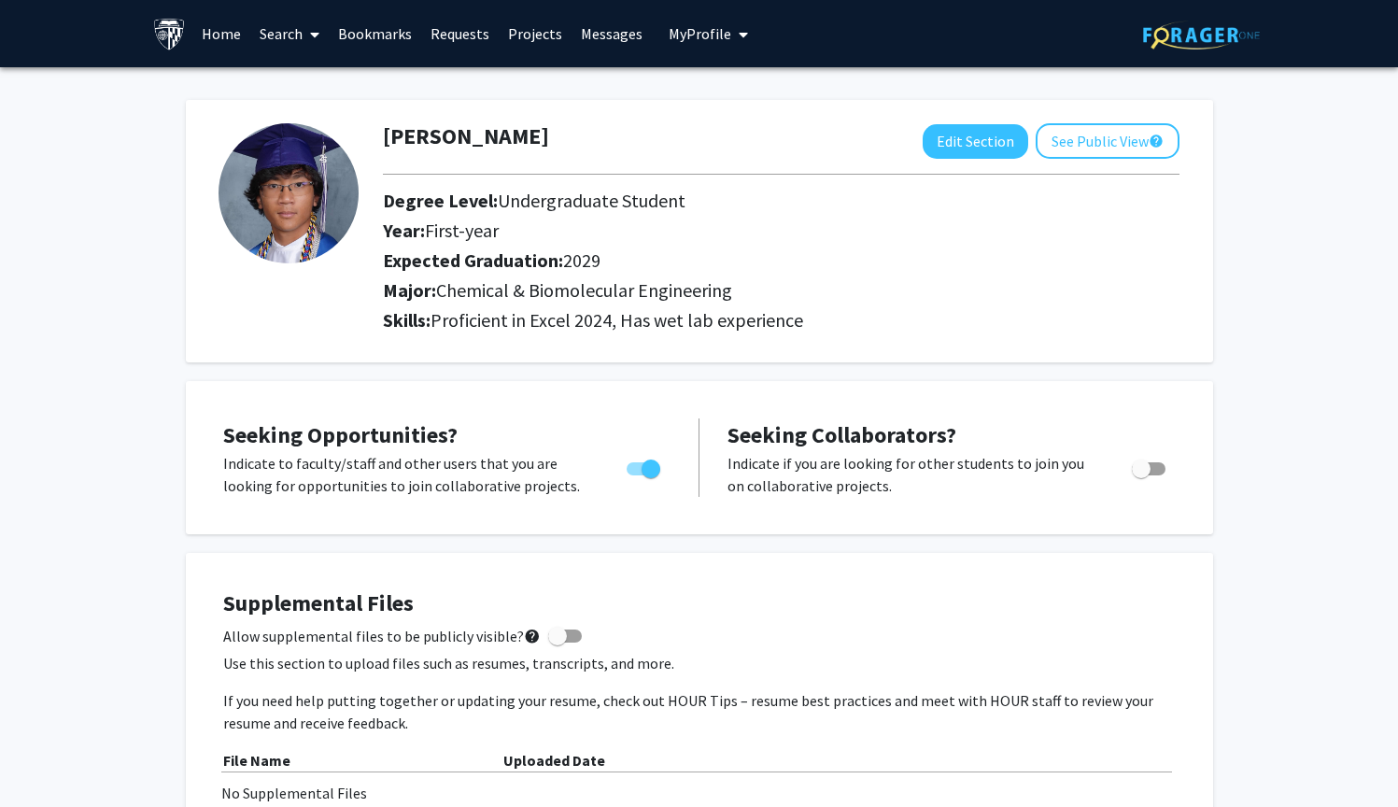
click at [214, 32] on link "Home" at bounding box center [221, 33] width 58 height 65
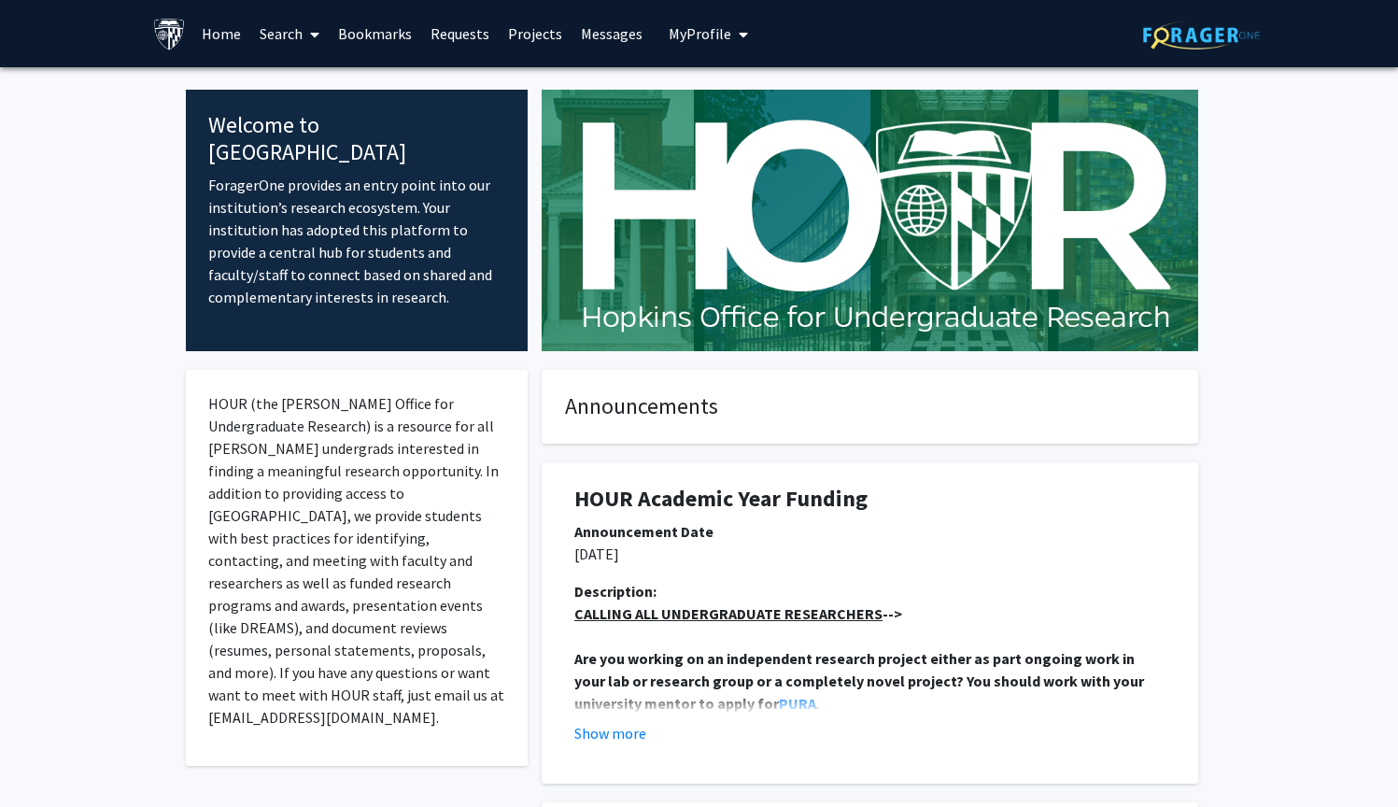
scroll to position [319, 0]
